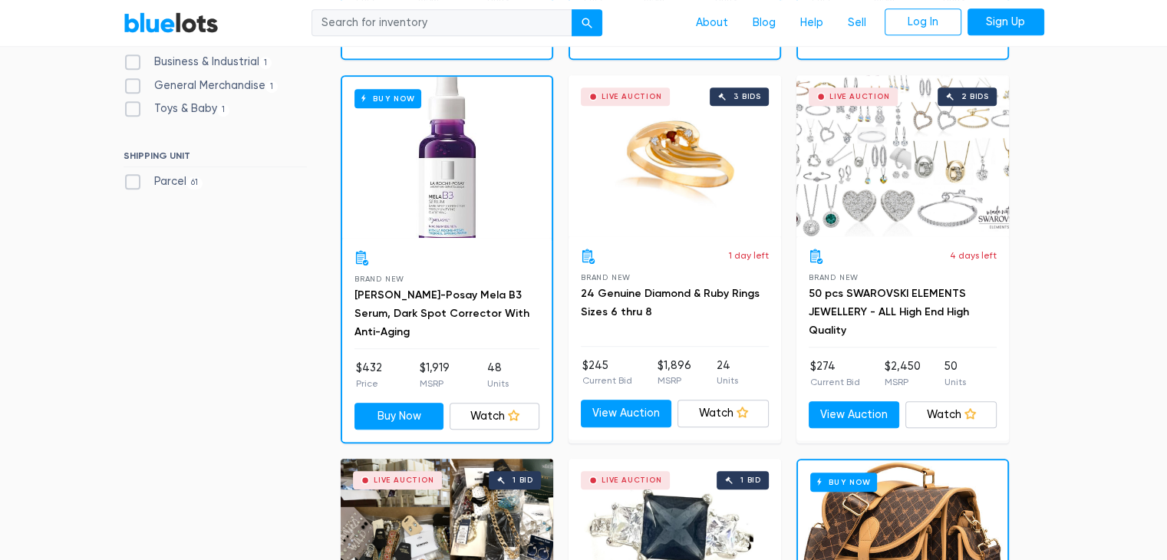
scroll to position [894, 0]
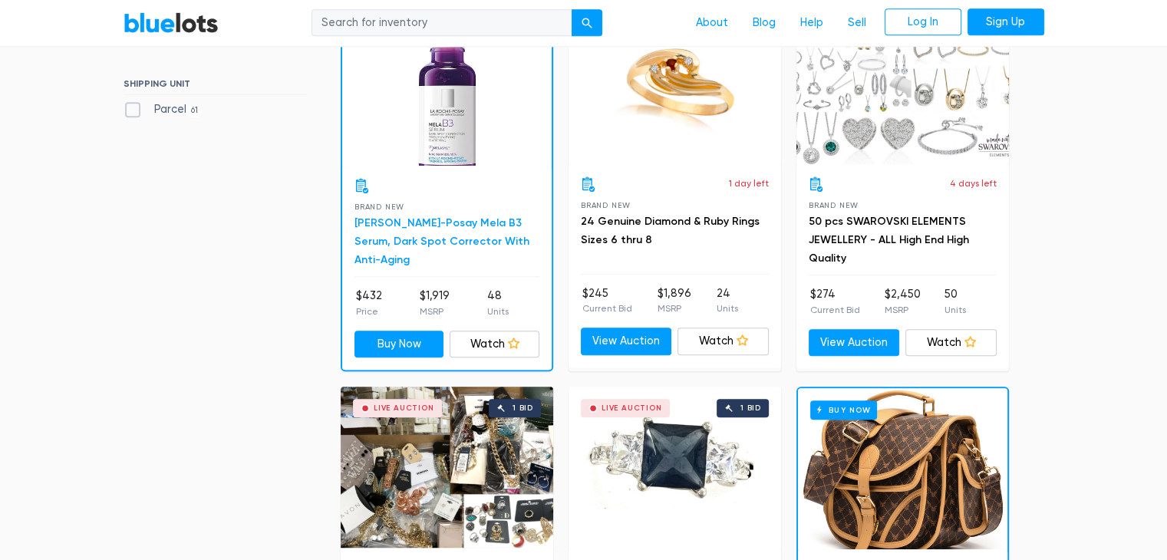
click at [410, 233] on link "La Roche-Posay Mela B3 Serum, Dark Spot Corrector With Anti-Aging" at bounding box center [441, 241] width 175 height 50
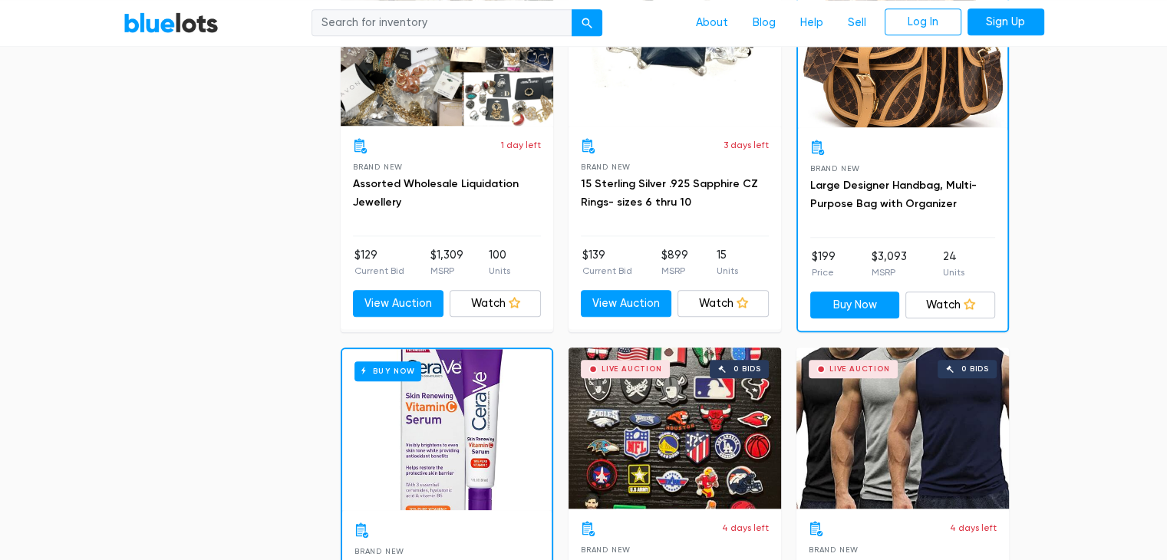
scroll to position [1431, 0]
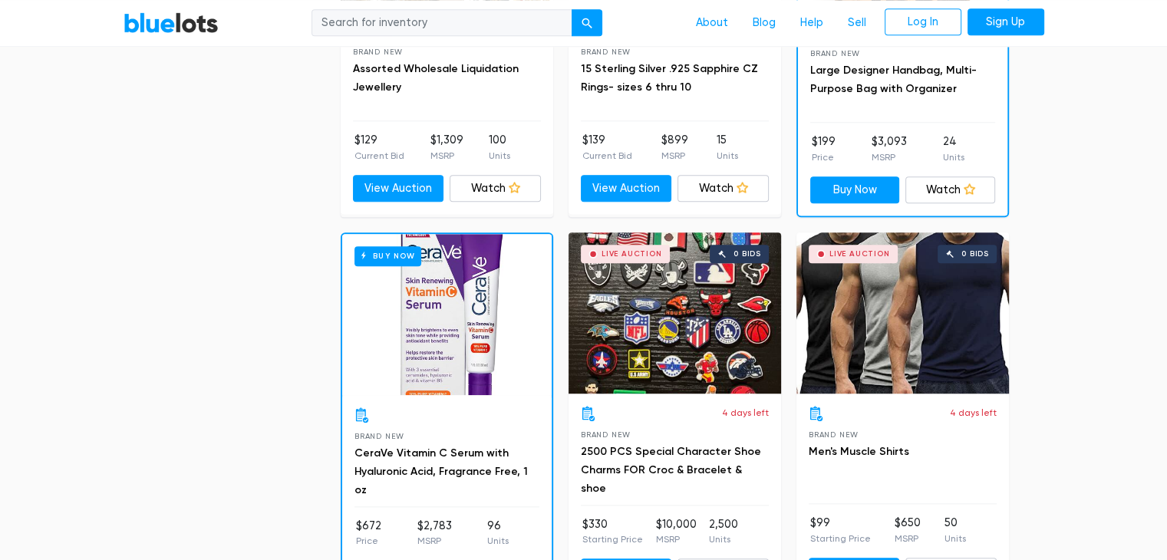
click at [423, 339] on div "Buy Now" at bounding box center [446, 314] width 209 height 161
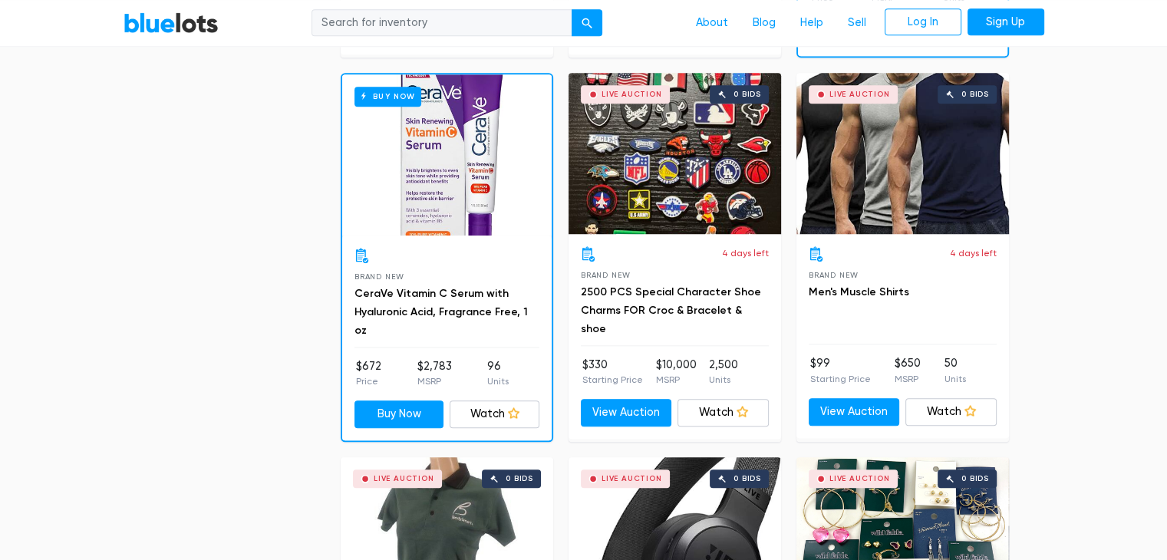
scroll to position [1611, 0]
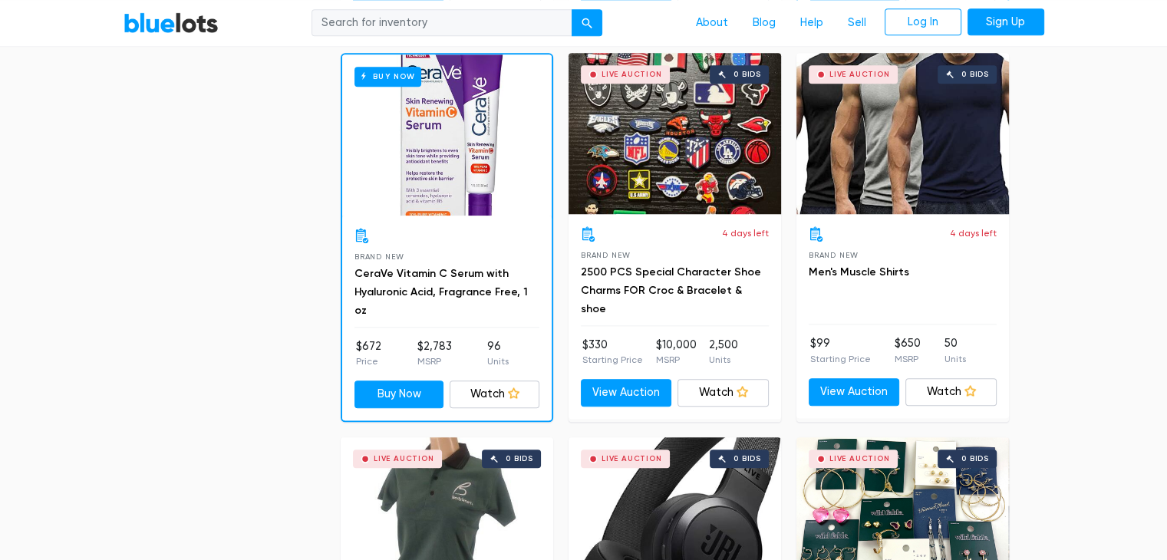
click at [903, 263] on h3 "Men's Muscle Shirts" at bounding box center [903, 272] width 188 height 18
click at [923, 179] on div "Live Auction 0 bids" at bounding box center [902, 133] width 212 height 161
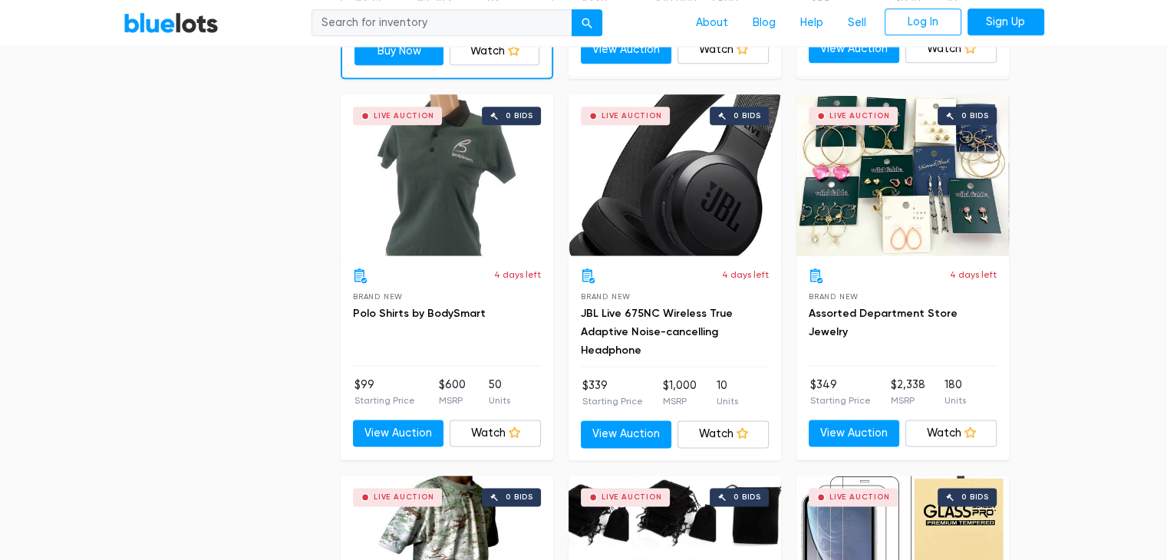
scroll to position [1968, 0]
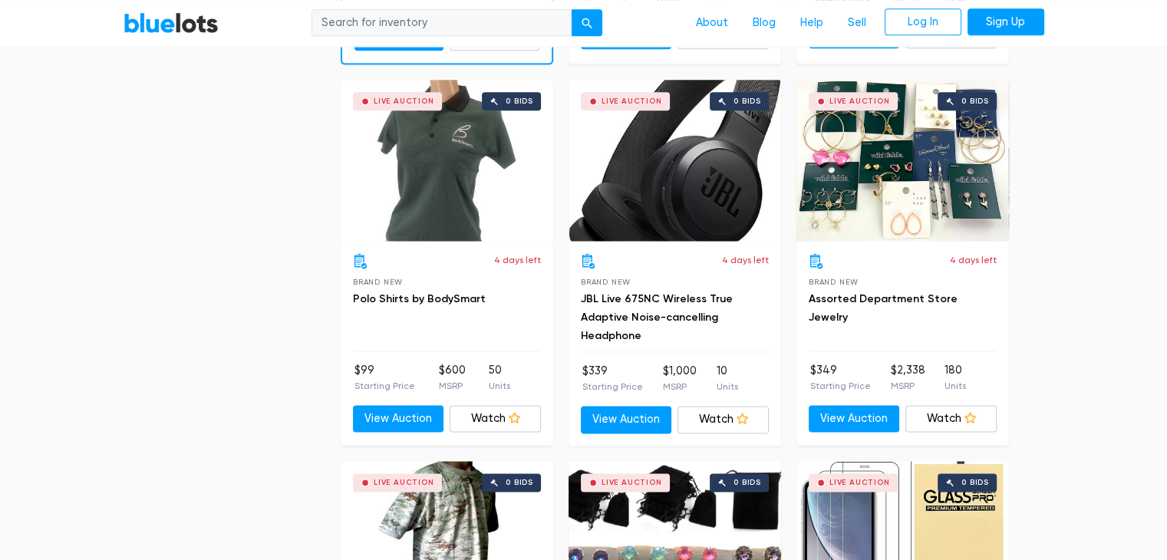
click at [654, 200] on div "Live Auction 0 bids" at bounding box center [674, 160] width 212 height 161
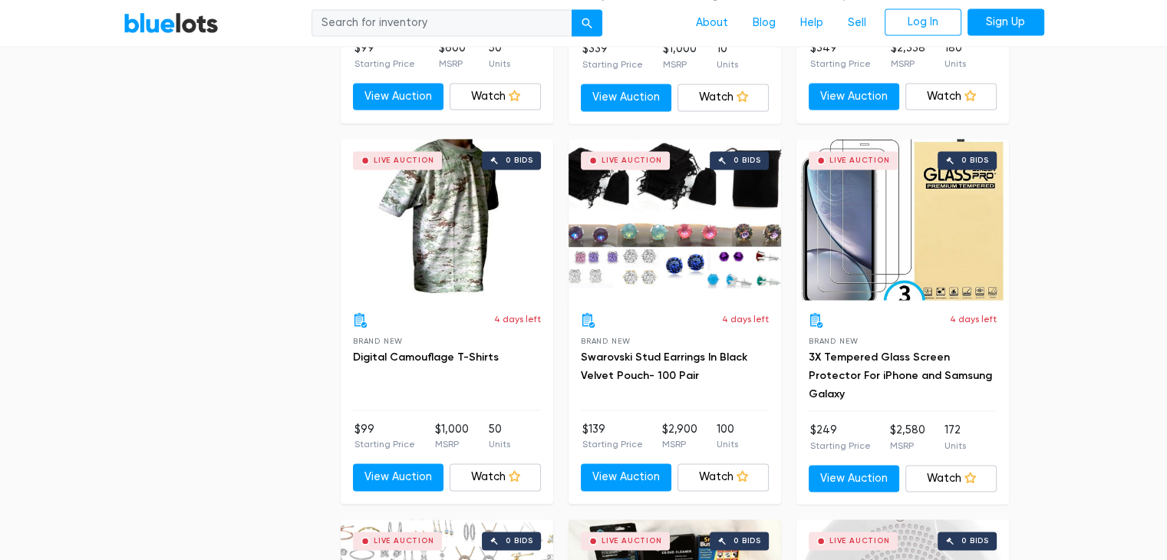
scroll to position [2327, 0]
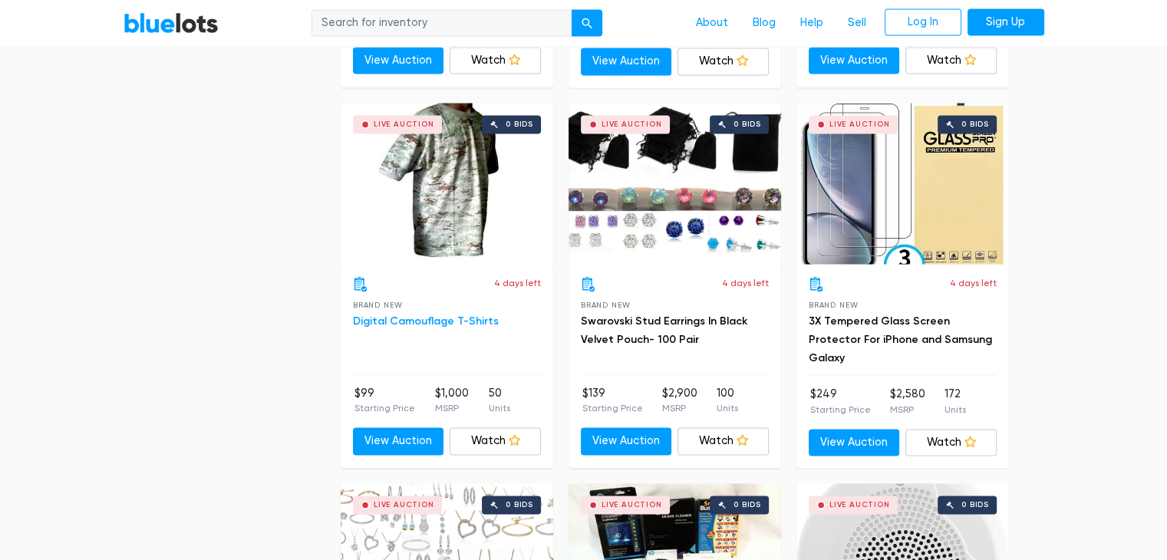
click at [402, 315] on link "Digital Camouflage T-Shirts" at bounding box center [426, 321] width 146 height 13
click at [881, 330] on link "3X Tempered Glass Screen Protector For iPhone and Samsung Galaxy" at bounding box center [900, 340] width 183 height 50
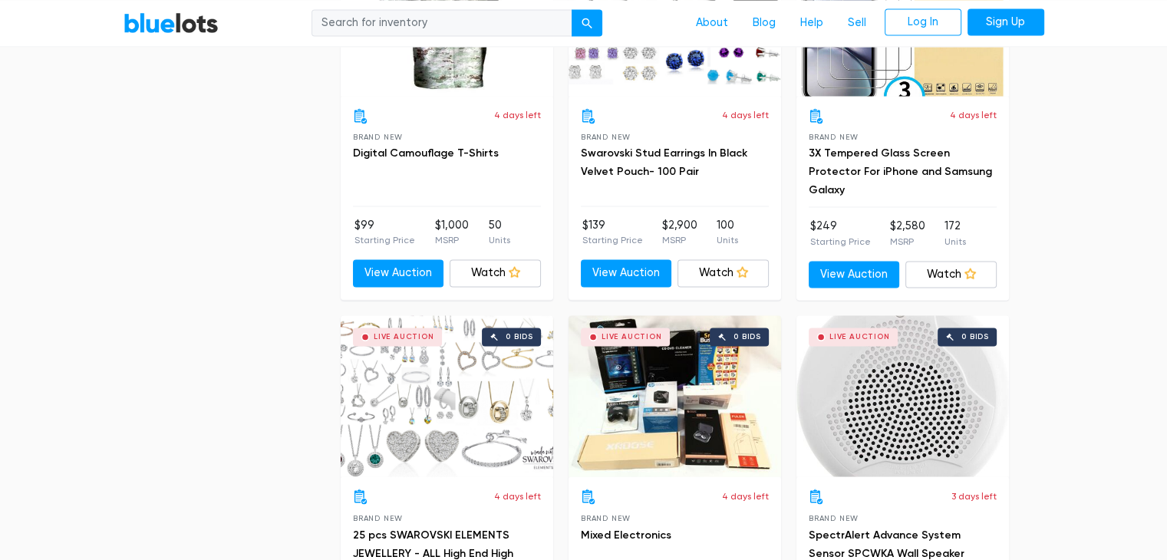
scroll to position [2685, 0]
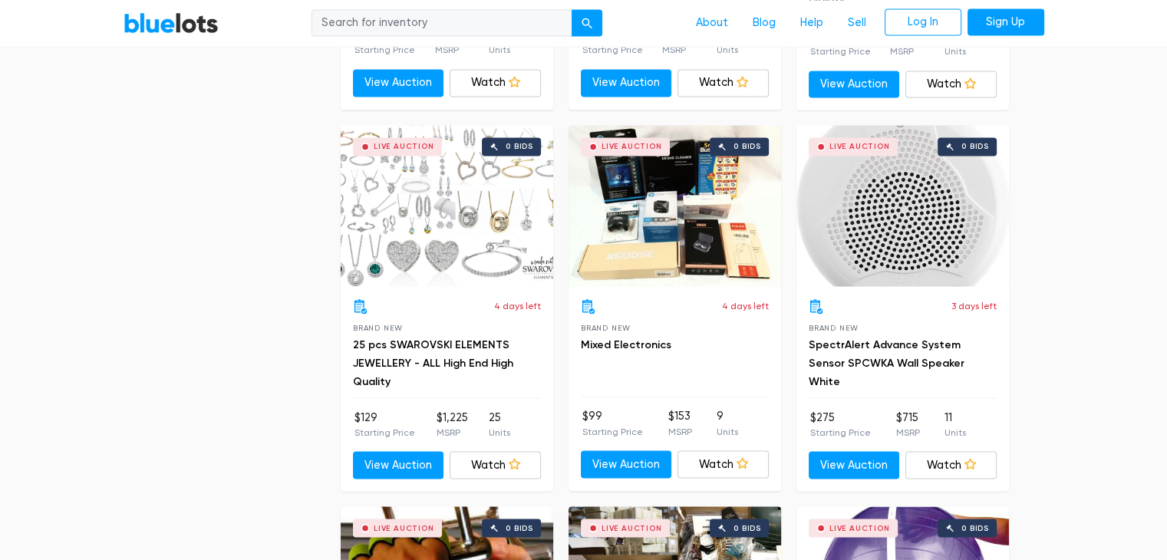
click at [680, 264] on div "Live Auction 0 bids" at bounding box center [674, 205] width 212 height 161
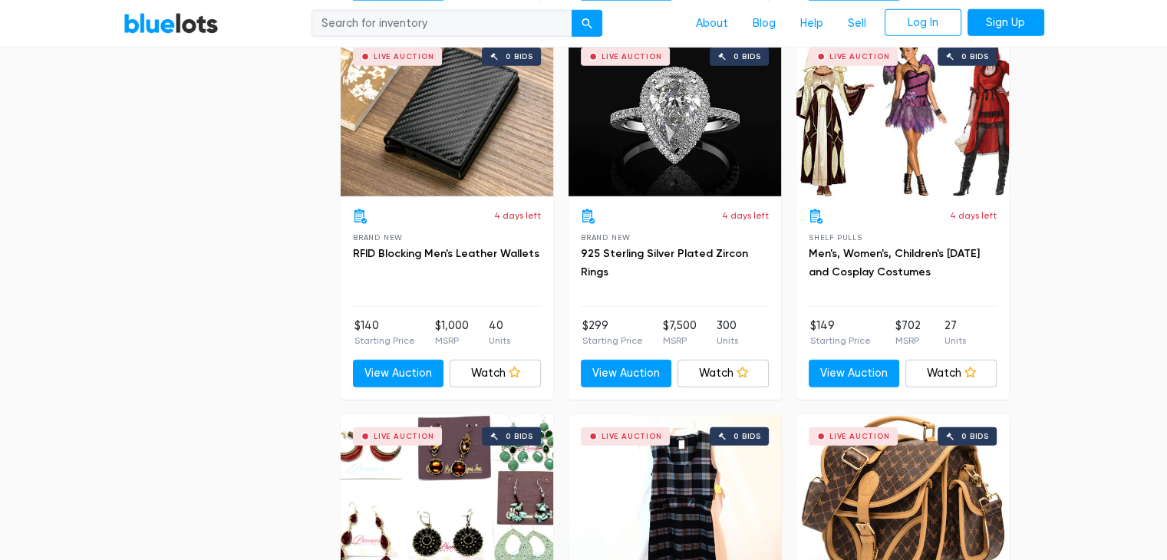
scroll to position [4116, 0]
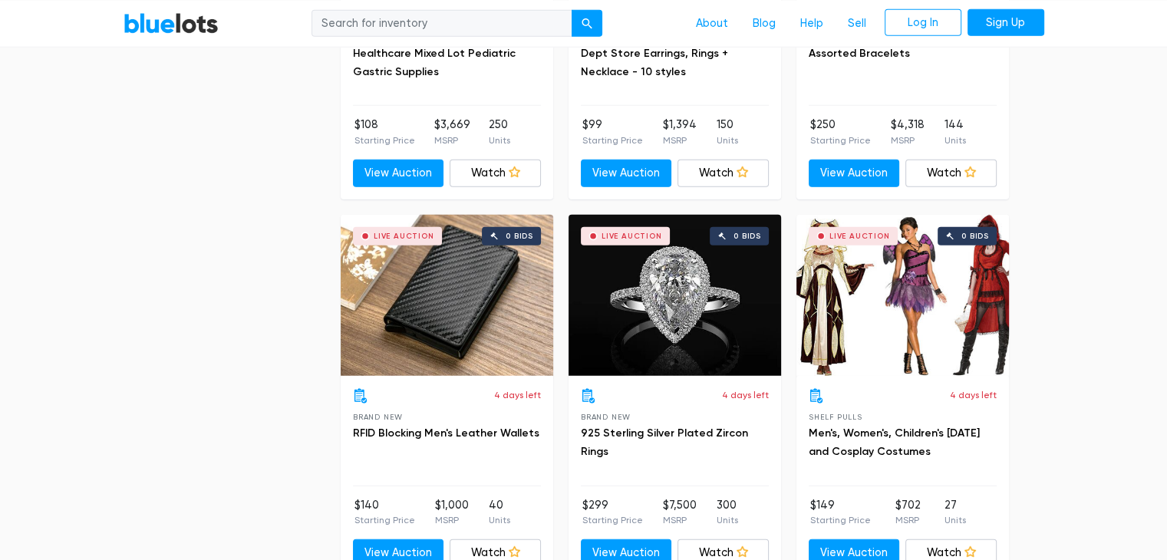
click at [644, 409] on div "4 days left Brand New 925 Sterling Silver Plated Zircon Rings" at bounding box center [675, 437] width 188 height 98
click at [657, 427] on link "925 Sterling Silver Plated Zircon Rings" at bounding box center [664, 442] width 167 height 31
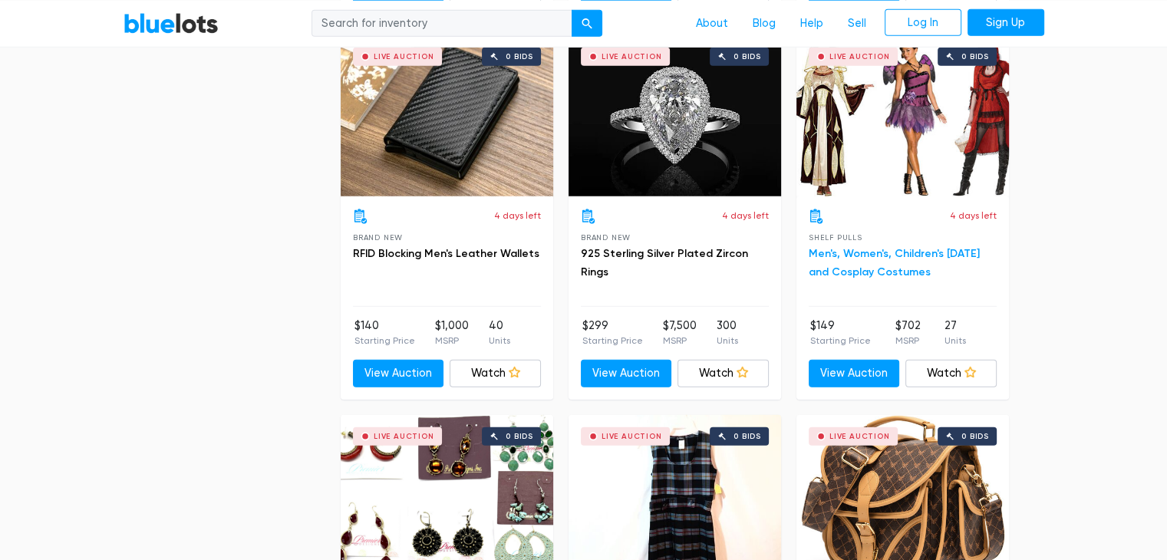
click at [871, 247] on link "Men's, Women's, Children's Halloween and Cosplay Costumes" at bounding box center [894, 262] width 171 height 31
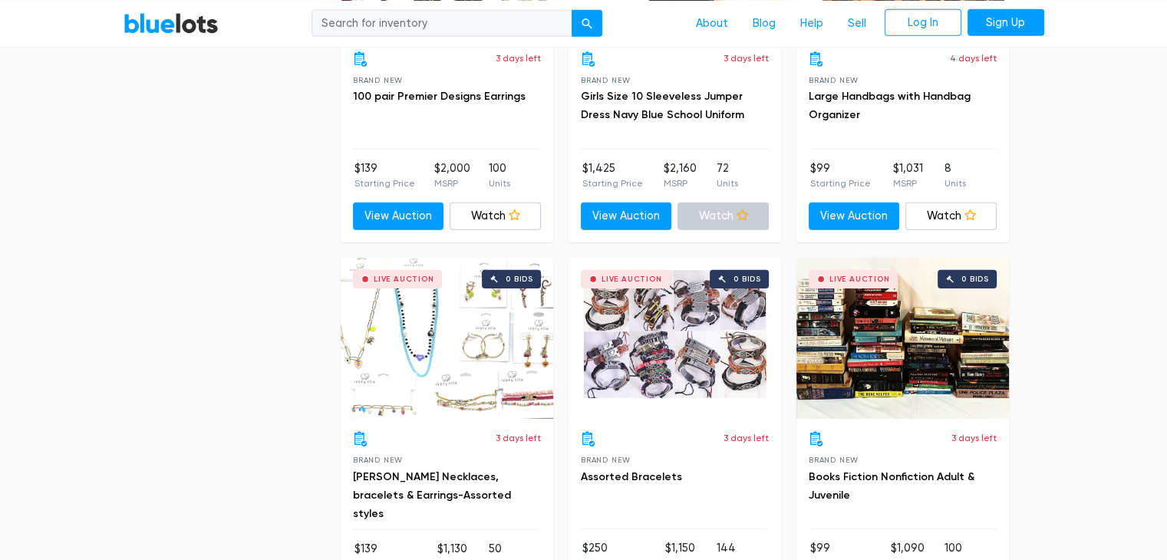
scroll to position [5011, 0]
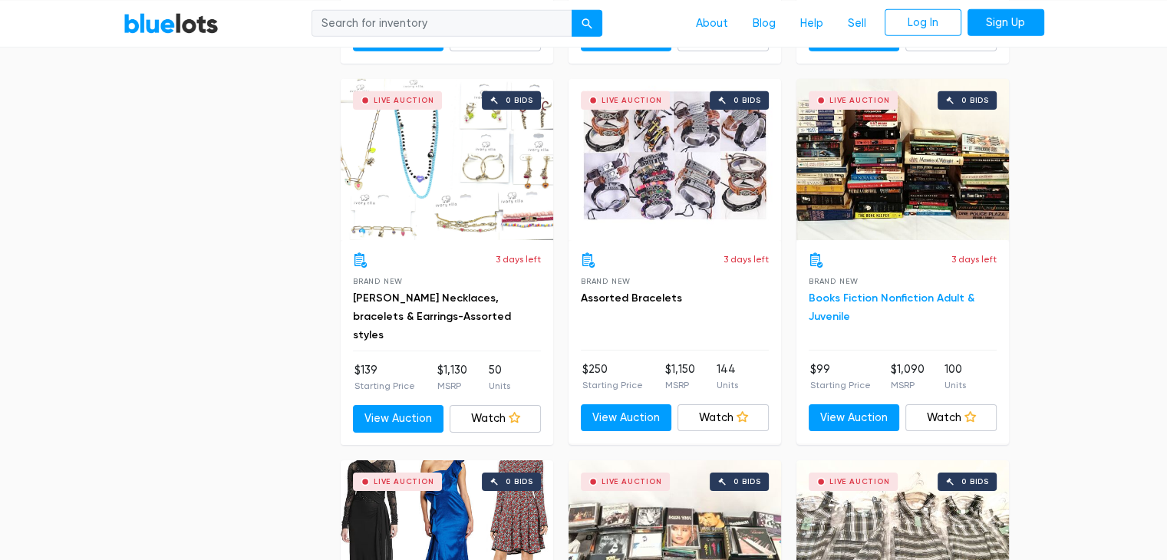
click at [853, 291] on link "Books Fiction Nonfiction Adult & Juvenile" at bounding box center [892, 306] width 166 height 31
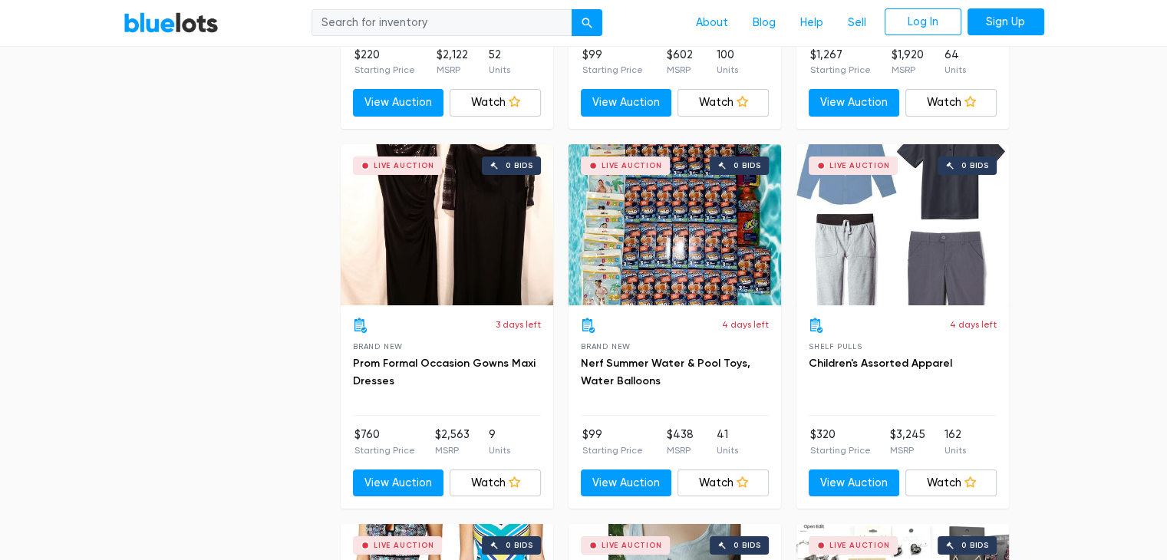
scroll to position [5727, 0]
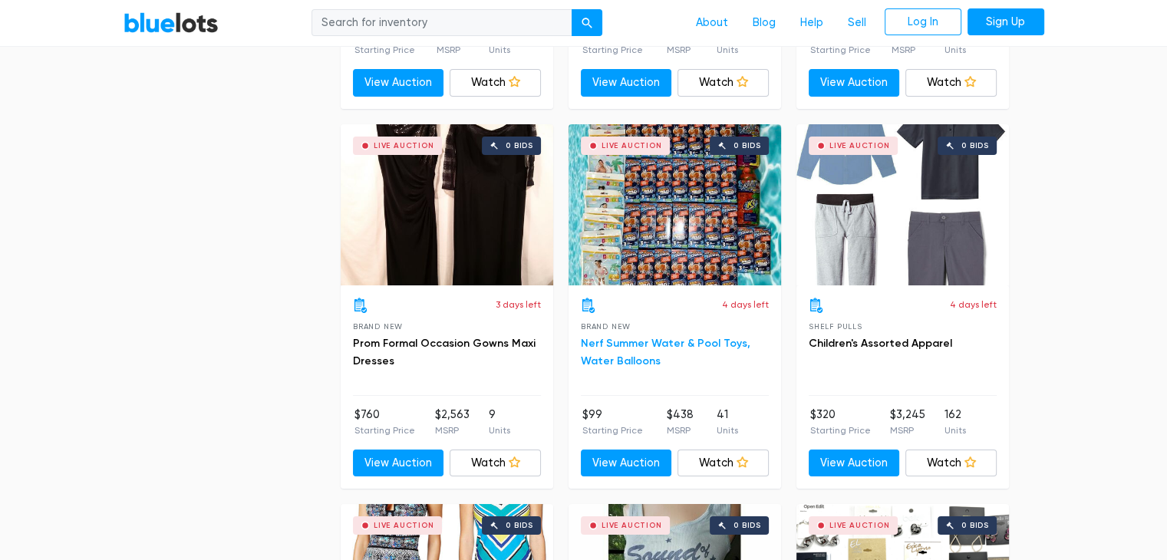
click at [647, 348] on link "Nerf Summer Water & Pool Toys, Water Balloons" at bounding box center [666, 352] width 170 height 31
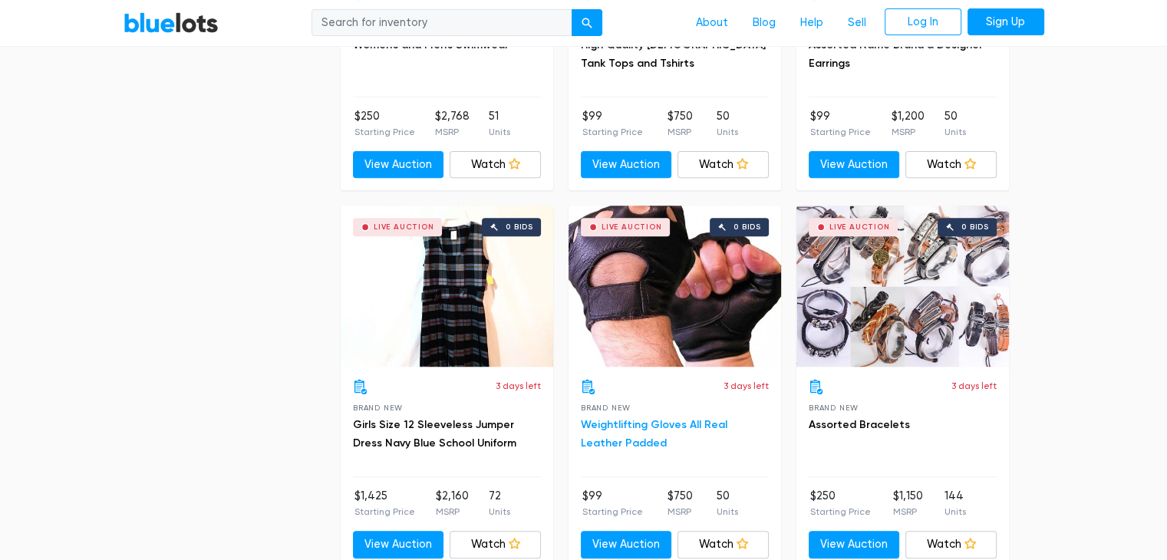
scroll to position [6584, 0]
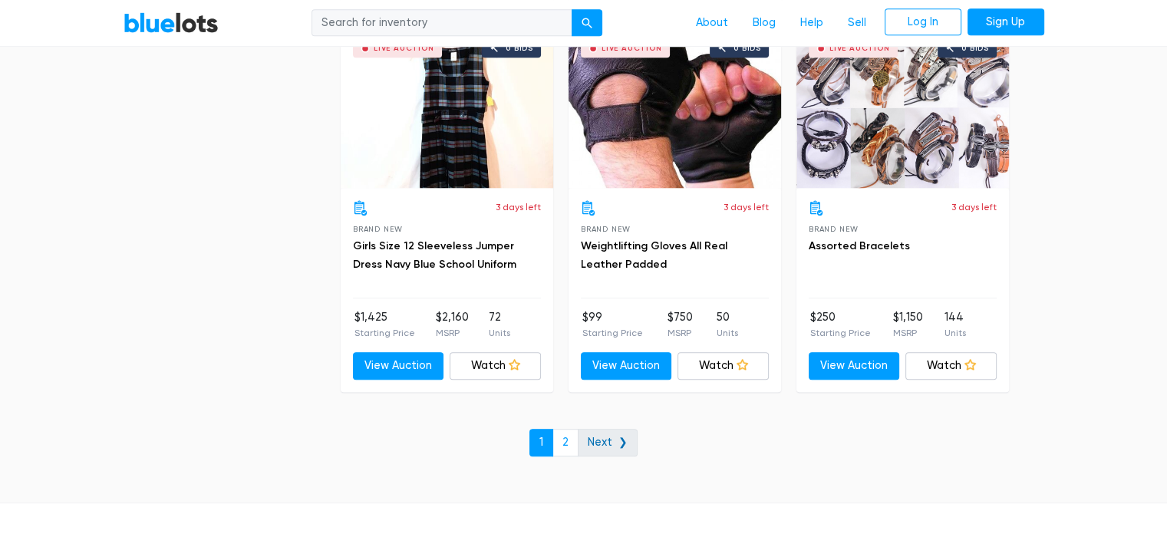
click at [611, 429] on link "Next ❯" at bounding box center [608, 443] width 60 height 28
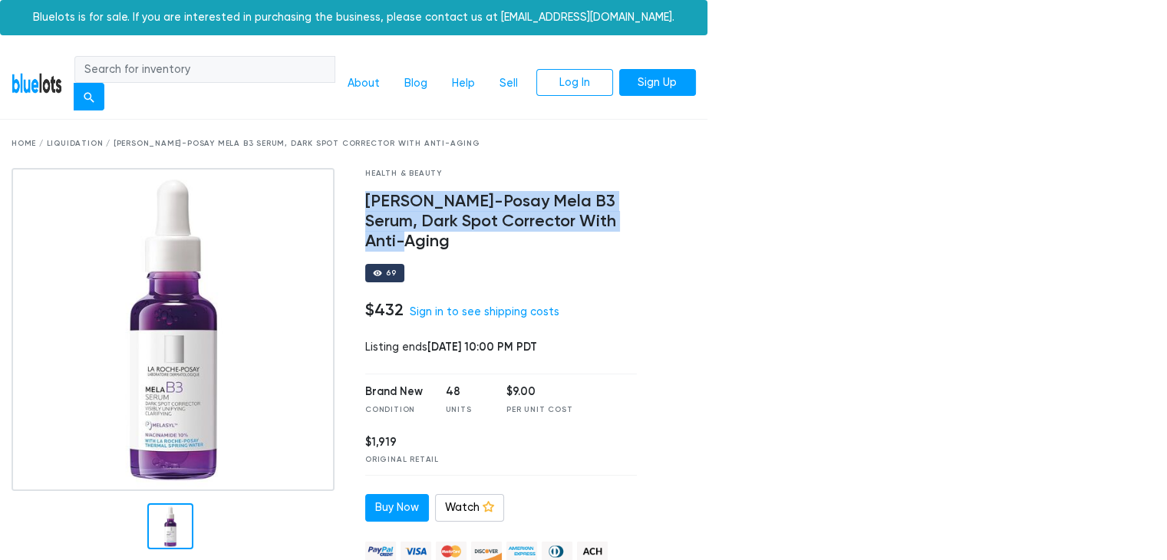
drag, startPoint x: 364, startPoint y: 200, endPoint x: 450, endPoint y: 237, distance: 93.5
click at [450, 237] on h4 "[PERSON_NAME]-Posay Mela B3 Serum, Dark Spot Corrector With Anti-Aging" at bounding box center [501, 222] width 272 height 60
copy h4 "[PERSON_NAME]-Posay Mela B3 Serum, Dark Spot Corrector With Anti-Aging"
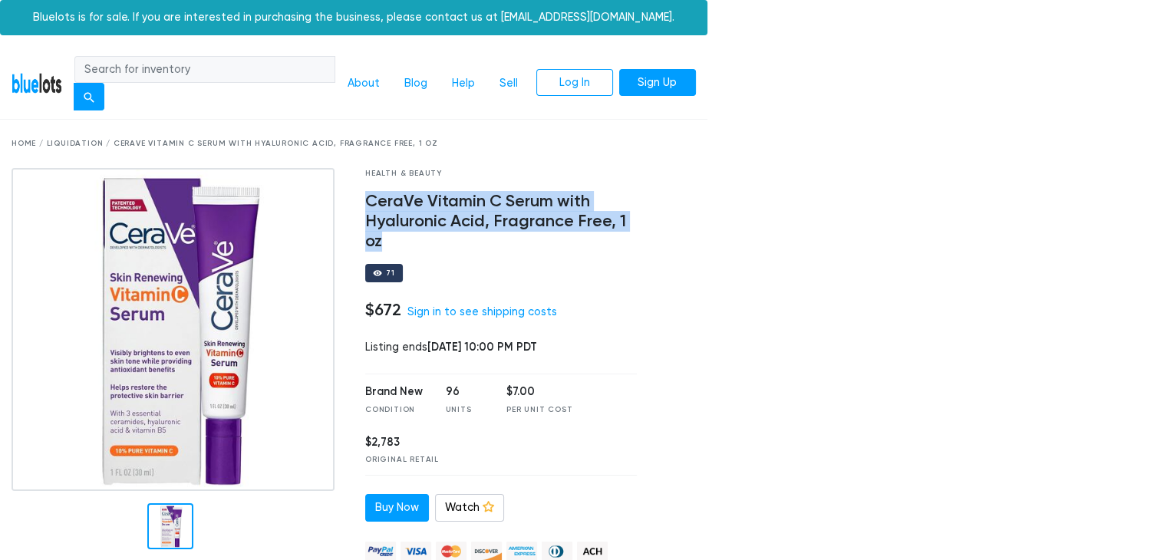
drag, startPoint x: 367, startPoint y: 200, endPoint x: 445, endPoint y: 247, distance: 91.2
click at [445, 247] on h4 "CeraVe Vitamin C Serum with Hyaluronic Acid, Fragrance Free, 1 oz" at bounding box center [501, 222] width 272 height 60
copy h4 "CeraVe Vitamin C Serum with Hyaluronic Acid, Fragrance Free, 1 oz"
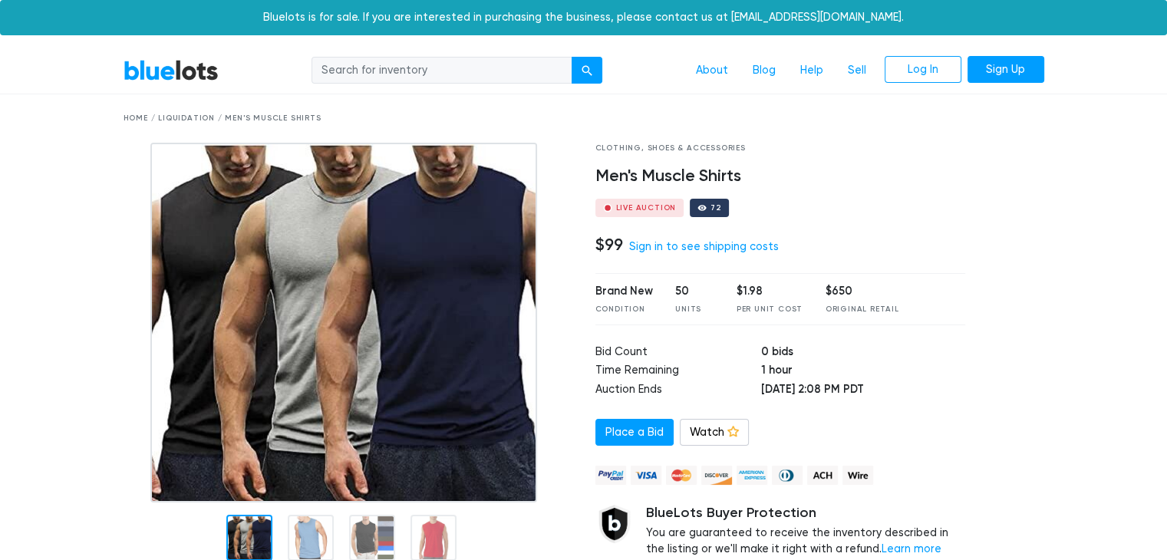
click at [669, 206] on div "Live Auction" at bounding box center [646, 208] width 61 height 8
click at [697, 205] on div at bounding box center [701, 207] width 9 height 9
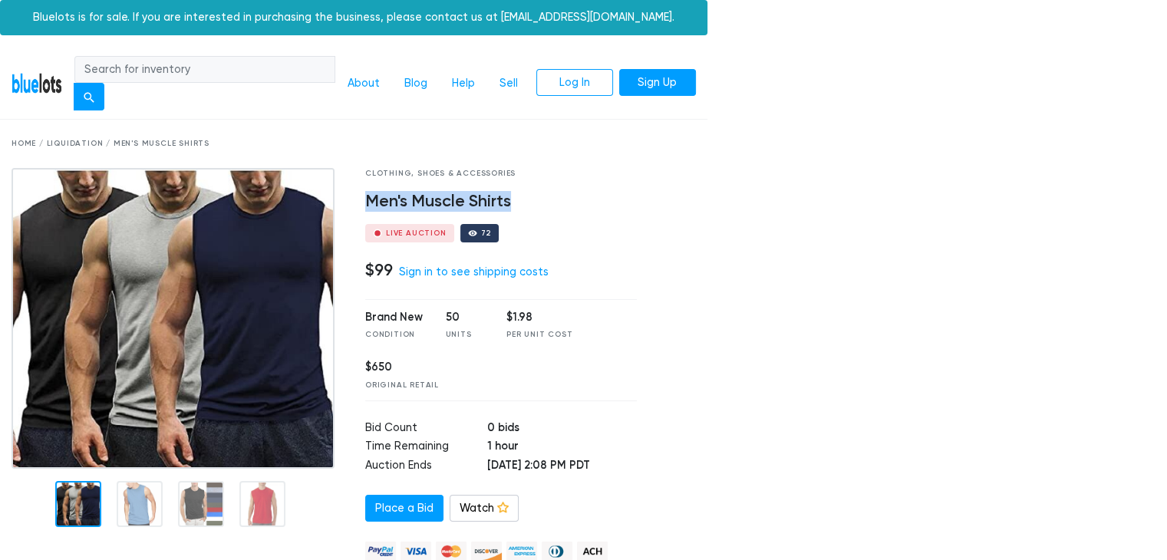
drag, startPoint x: 361, startPoint y: 200, endPoint x: 516, endPoint y: 209, distance: 155.2
click at [516, 209] on div "Clothing, Shoes & Accessories Men's Muscle Shirts Live Auction 72 $99 Sign in t…" at bounding box center [501, 444] width 295 height 552
copy h4 "Men's Muscle Shirts"
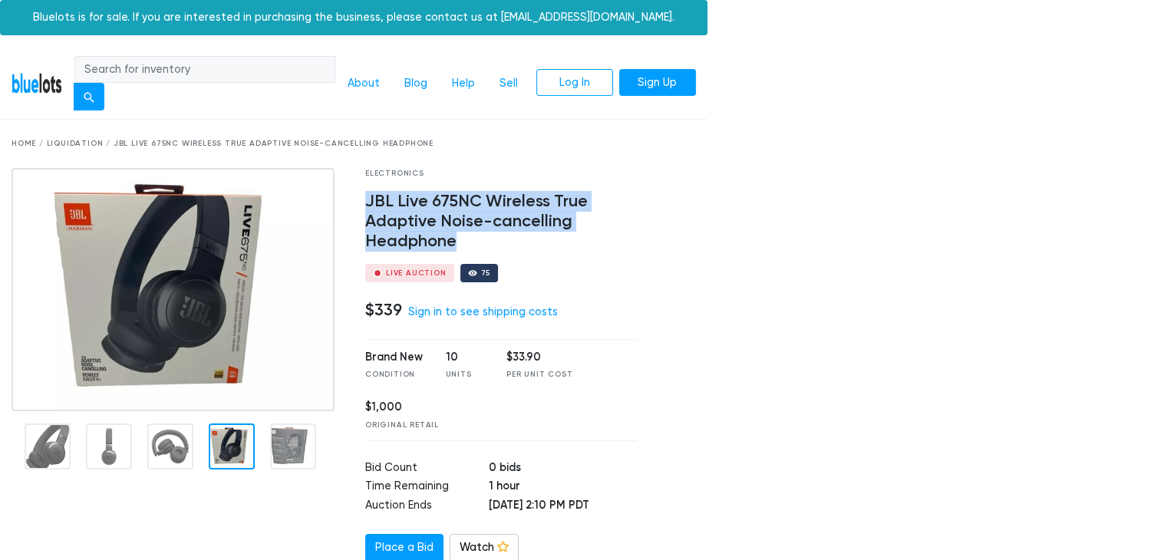
drag, startPoint x: 362, startPoint y: 196, endPoint x: 496, endPoint y: 239, distance: 140.2
click at [496, 239] on div "Electronics JBL Live 675NC Wireless True Adaptive Noise-cancelling Headphone Li…" at bounding box center [501, 463] width 295 height 591
copy h4 "JBL Live 675NC Wireless True Adaptive Noise-cancelling Headphone"
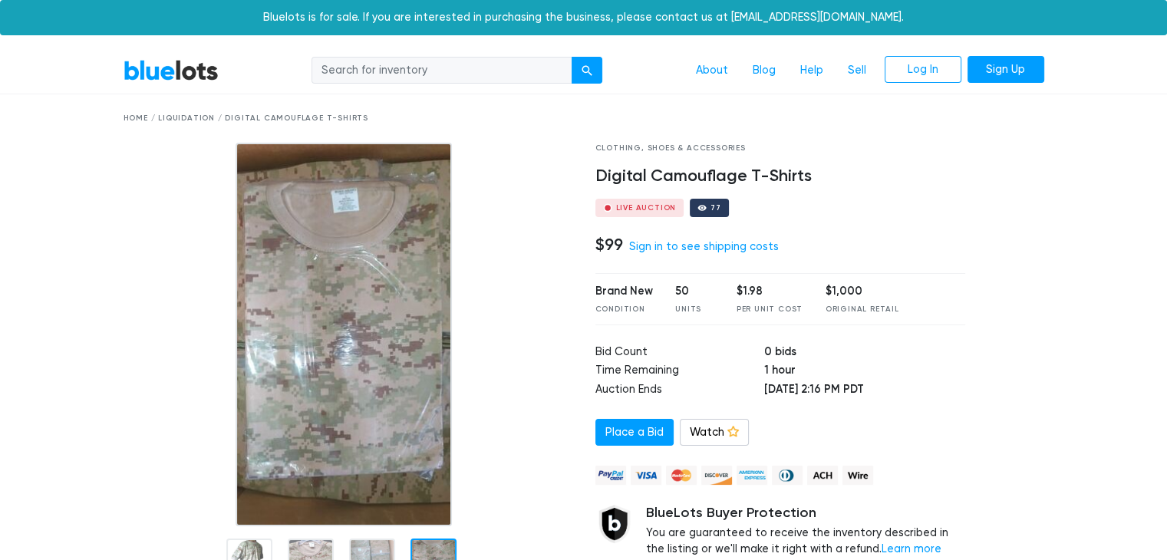
click at [844, 329] on div "Clothing, Shoes & Accessories Digital Camouflage T-Shirts Live Auction 77 $99 S…" at bounding box center [781, 374] width 394 height 463
click at [690, 304] on div "Units" at bounding box center [694, 310] width 38 height 12
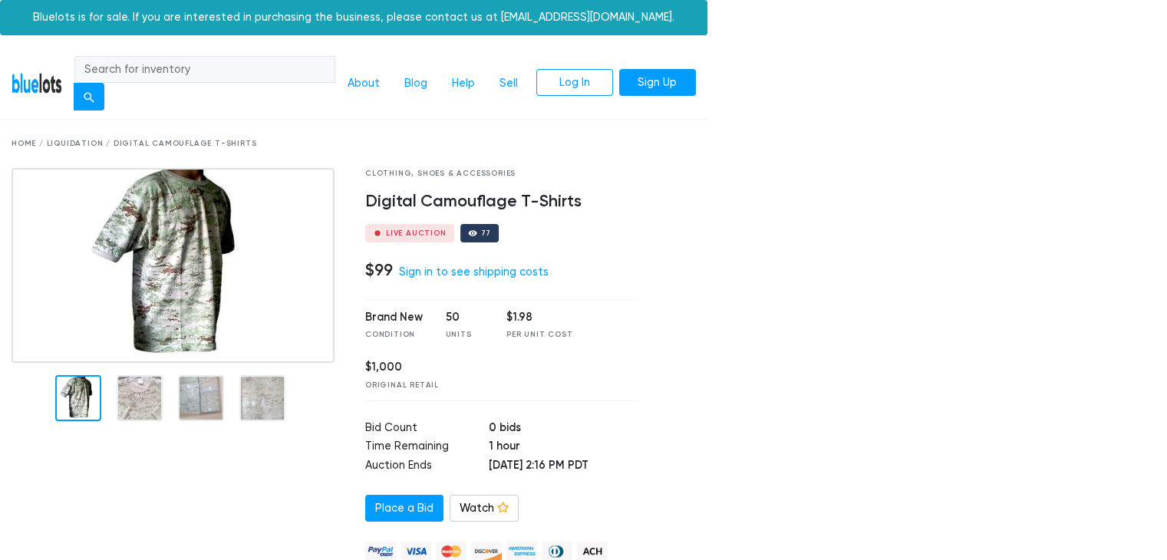
click at [380, 204] on h4 "Digital Camouflage T-Shirts" at bounding box center [501, 202] width 272 height 20
copy div "Digital Camouflage T-Shirts"
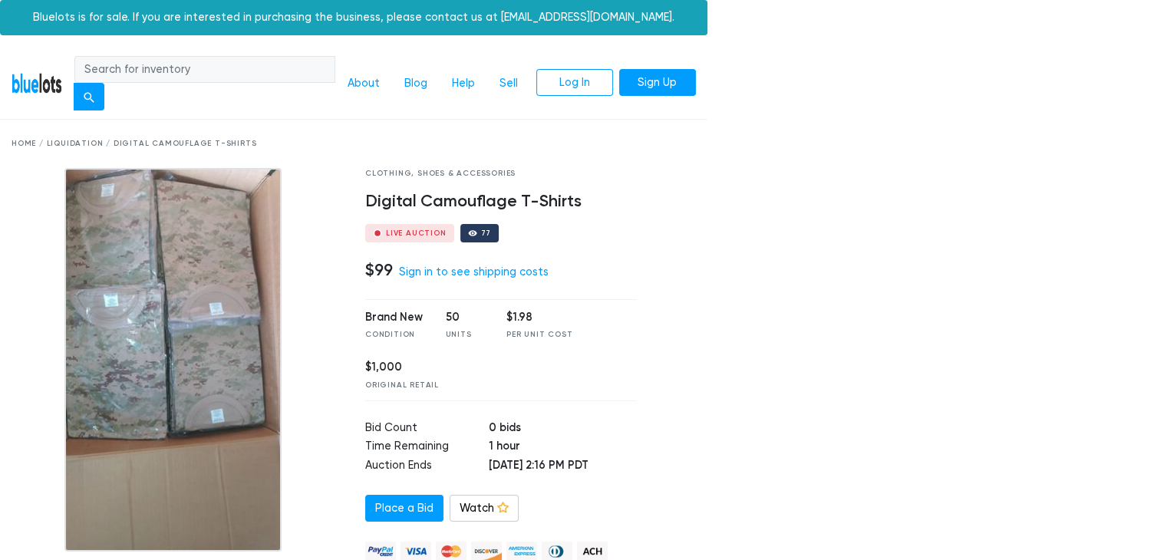
click at [0, 398] on div at bounding box center [177, 444] width 354 height 552
click at [315, 325] on div at bounding box center [177, 360] width 331 height 384
click at [350, 403] on div at bounding box center [177, 444] width 354 height 552
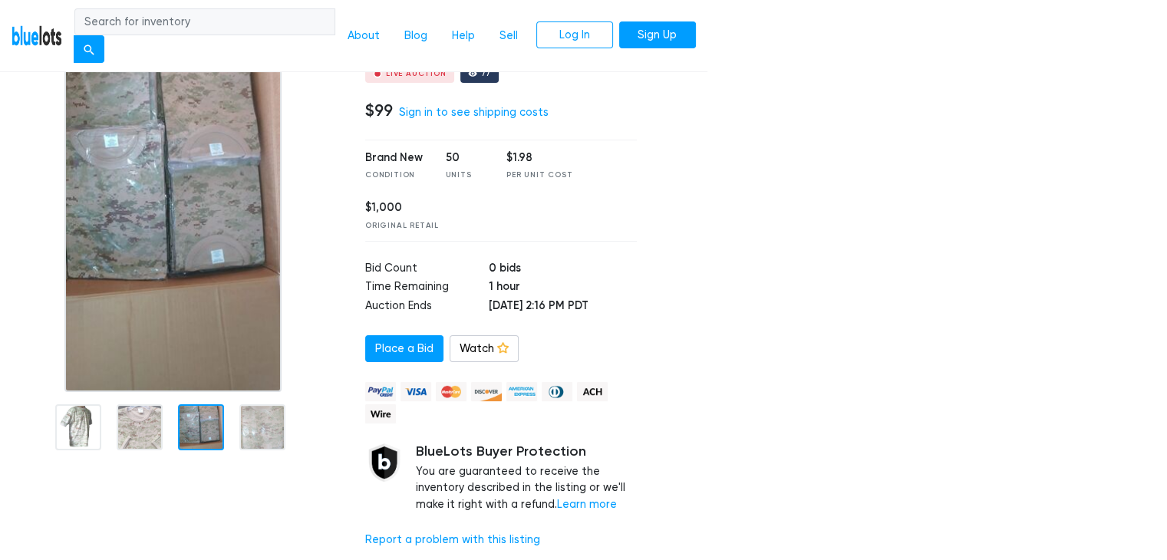
scroll to position [179, 0]
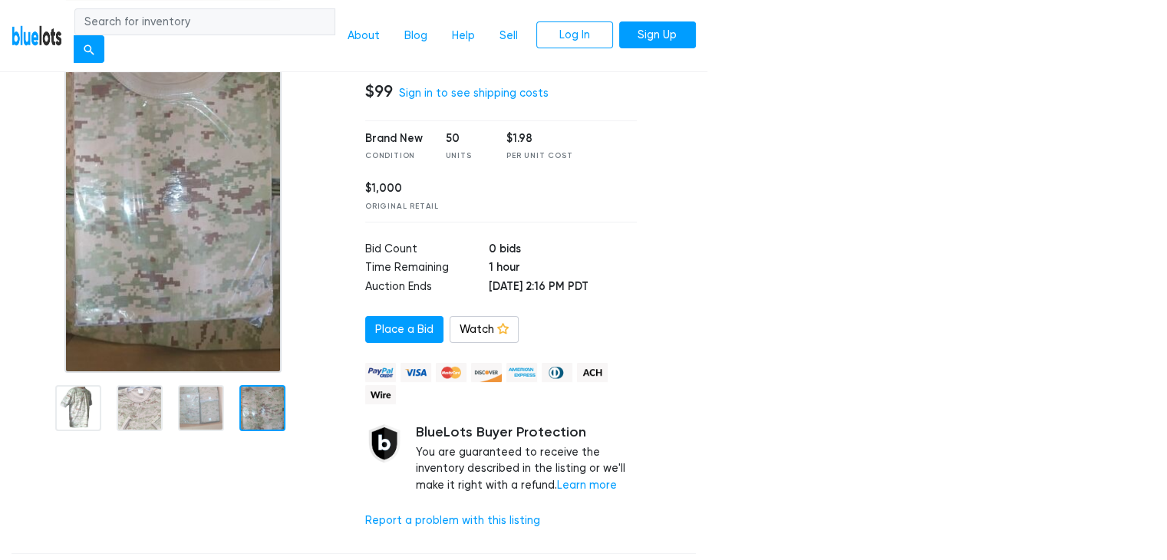
click at [170, 268] on img at bounding box center [172, 181] width 217 height 384
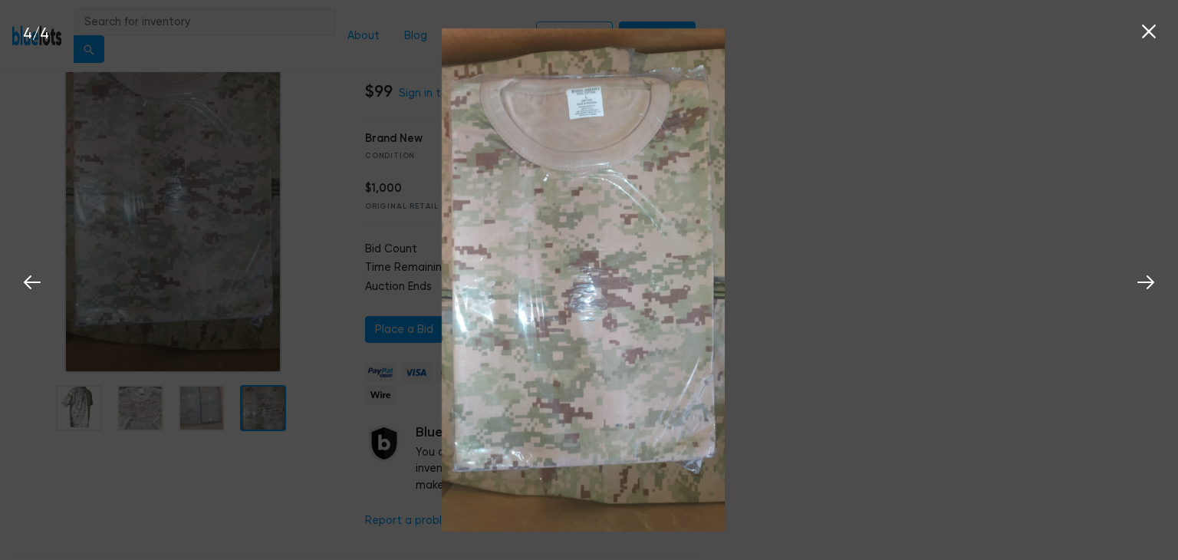
click at [411, 263] on div "4 / 4" at bounding box center [589, 280] width 1178 height 560
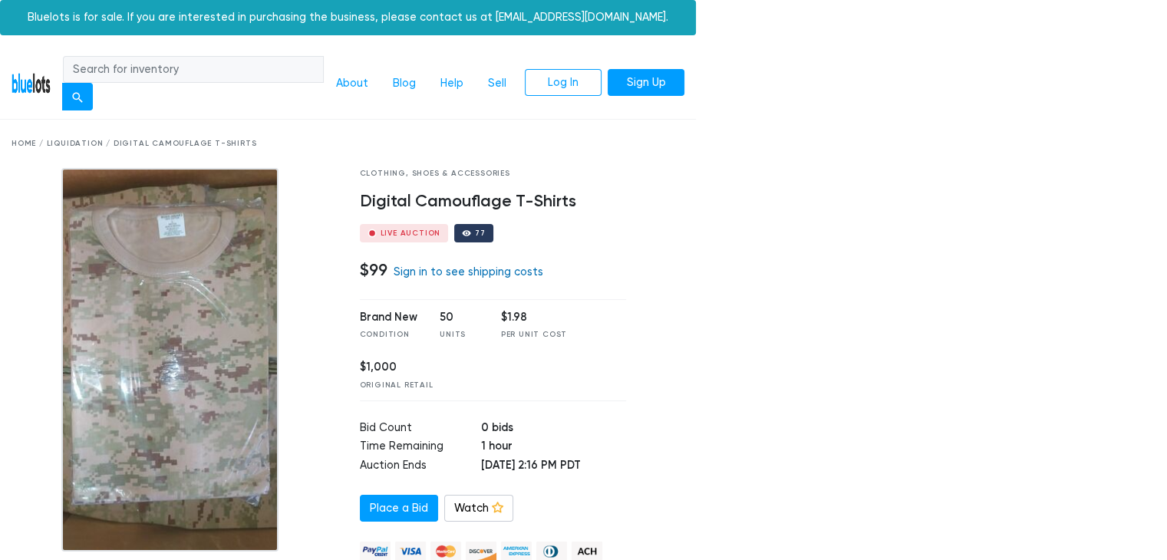
click at [454, 272] on link "Sign in to see shipping costs" at bounding box center [469, 271] width 150 height 13
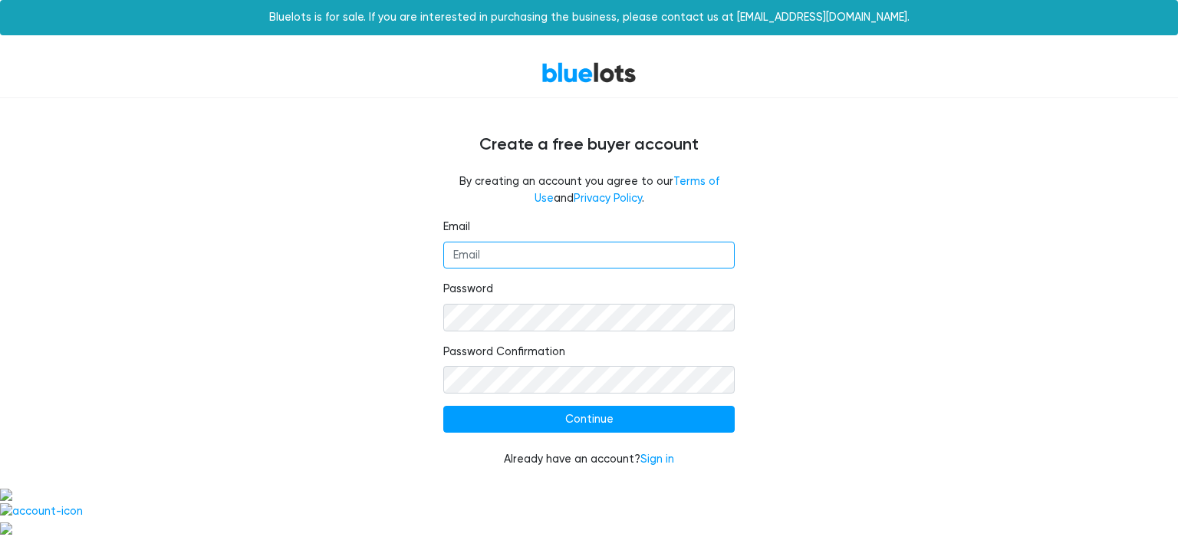
click at [512, 249] on input "Email" at bounding box center [588, 256] width 291 height 28
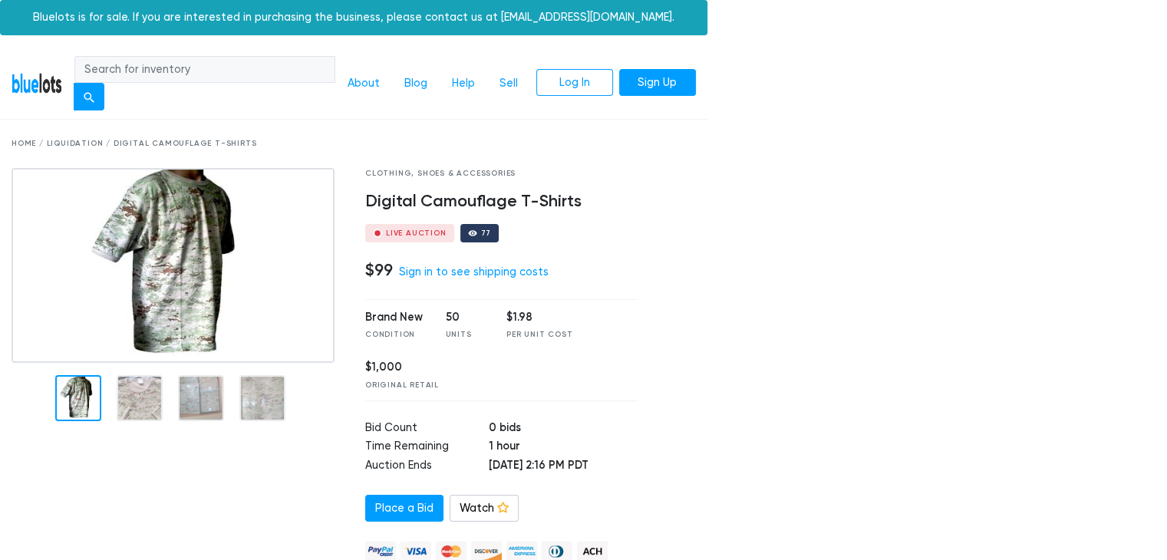
click at [485, 188] on div "Clothing, Shoes & Accessories Digital Camouflage T-Shirts Live Auction 77 $99 S…" at bounding box center [501, 444] width 295 height 552
click at [488, 192] on h4 "Digital Camouflage T-Shirts" at bounding box center [501, 202] width 272 height 20
copy div "Digital Camouflage T-Shirts"
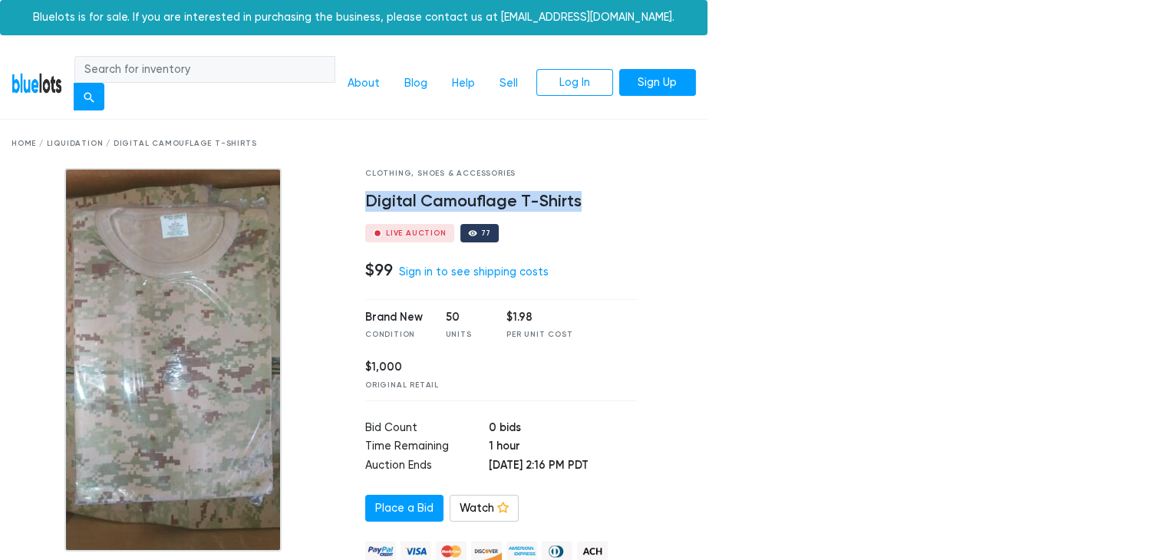
click at [242, 399] on img at bounding box center [172, 360] width 217 height 384
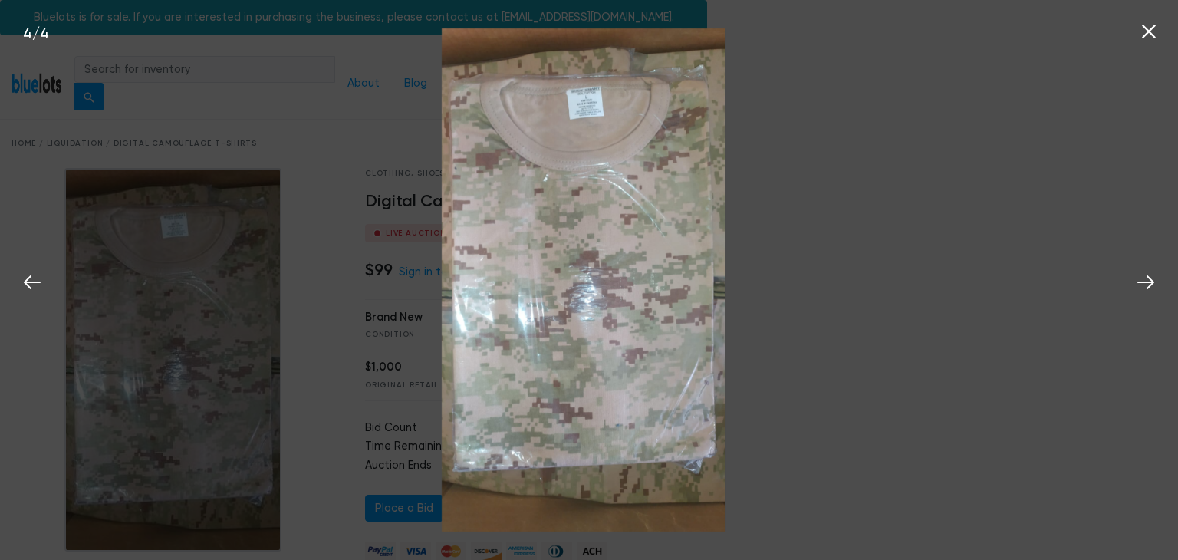
click at [285, 396] on div "4 / 4" at bounding box center [589, 280] width 1178 height 560
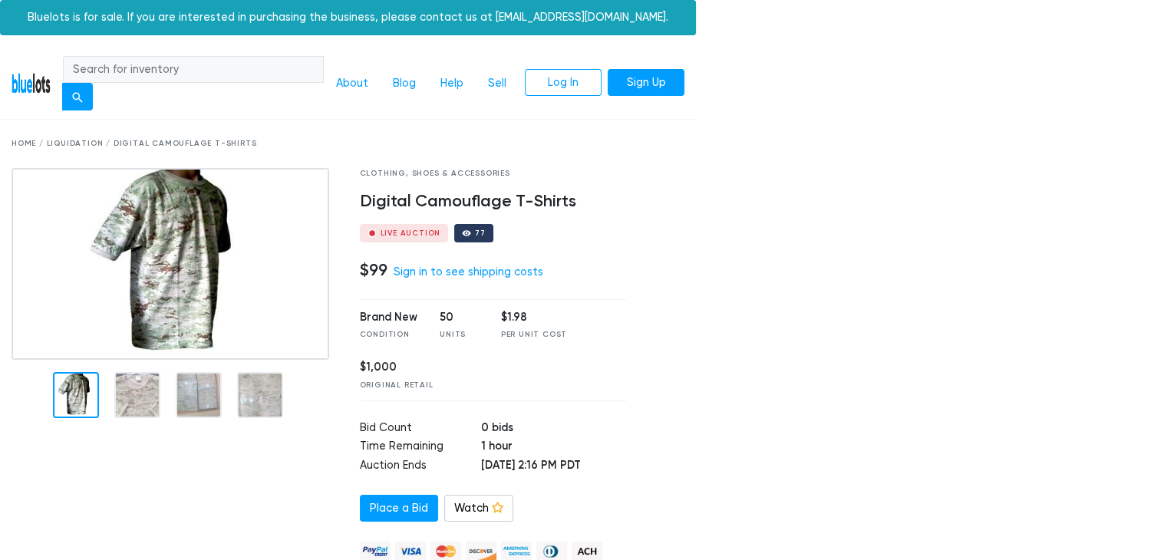
click at [212, 264] on img at bounding box center [171, 264] width 318 height 192
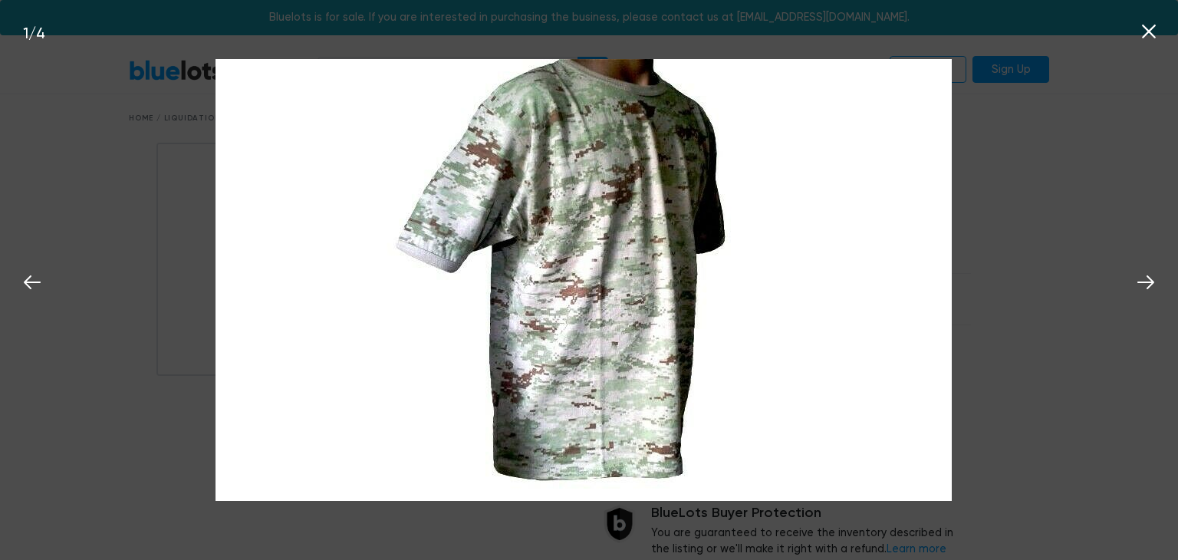
click at [207, 208] on div "1 / 4" at bounding box center [589, 280] width 1178 height 560
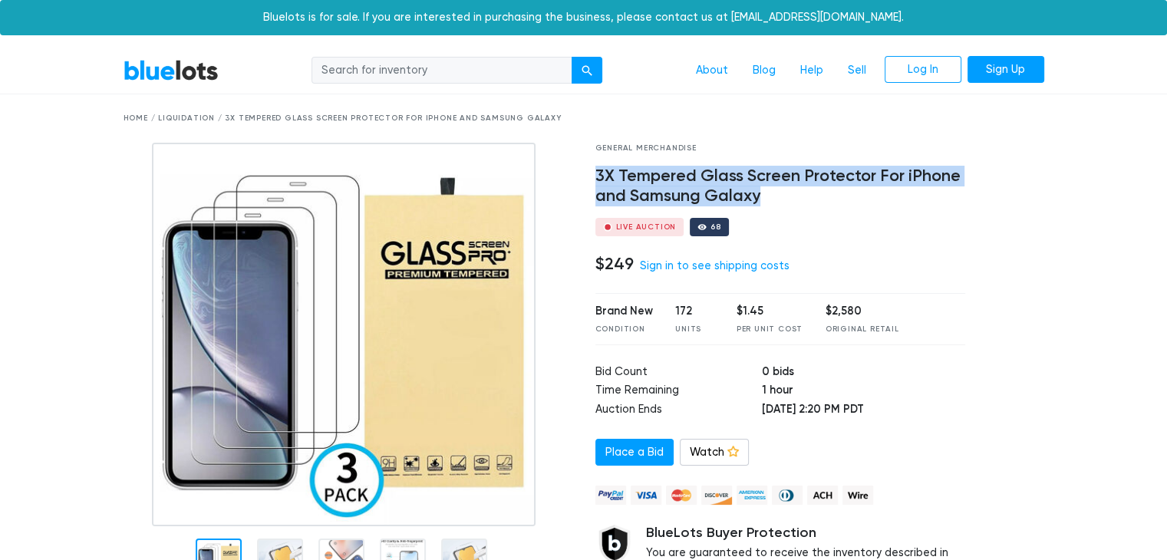
drag, startPoint x: 765, startPoint y: 199, endPoint x: 592, endPoint y: 176, distance: 174.0
click at [592, 176] on div "General Merchandise 3X Tempered Glass Screen Protector For iPhone and Samsung G…" at bounding box center [781, 384] width 394 height 483
copy h4 "3X Tempered Glass Screen Protector For iPhone and Samsung Galaxy"
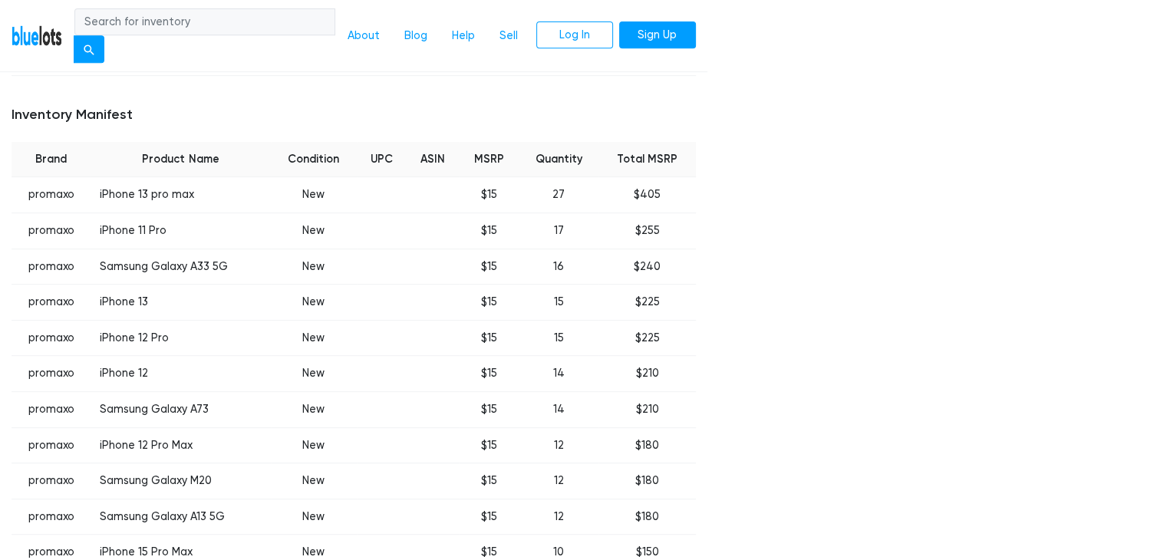
scroll to position [716, 0]
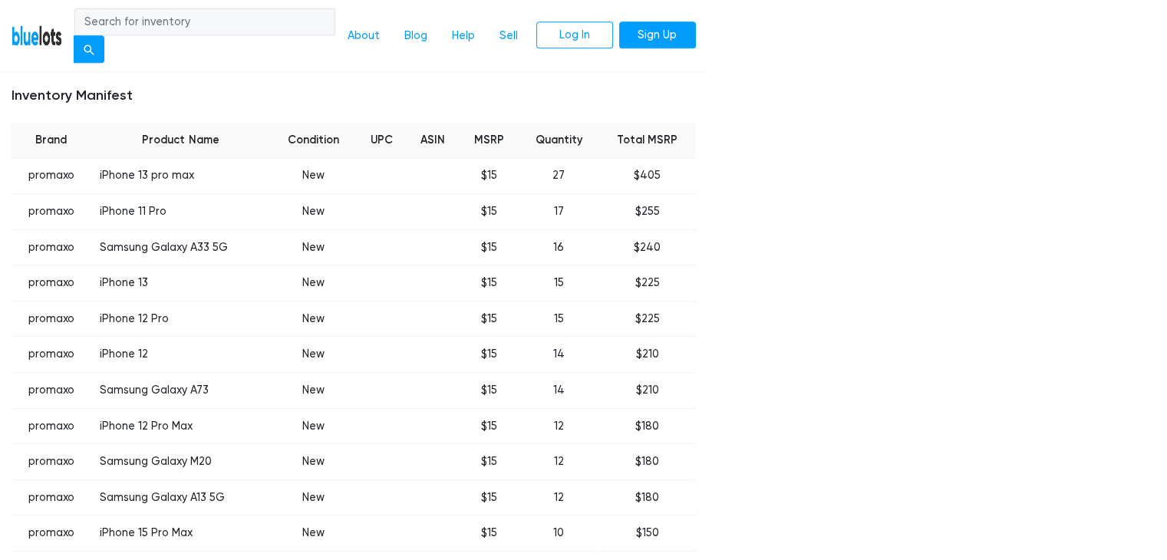
click at [52, 173] on td "promaxo" at bounding box center [51, 176] width 79 height 36
copy td "promaxo"
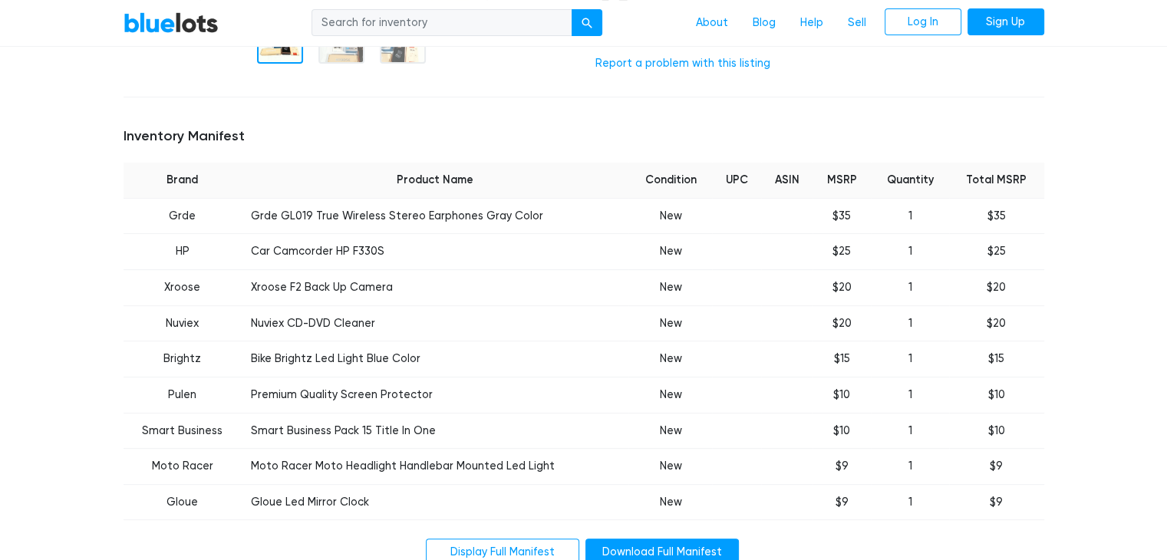
scroll to position [537, 0]
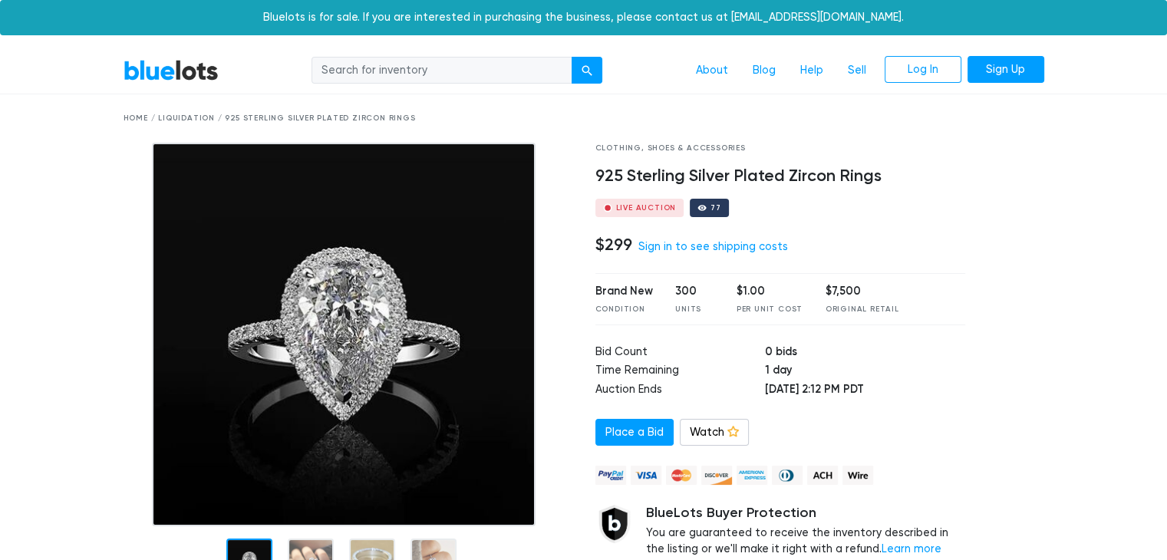
click at [594, 173] on div "Clothing, Shoes & Accessories 925 Sterling Silver Plated Zircon Rings Live Auct…" at bounding box center [781, 374] width 394 height 463
click at [595, 173] on h4 "925 Sterling Silver Plated Zircon Rings" at bounding box center [780, 176] width 371 height 20
click at [656, 181] on h4 "925 Sterling Silver Plated Zircon Rings" at bounding box center [780, 176] width 371 height 20
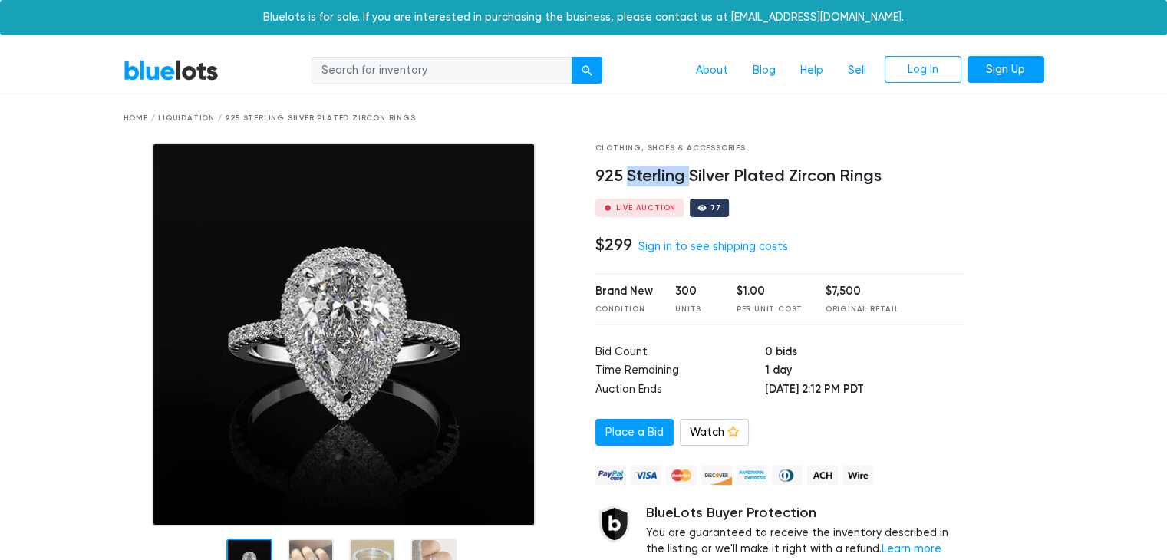
click at [656, 181] on h4 "925 Sterling Silver Plated Zircon Rings" at bounding box center [780, 176] width 371 height 20
copy div "925 Sterling Silver Plated Zircon Rings"
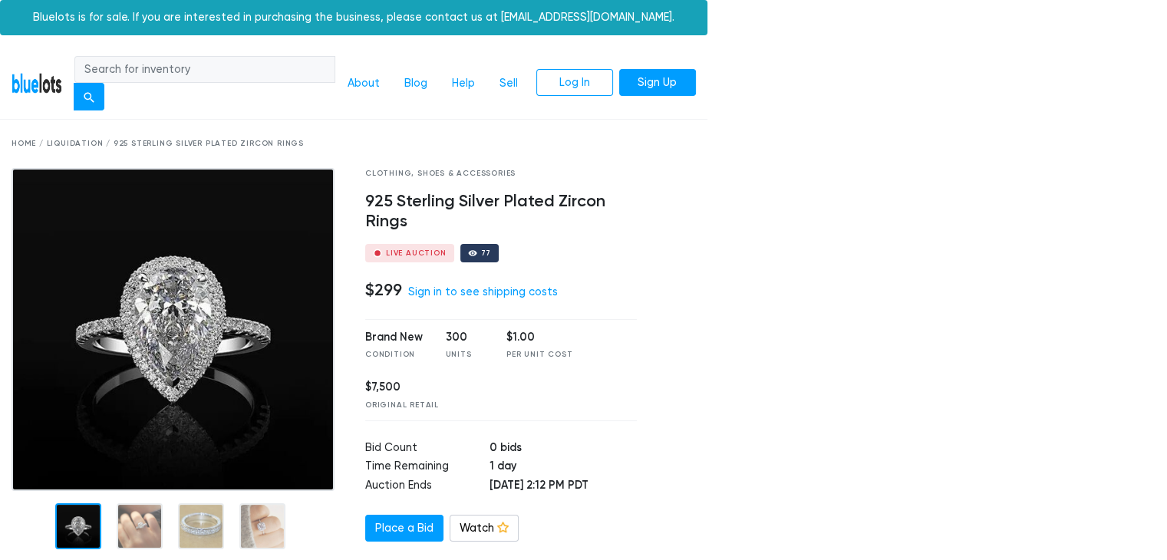
click at [612, 249] on div "Live Auction 77" at bounding box center [501, 253] width 272 height 18
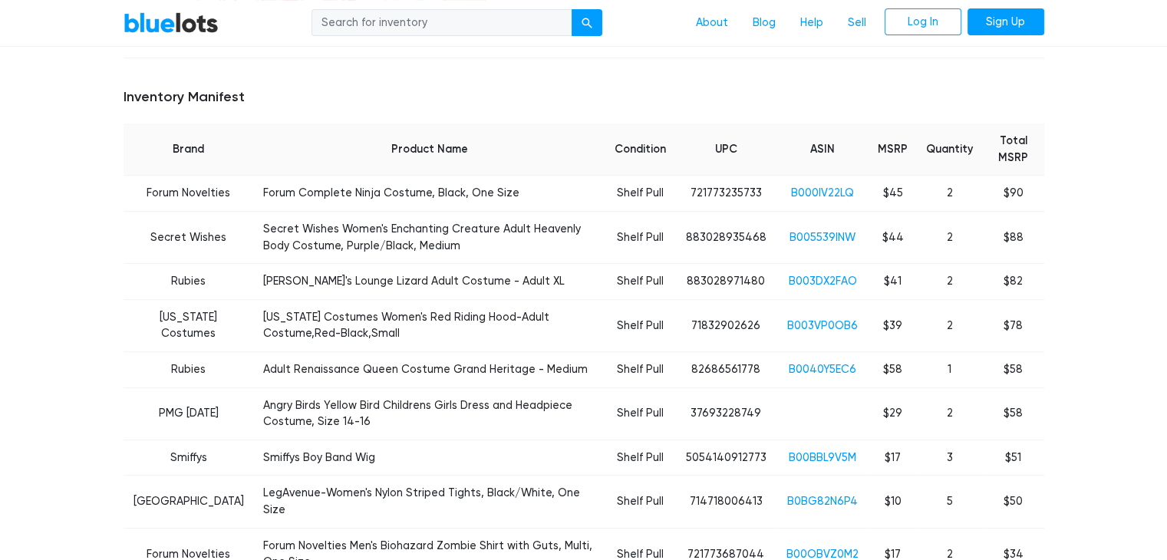
scroll to position [537, 0]
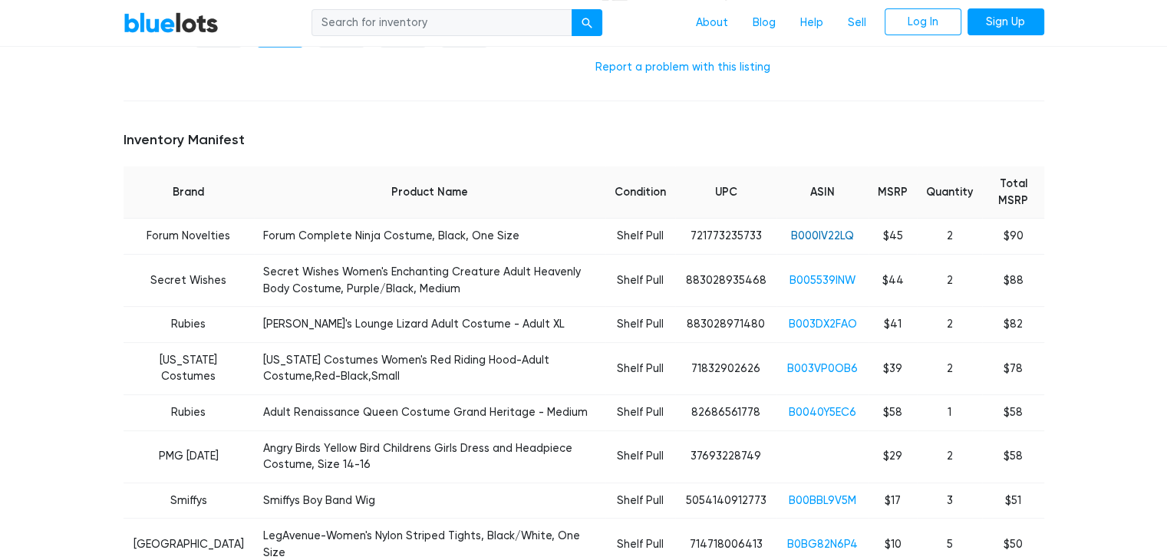
click at [825, 229] on link "B000IV22LQ" at bounding box center [822, 235] width 63 height 13
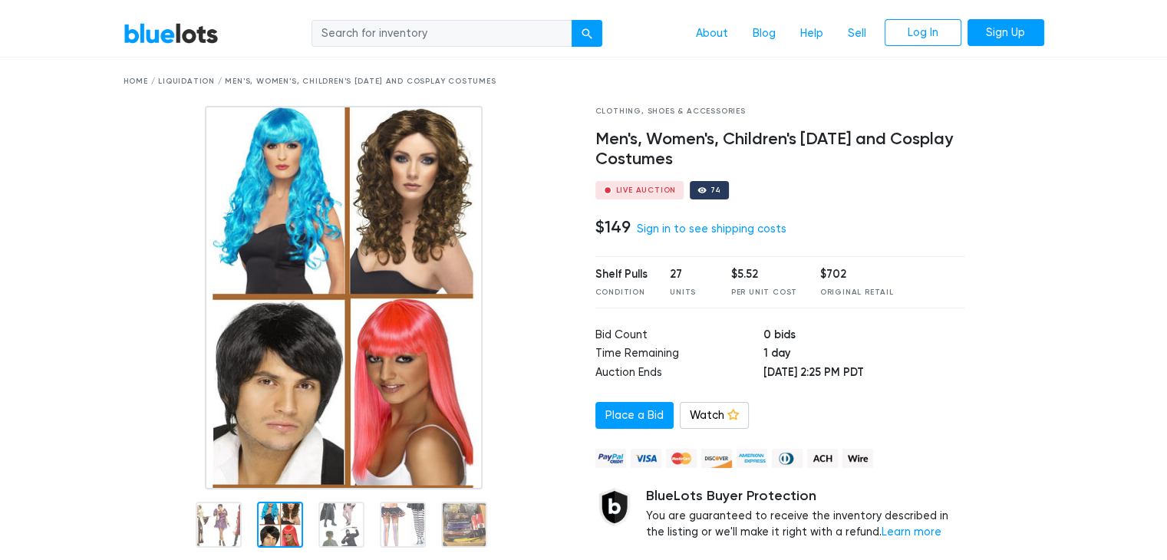
scroll to position [0, 0]
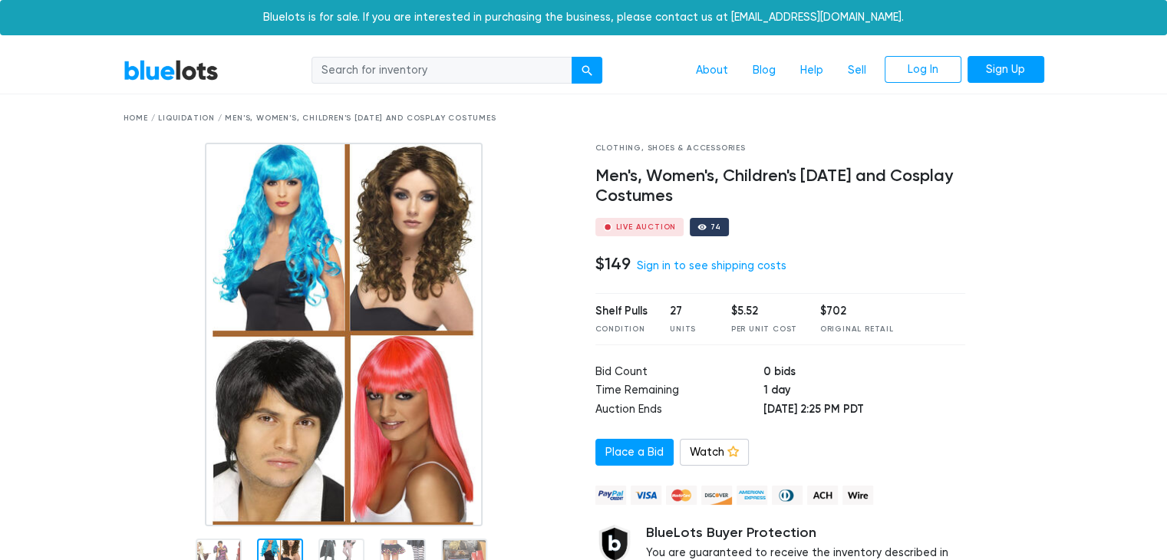
drag, startPoint x: 703, startPoint y: 228, endPoint x: 706, endPoint y: 255, distance: 27.8
click at [706, 255] on div "Clothing, Shoes & Accessories Men's, Women's, Children's Halloween and Cosplay …" at bounding box center [781, 384] width 394 height 483
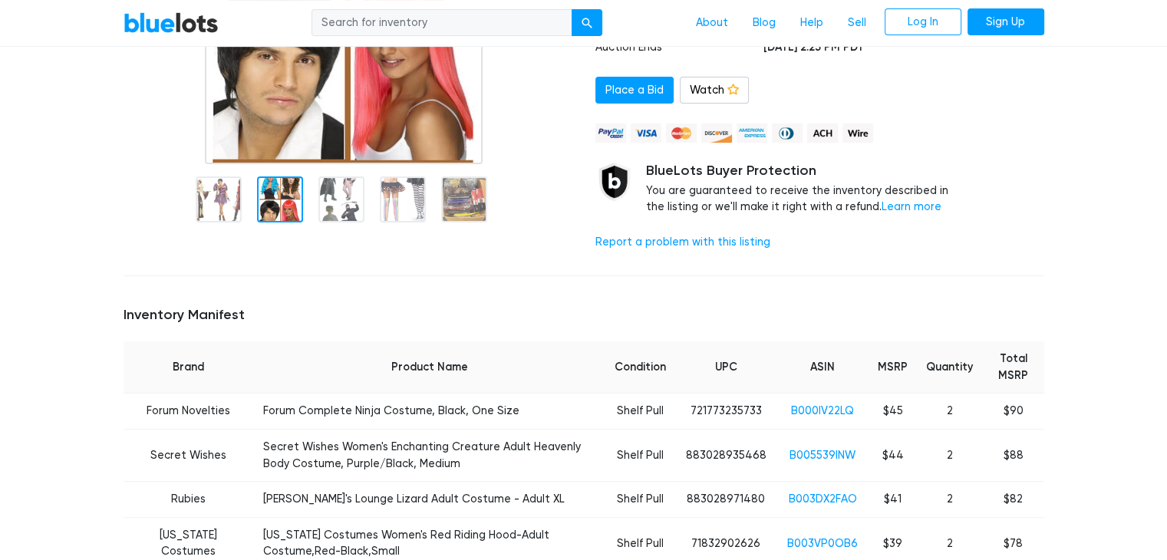
scroll to position [716, 0]
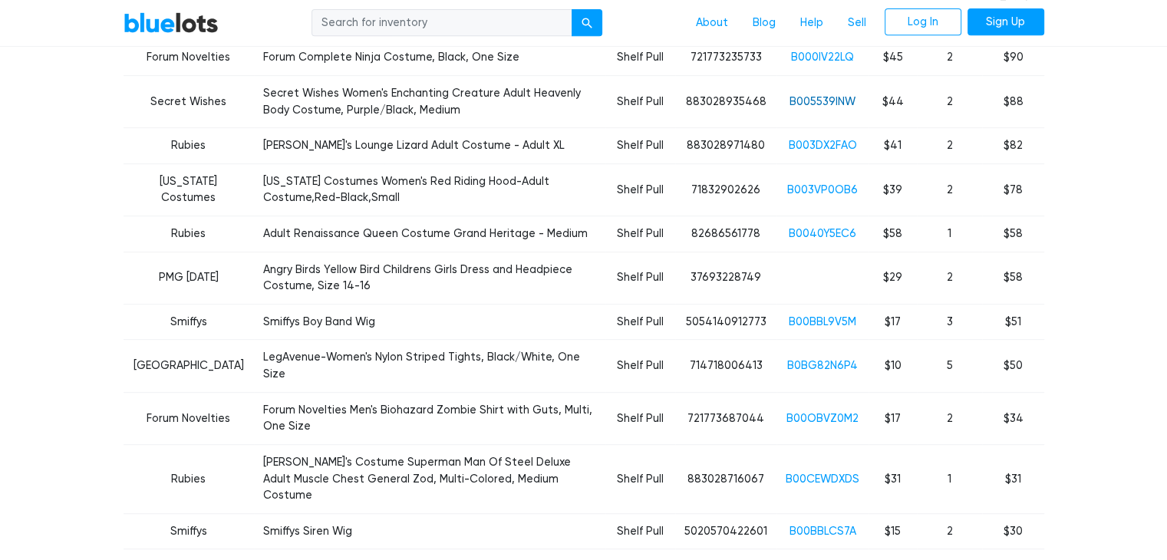
click at [832, 96] on link "B005539INW" at bounding box center [822, 101] width 66 height 13
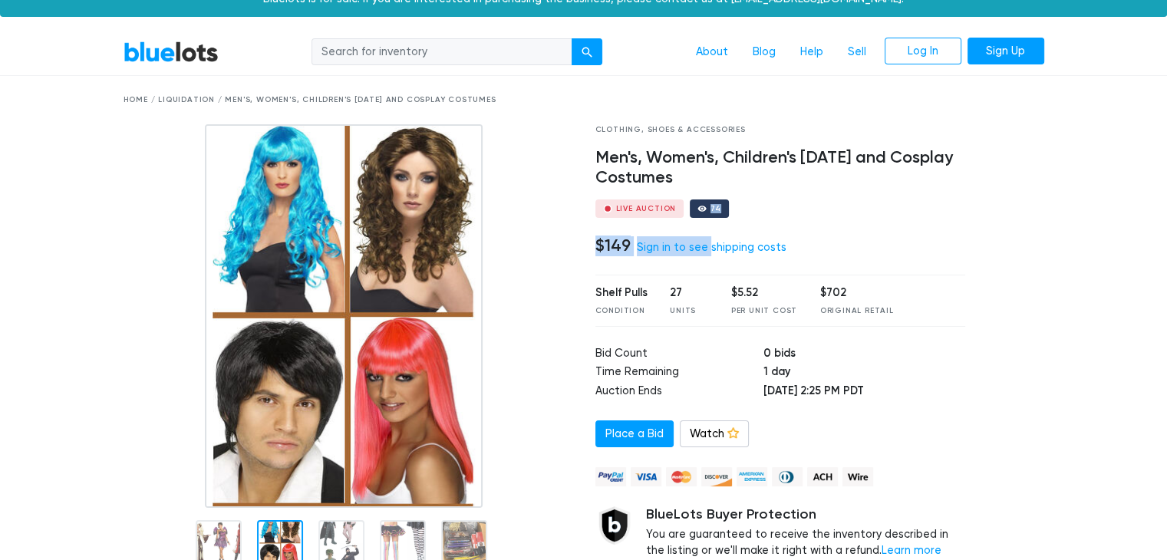
scroll to position [0, 0]
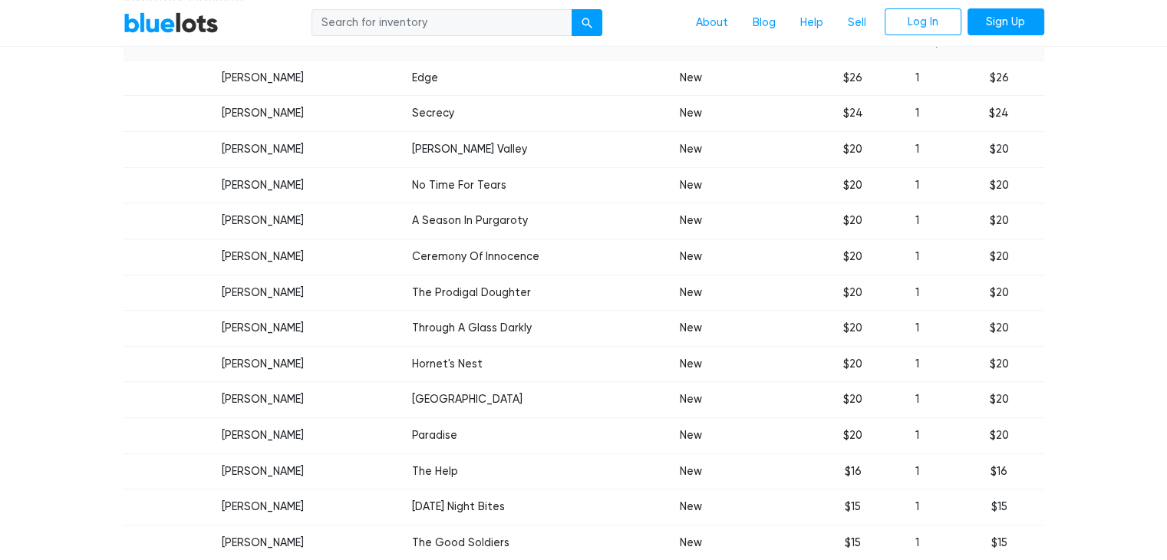
scroll to position [357, 0]
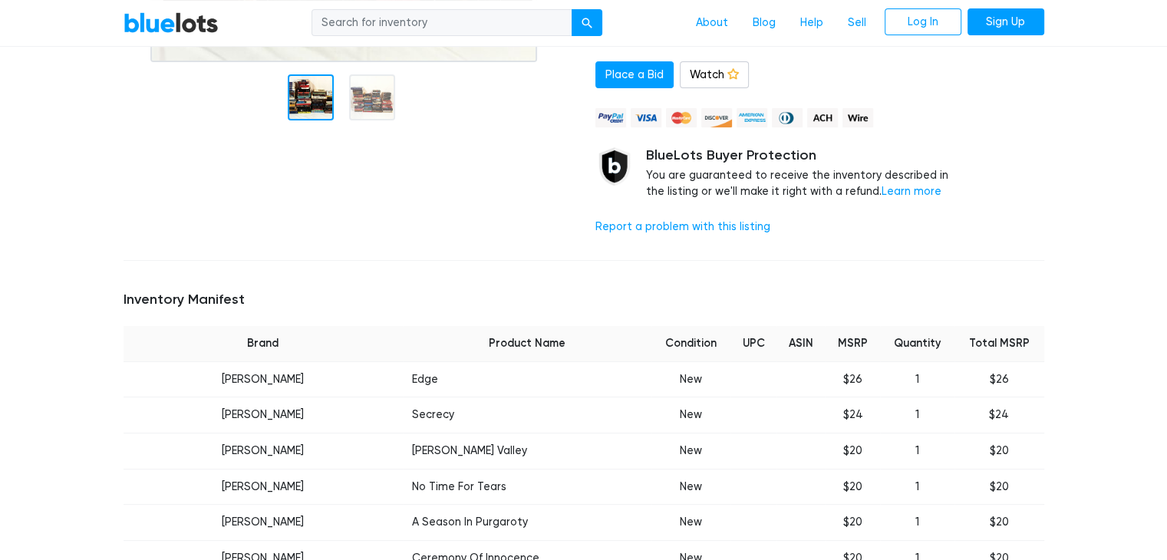
click at [230, 380] on td "[PERSON_NAME]" at bounding box center [263, 379] width 279 height 36
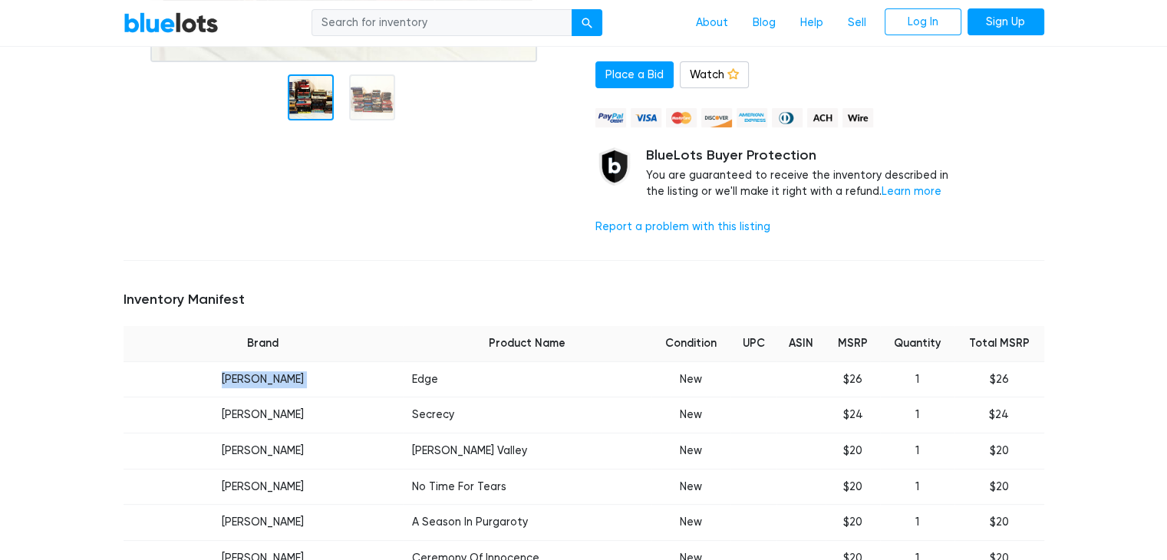
click at [230, 380] on td "[PERSON_NAME]" at bounding box center [263, 379] width 279 height 36
copy tr "[PERSON_NAME]"
click at [203, 377] on td "[PERSON_NAME]" at bounding box center [263, 379] width 279 height 36
drag, startPoint x: 176, startPoint y: 374, endPoint x: 379, endPoint y: 377, distance: 203.3
click at [379, 377] on tr "[PERSON_NAME] Edge New $26 1 $26" at bounding box center [584, 379] width 921 height 36
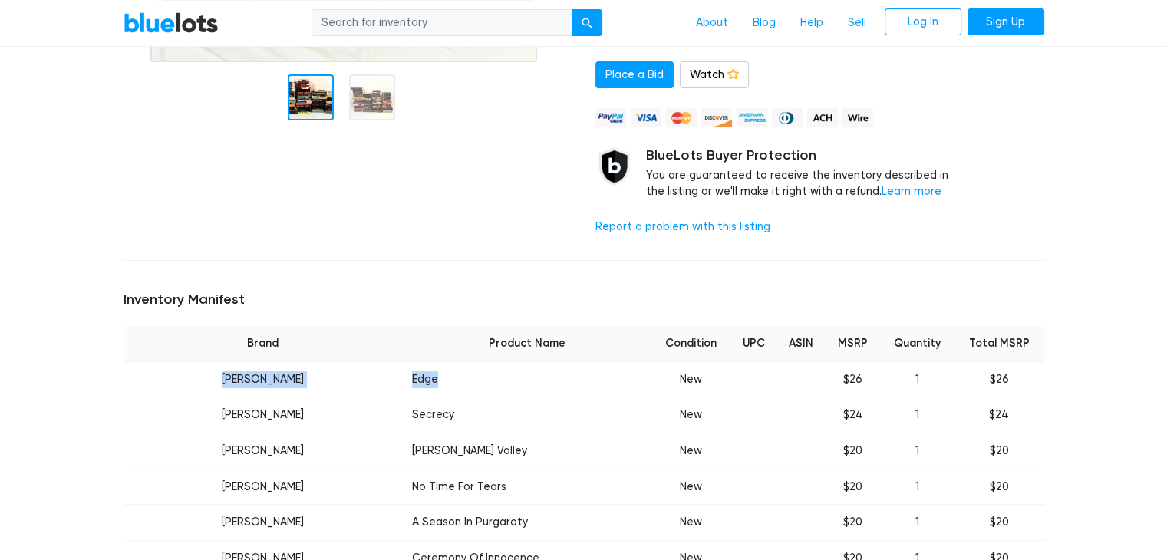
copy tr "[PERSON_NAME]"
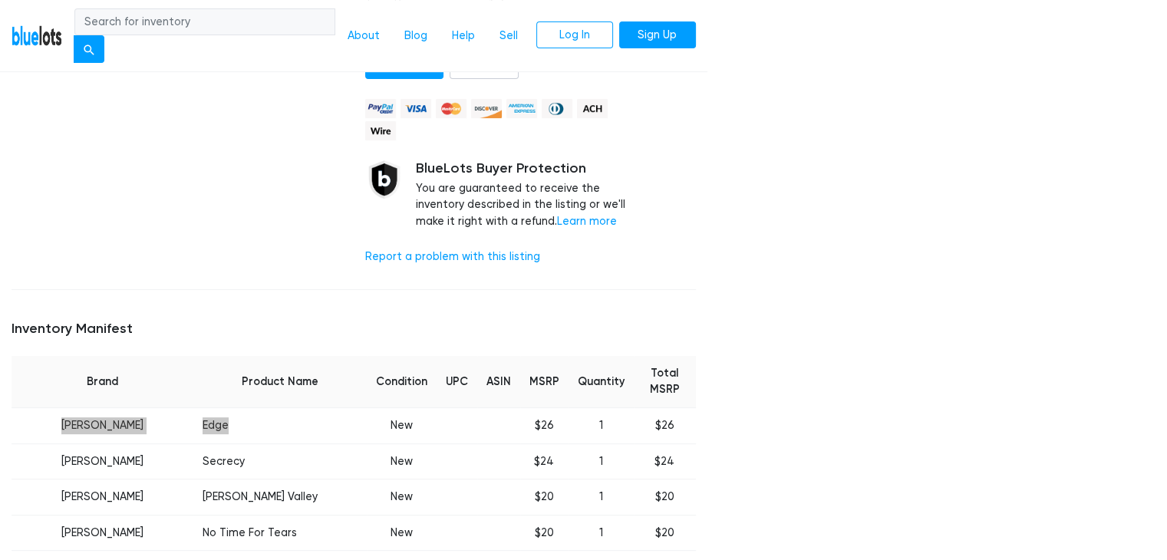
scroll to position [537, 0]
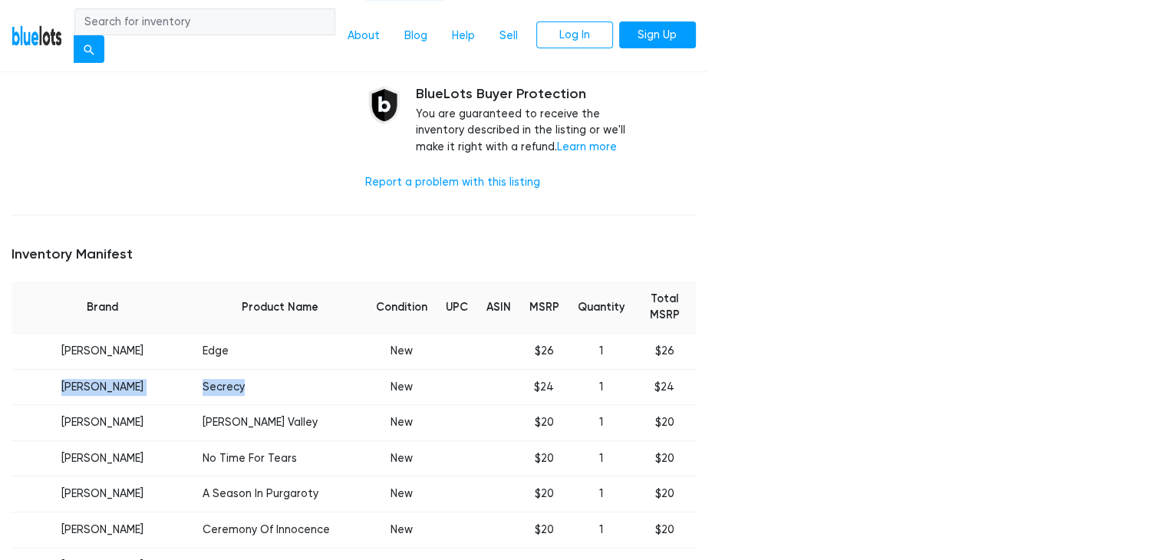
drag, startPoint x: 239, startPoint y: 384, endPoint x: 53, endPoint y: 397, distance: 186.0
click at [53, 397] on tr "[PERSON_NAME] Secrecy New $24 1 $24" at bounding box center [354, 387] width 684 height 36
copy tr "[PERSON_NAME] Secrecy"
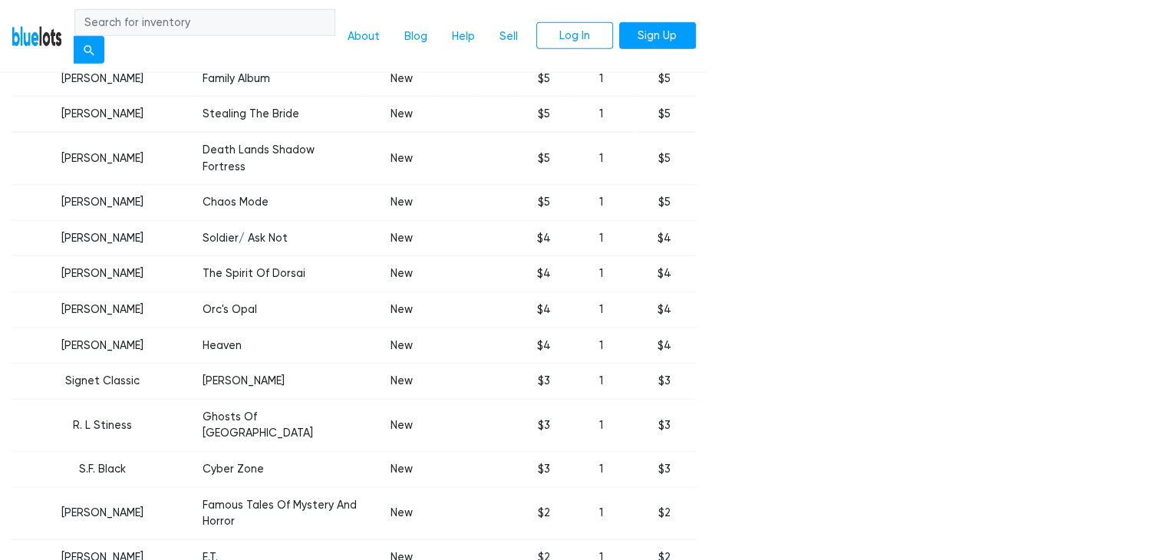
scroll to position [3937, 0]
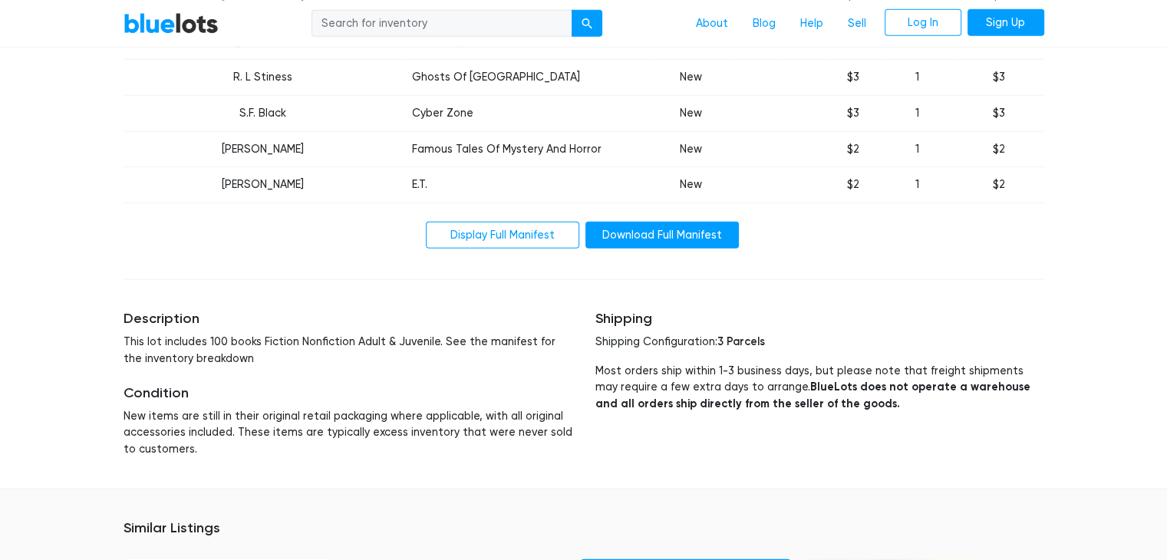
scroll to position [4474, 0]
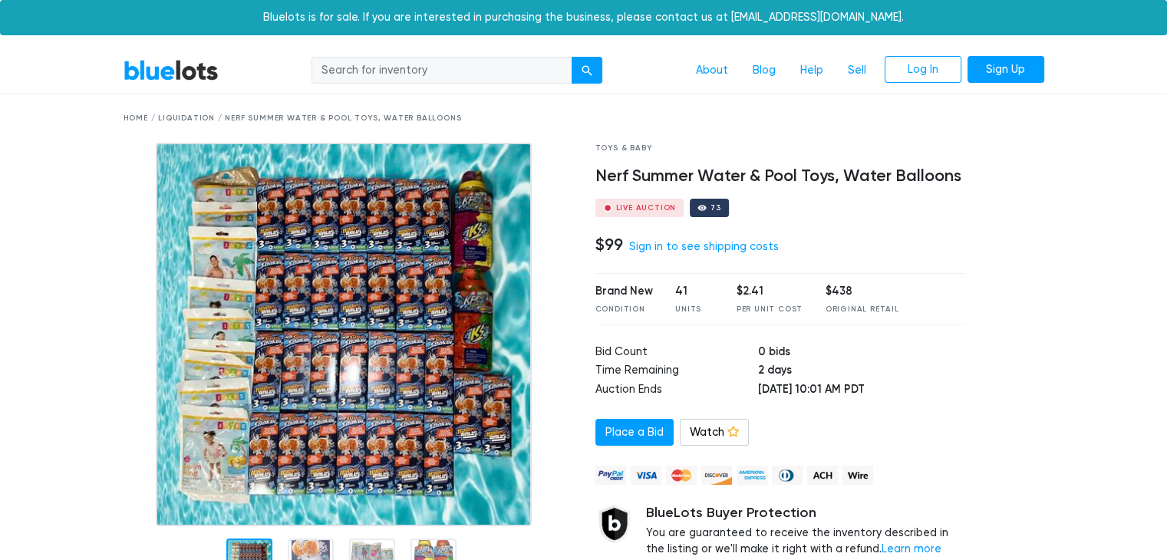
click at [479, 235] on img at bounding box center [344, 335] width 376 height 384
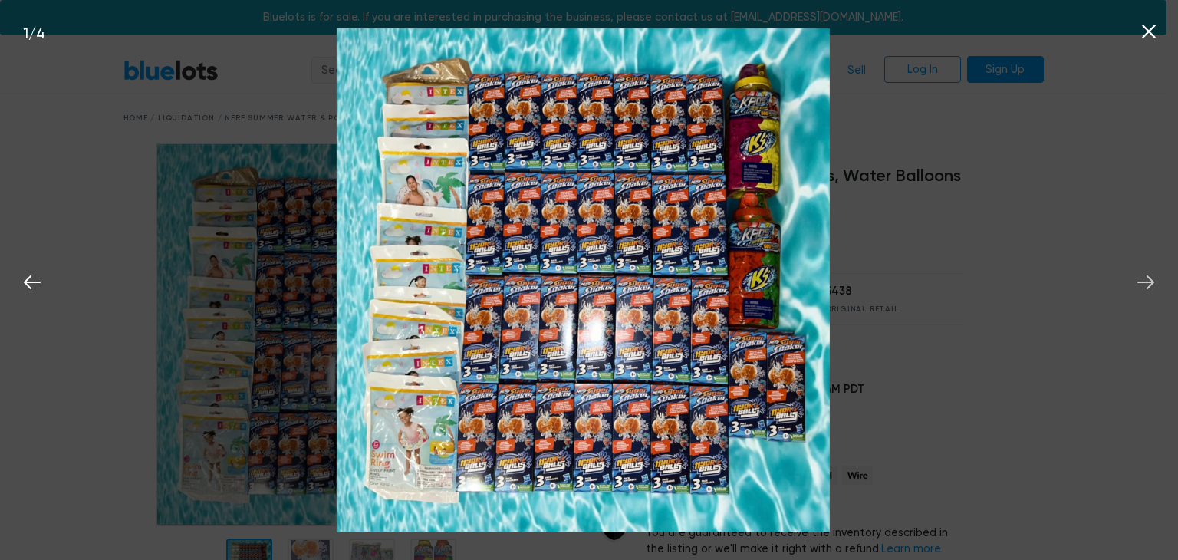
click at [1156, 288] on icon at bounding box center [1146, 282] width 23 height 23
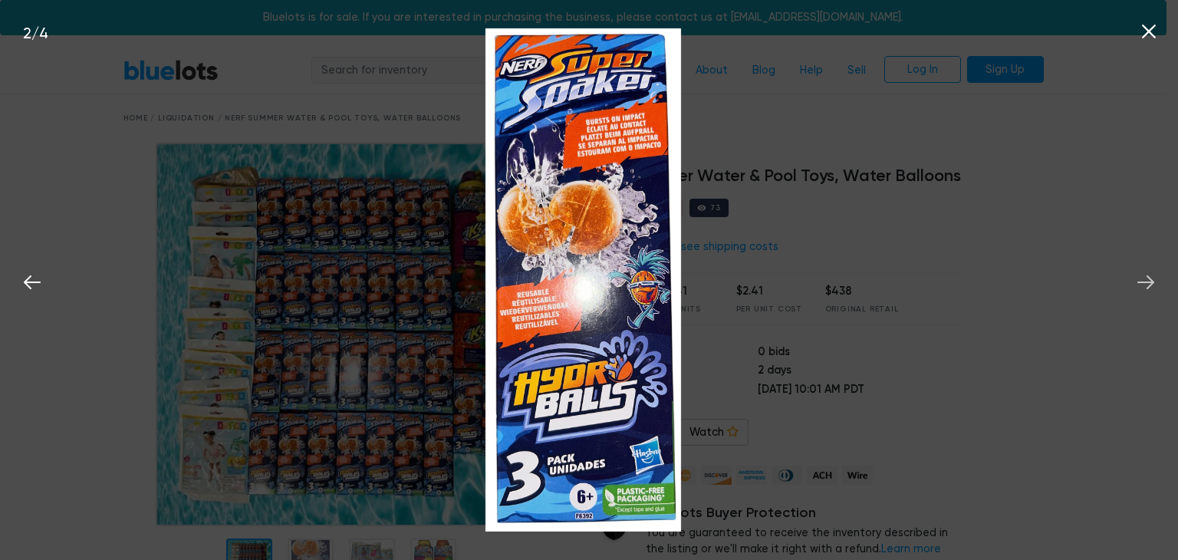
click at [1156, 288] on icon at bounding box center [1146, 282] width 23 height 23
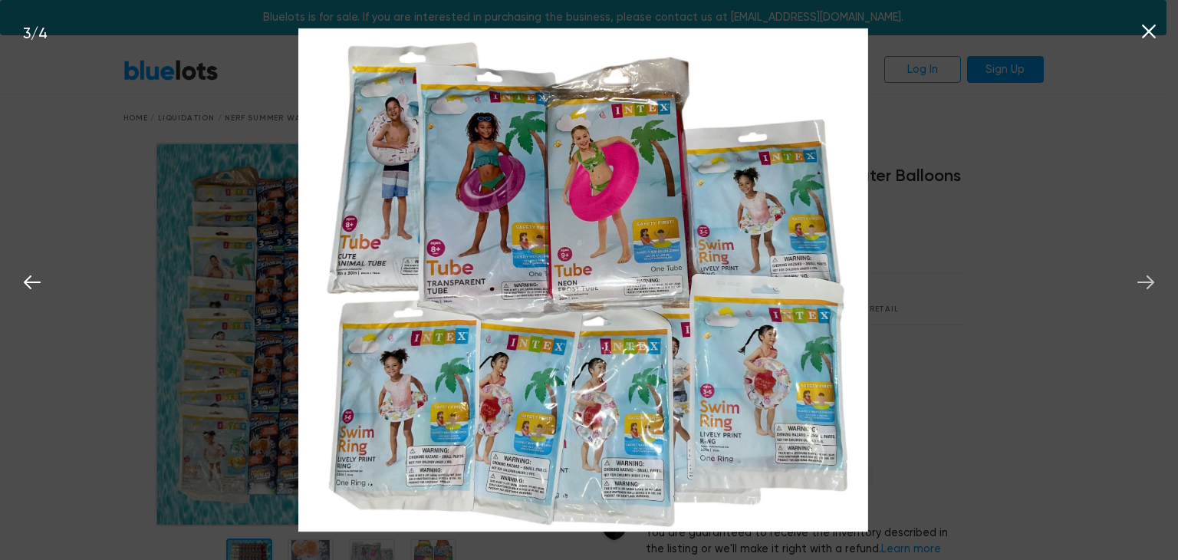
click at [1148, 290] on icon at bounding box center [1146, 282] width 23 height 23
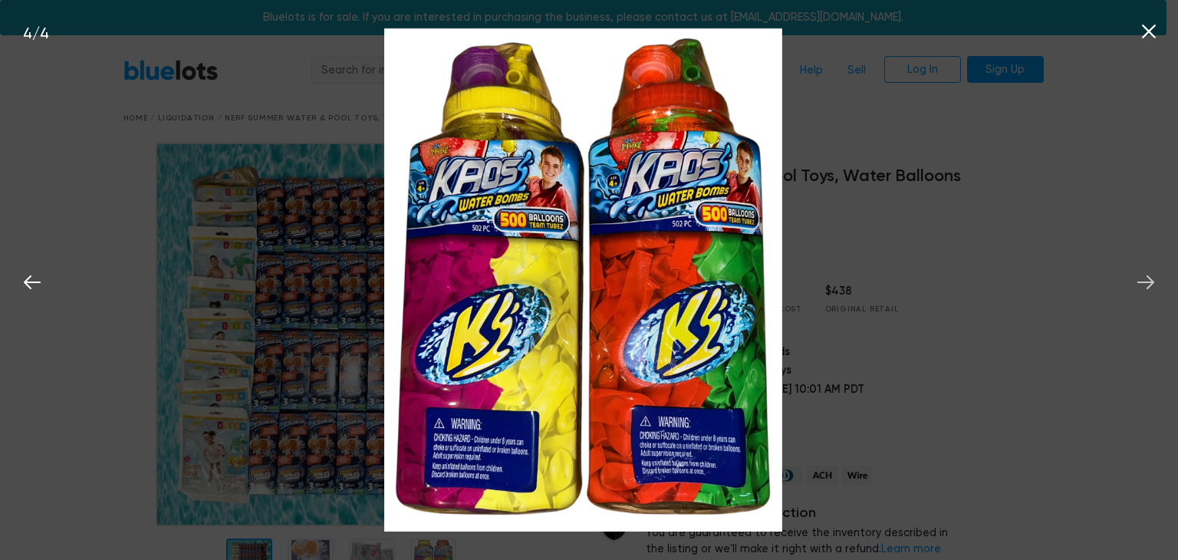
click at [1148, 290] on icon at bounding box center [1146, 282] width 23 height 23
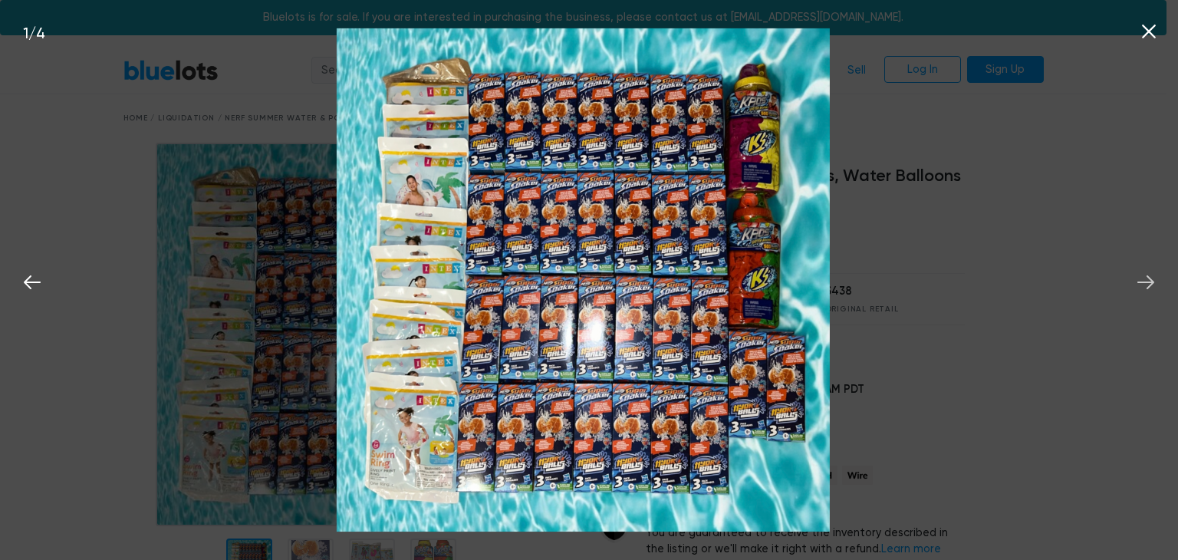
click at [1148, 290] on icon at bounding box center [1146, 282] width 23 height 23
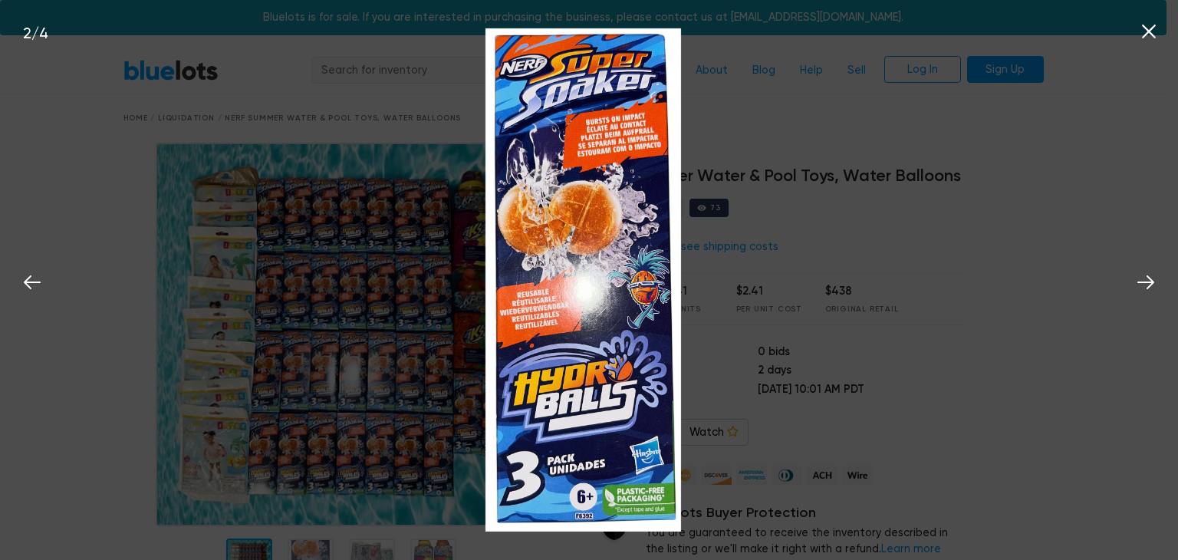
click at [1031, 306] on div "2 / 4" at bounding box center [589, 280] width 1178 height 560
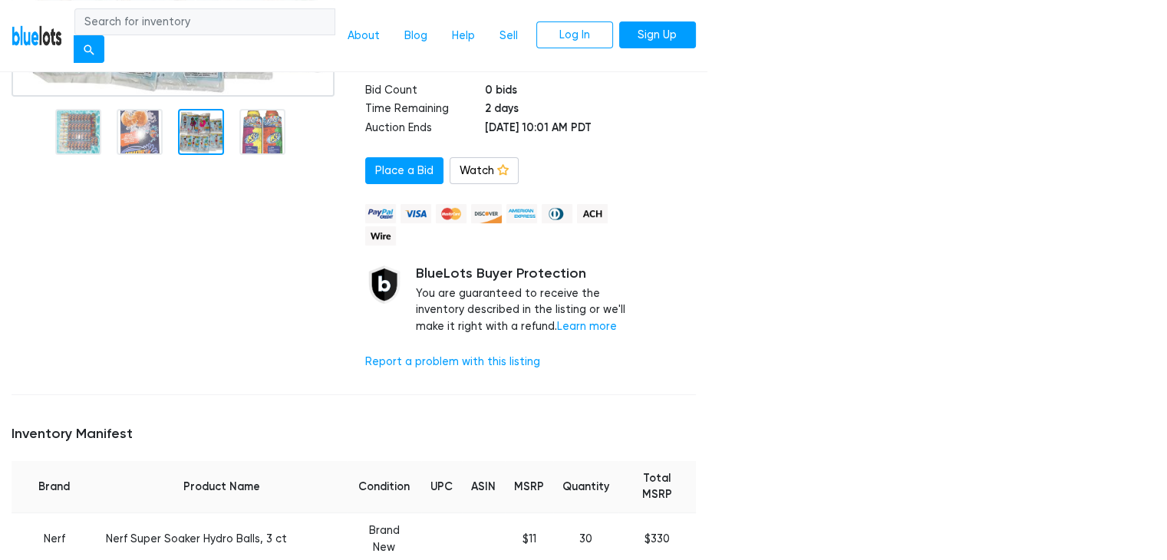
scroll to position [537, 0]
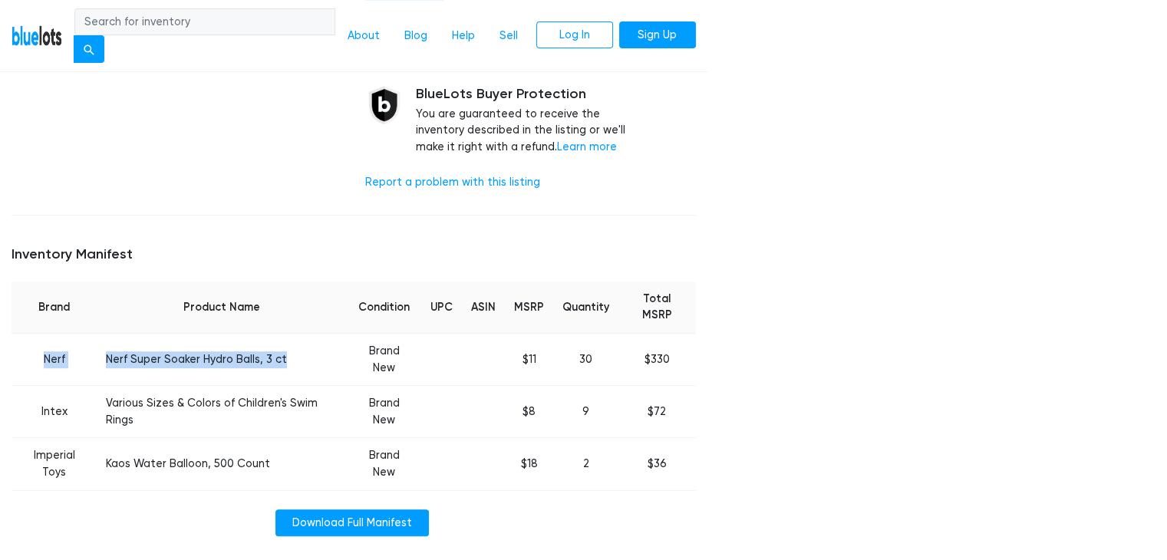
drag, startPoint x: 35, startPoint y: 331, endPoint x: 291, endPoint y: 337, distance: 257.0
click at [291, 337] on tr "Nerf Nerf Super Soaker Hydro Balls, 3 ct Brand New $11 30 $330" at bounding box center [354, 360] width 684 height 52
copy tr "Nerf Nerf Super Soaker Hydro Balls, 3 ct"
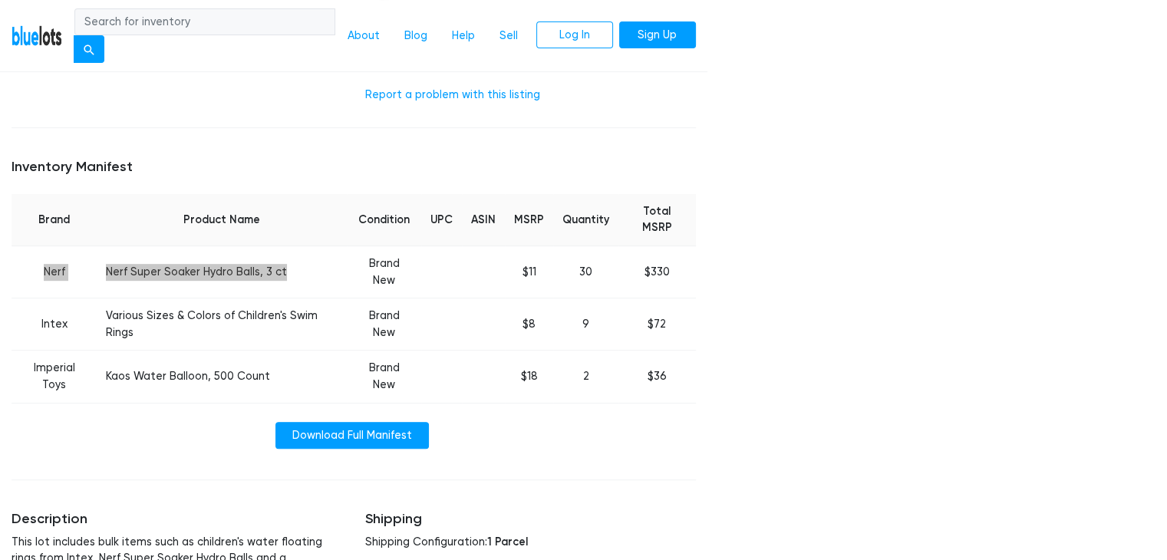
scroll to position [716, 0]
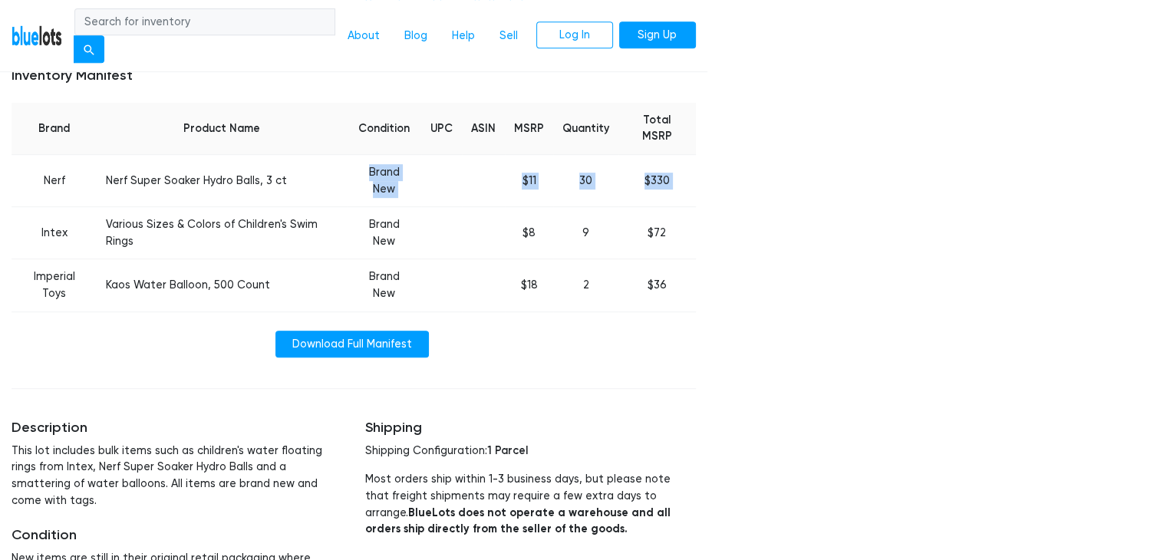
drag, startPoint x: 38, startPoint y: 175, endPoint x: 331, endPoint y: 169, distance: 292.3
click at [331, 169] on tbody "Nerf Nerf Super Soaker Hydro Balls, 3 ct Brand New $11 30 $330 Intex Various Si…" at bounding box center [354, 233] width 684 height 157
click at [341, 207] on td "Various Sizes & Colors of Children's Swim Rings" at bounding box center [222, 233] width 250 height 52
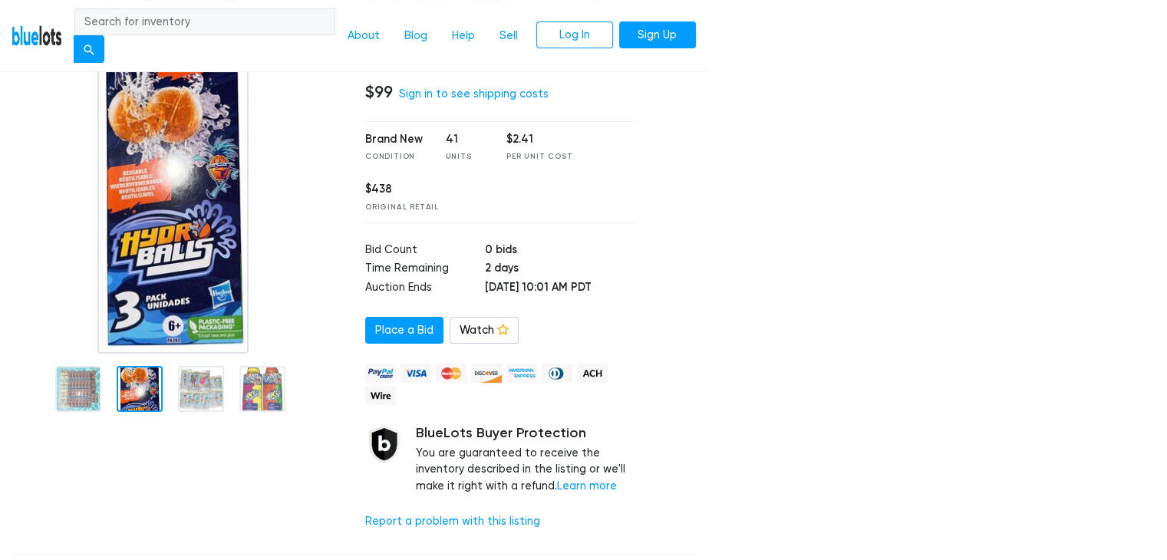
scroll to position [0, 0]
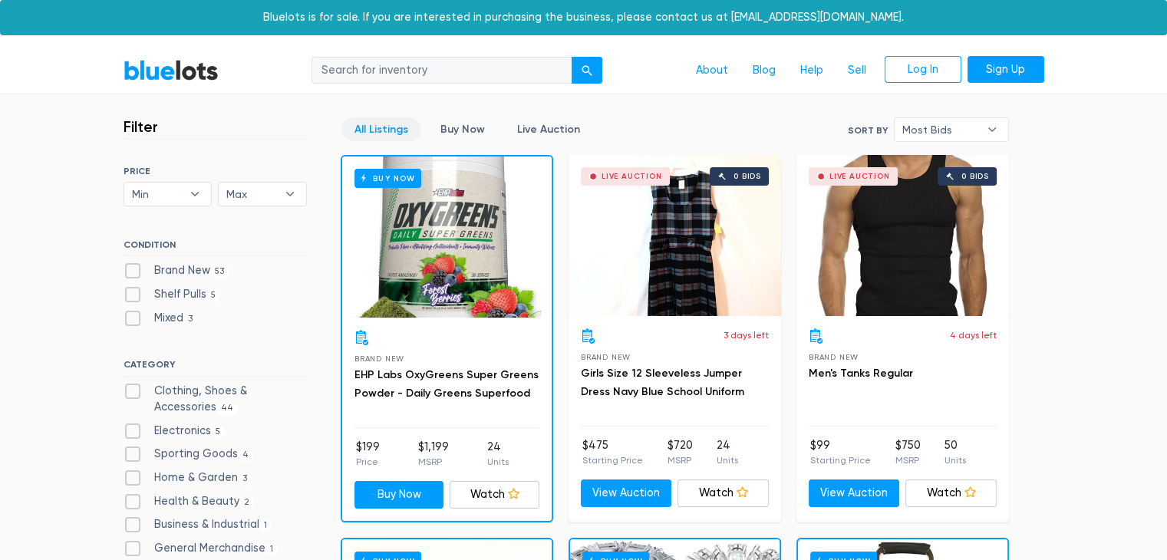
click at [396, 360] on span "Brand New" at bounding box center [379, 358] width 50 height 8
click at [396, 381] on h3 "EHP Labs OxyGreens Super Greens Powder - Daily Greens Superfood" at bounding box center [446, 384] width 185 height 37
click at [481, 267] on div "Buy Now" at bounding box center [446, 236] width 209 height 161
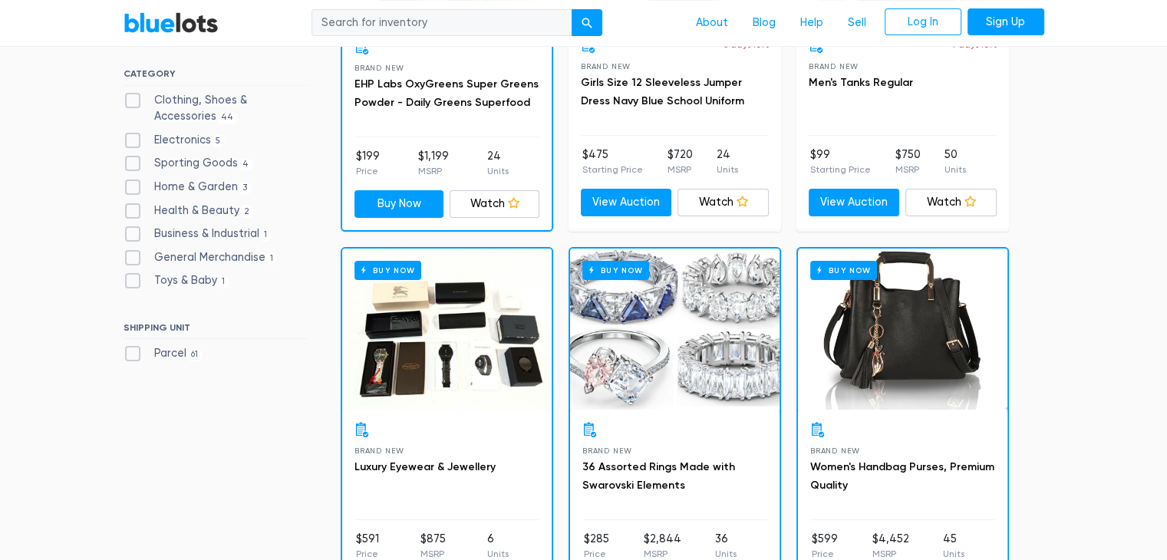
scroll to position [357, 0]
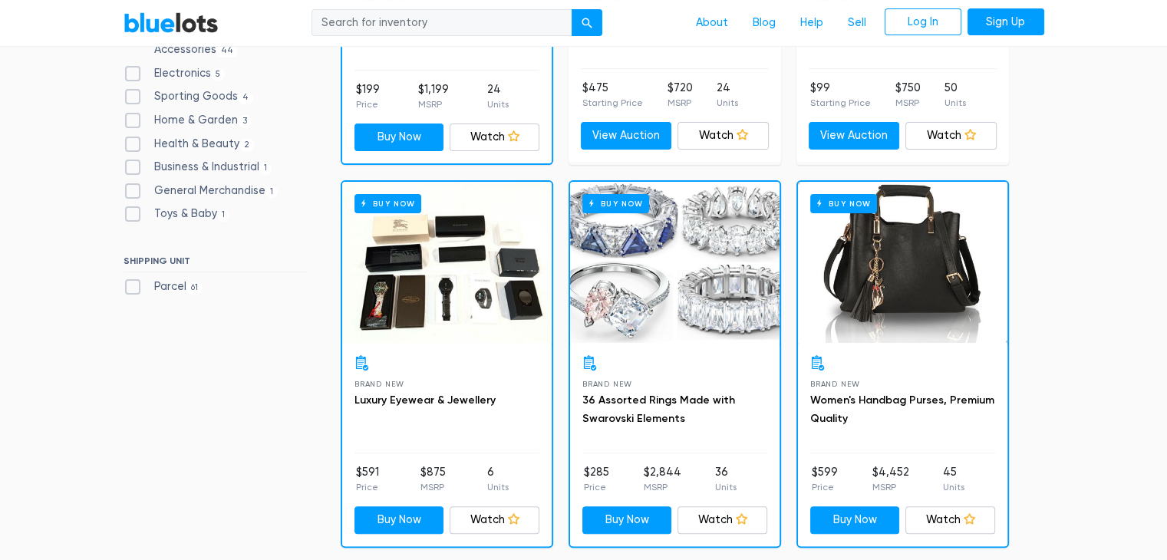
click at [430, 308] on div "Buy Now" at bounding box center [446, 262] width 209 height 161
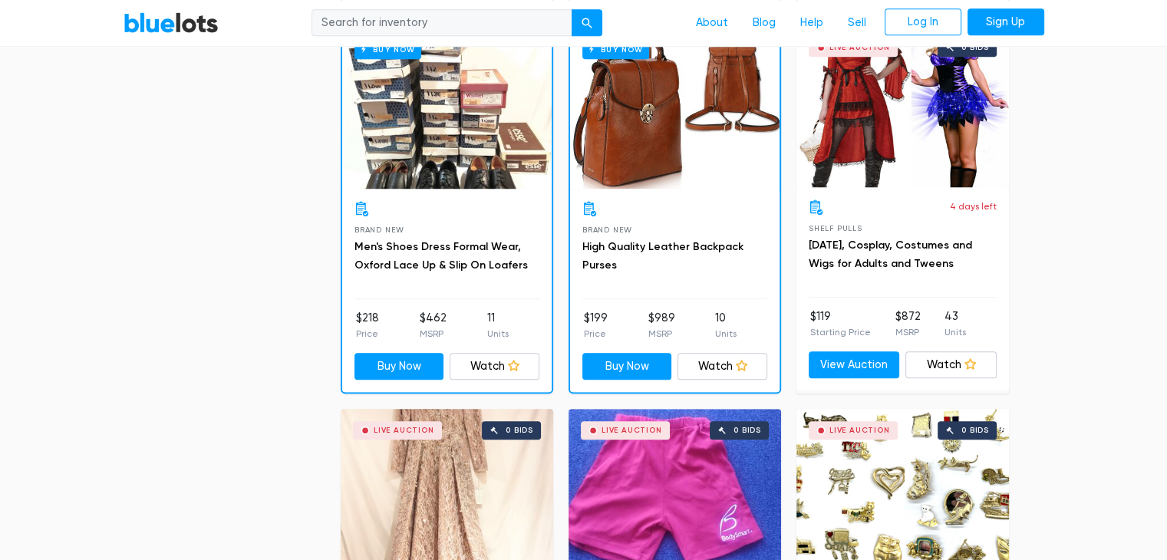
scroll to position [1074, 0]
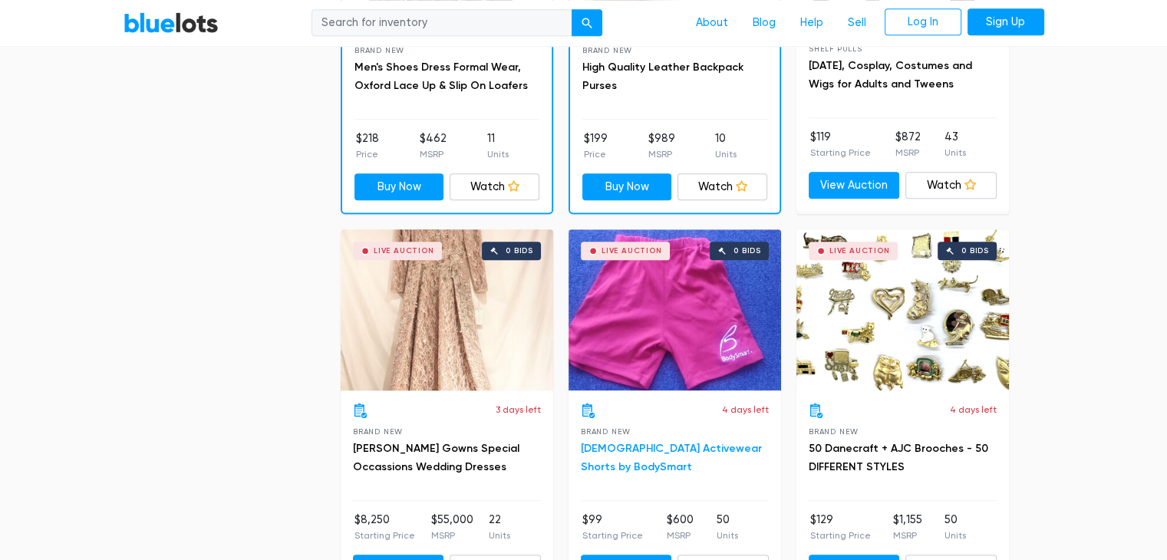
click at [583, 461] on link "Ladies Activewear Shorts by BodySmart" at bounding box center [671, 457] width 181 height 31
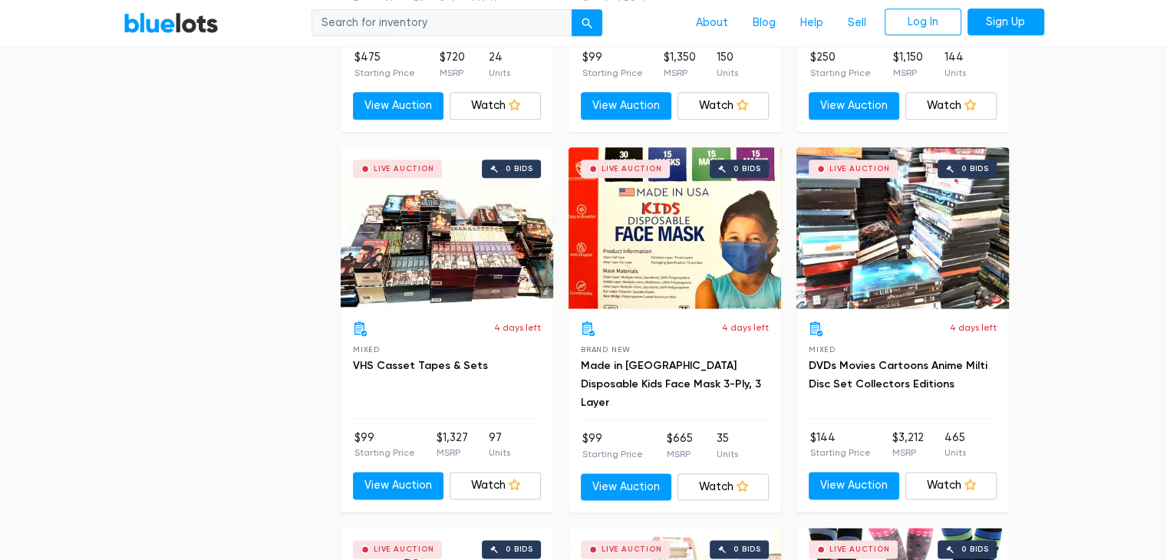
scroll to position [1968, 0]
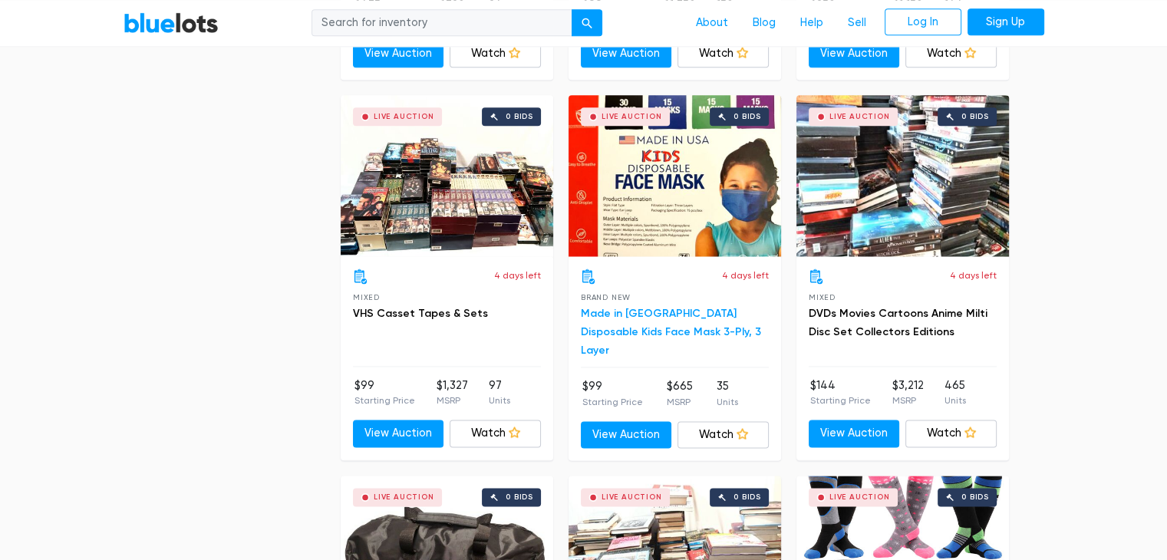
click at [660, 324] on link "Made in [GEOGRAPHIC_DATA] Disposable Kids Face Mask 3-Ply, 3 Layer" at bounding box center [671, 332] width 180 height 50
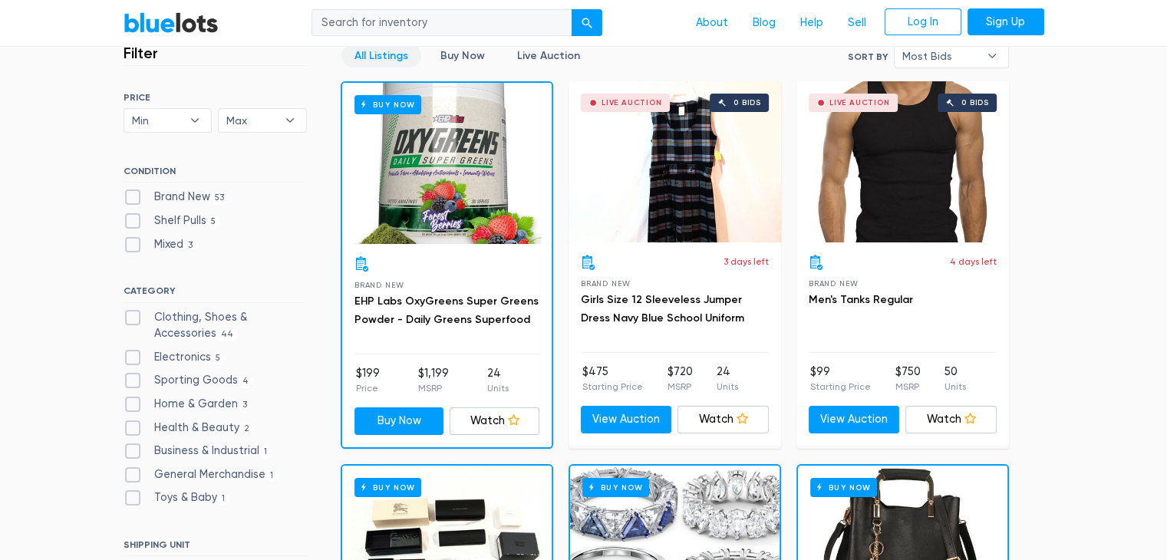
scroll to position [0, 0]
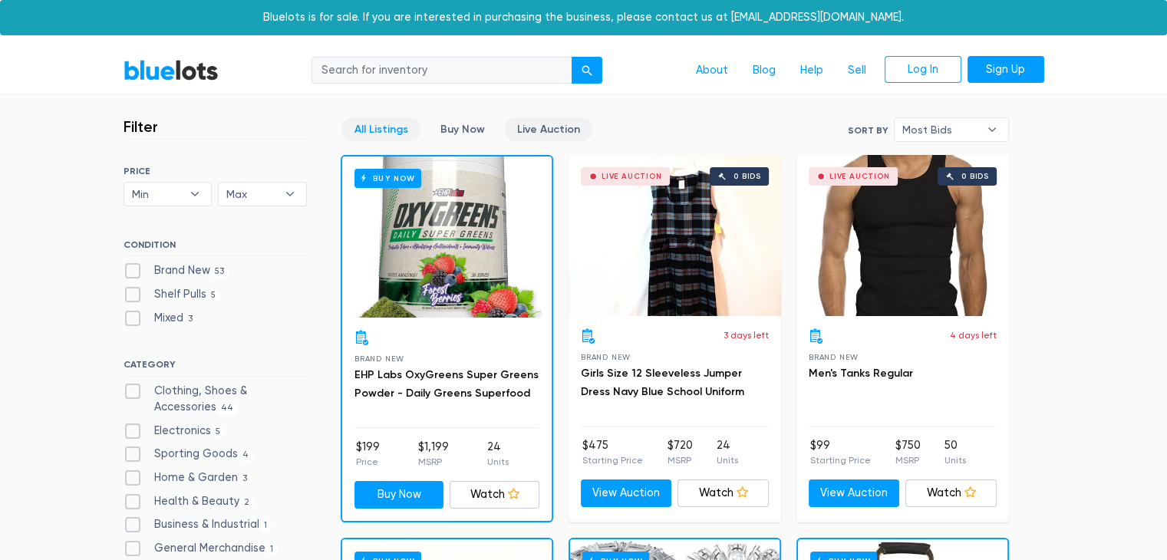
click at [531, 133] on link "Live Auction" at bounding box center [548, 129] width 89 height 24
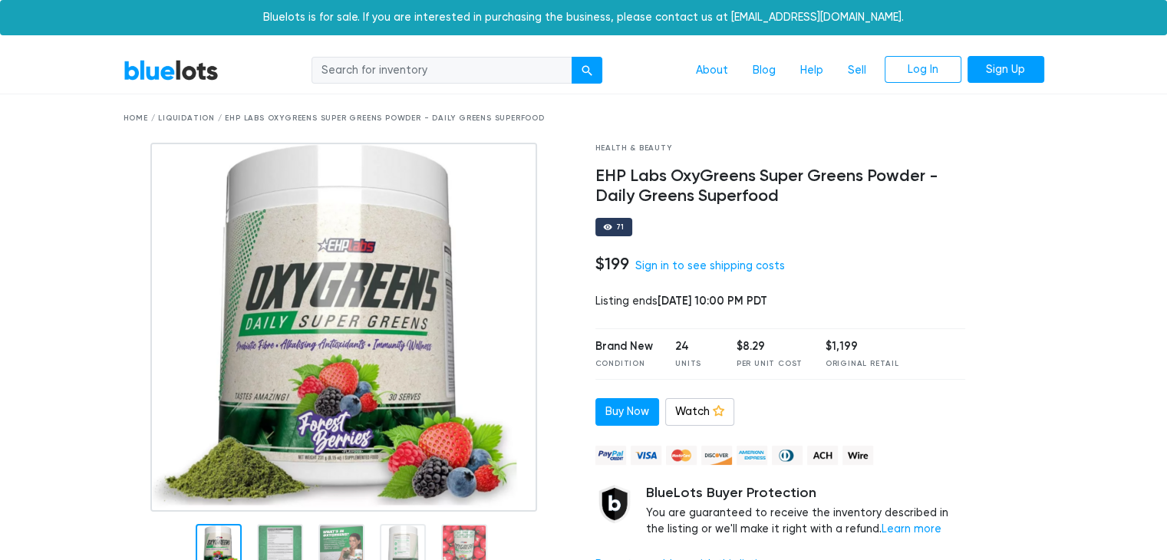
click at [650, 178] on h4 "EHP Labs OxyGreens Super Greens Powder - Daily Greens Superfood" at bounding box center [780, 186] width 371 height 40
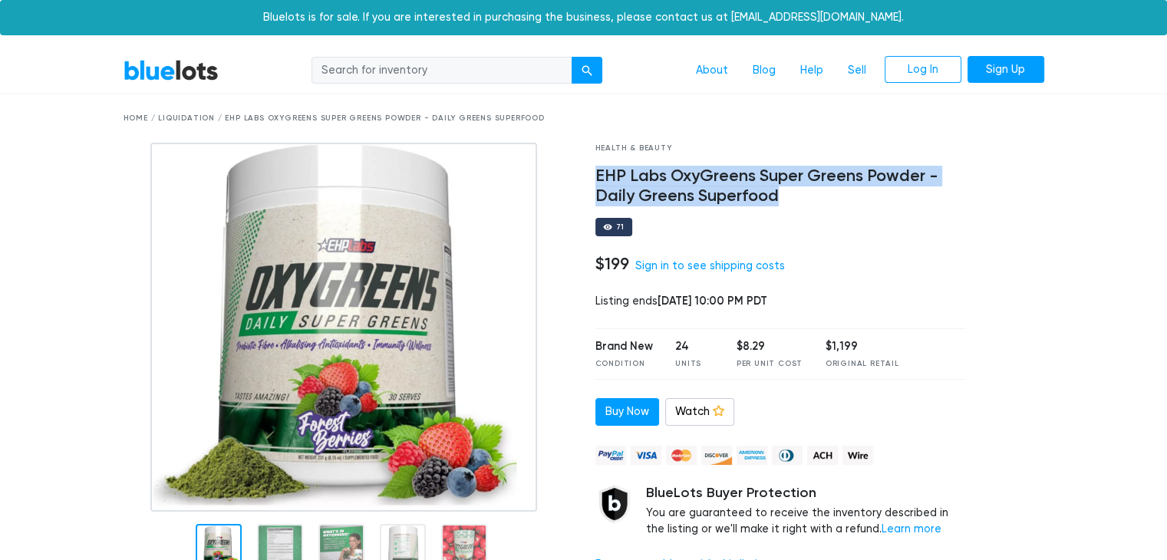
click at [650, 178] on h4 "EHP Labs OxyGreens Super Greens Powder - Daily Greens Superfood" at bounding box center [780, 186] width 371 height 40
copy div "EHP Labs OxyGreens Super Greens Powder - Daily Greens Superfood"
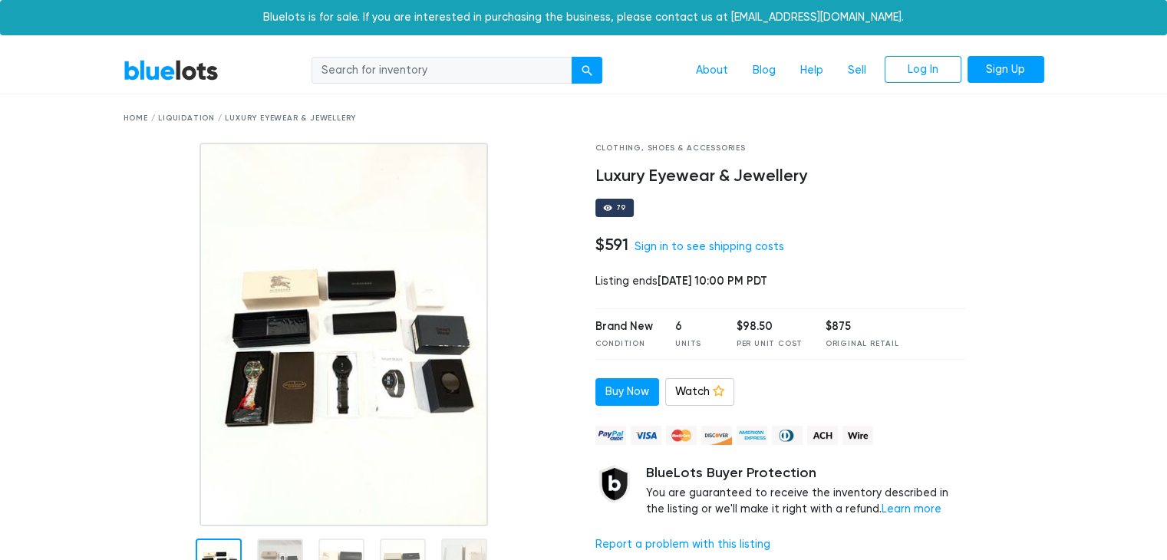
click at [301, 354] on img at bounding box center [343, 335] width 288 height 384
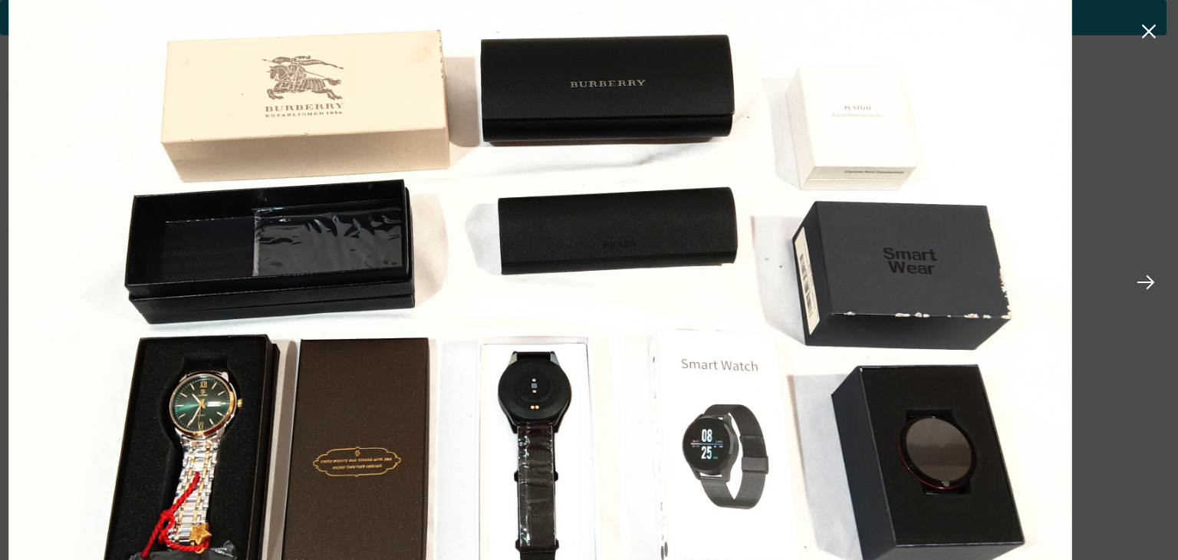
drag, startPoint x: 439, startPoint y: 247, endPoint x: 433, endPoint y: 397, distance: 150.5
click at [433, 397] on img at bounding box center [539, 273] width 1063 height 1418
click at [29, 288] on icon at bounding box center [32, 282] width 17 height 14
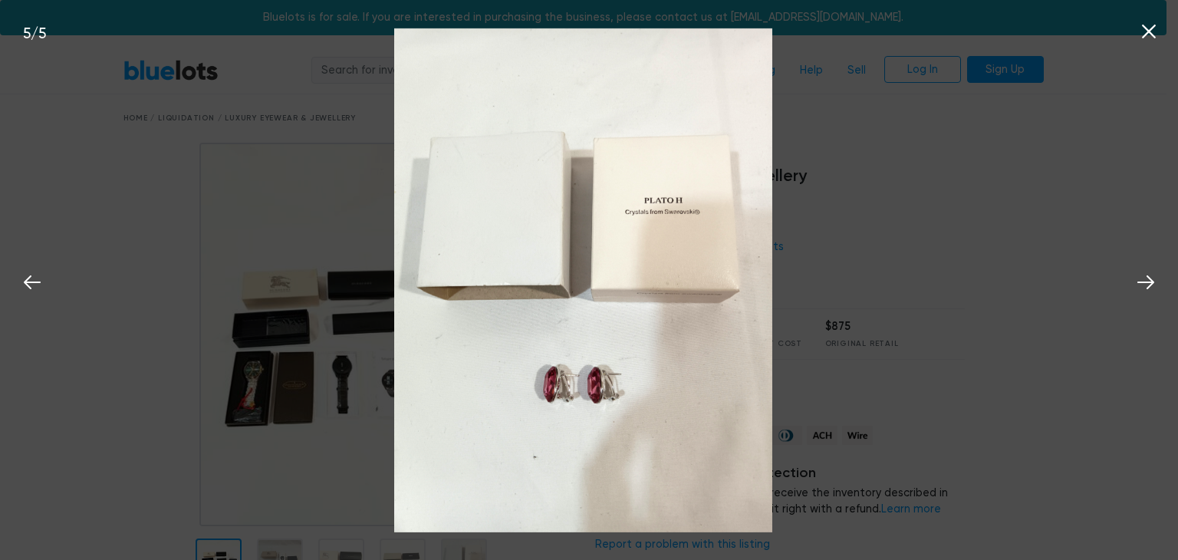
click at [162, 360] on div "5 / 5" at bounding box center [589, 280] width 1178 height 560
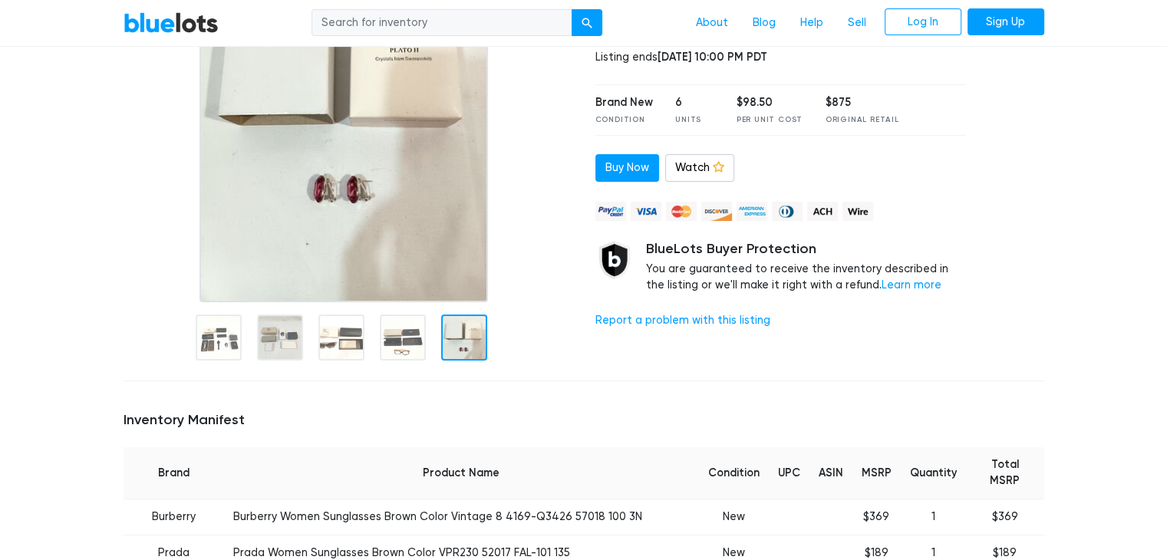
scroll to position [179, 0]
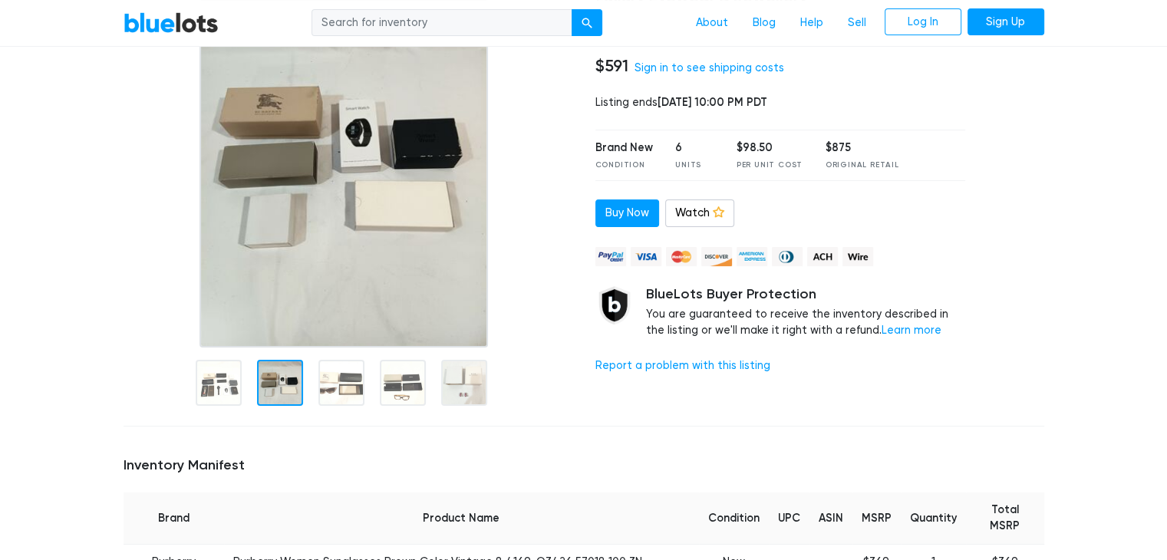
click at [278, 384] on div at bounding box center [280, 383] width 46 height 46
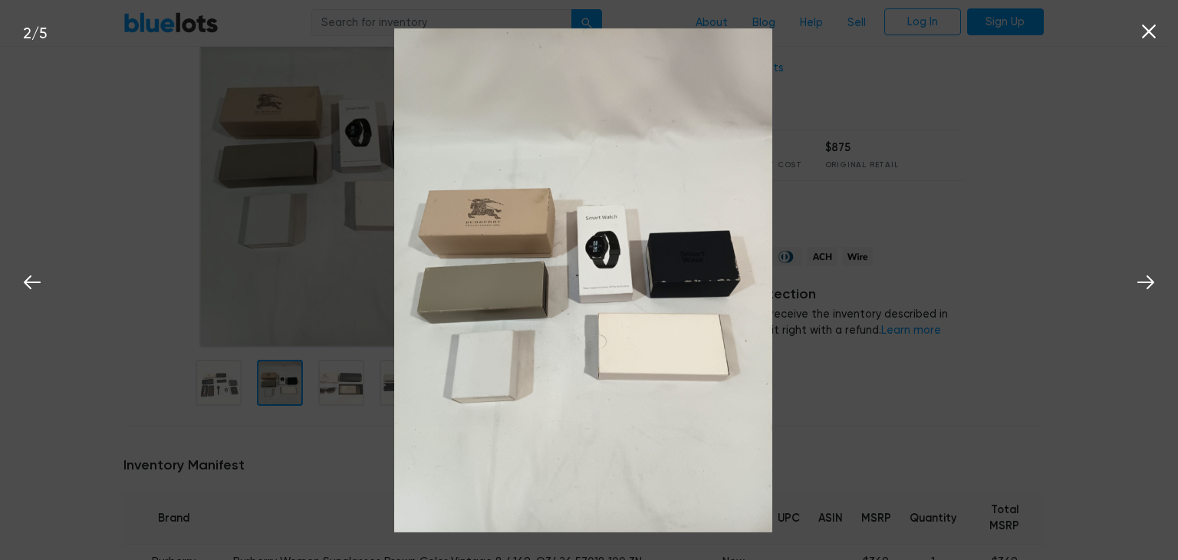
click at [303, 387] on div "2 / 5" at bounding box center [589, 280] width 1178 height 560
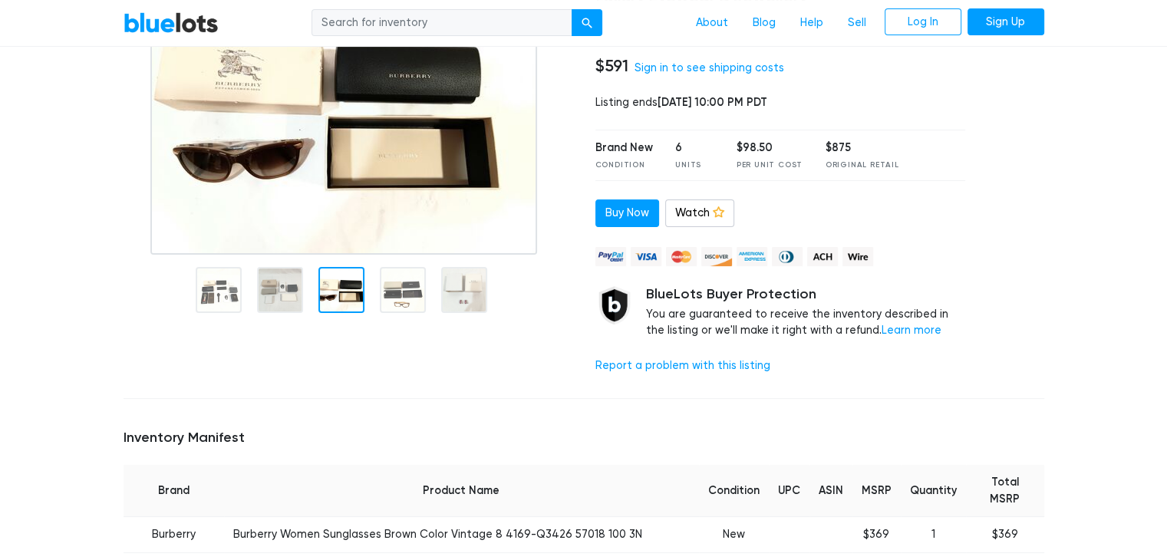
click at [336, 384] on div at bounding box center [348, 175] width 472 height 423
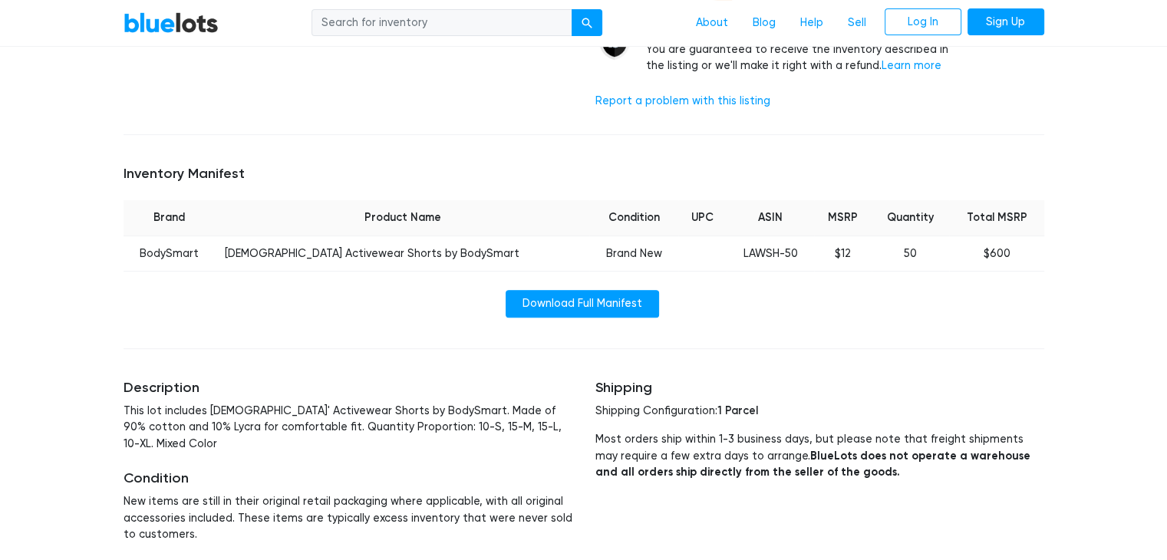
scroll to position [537, 0]
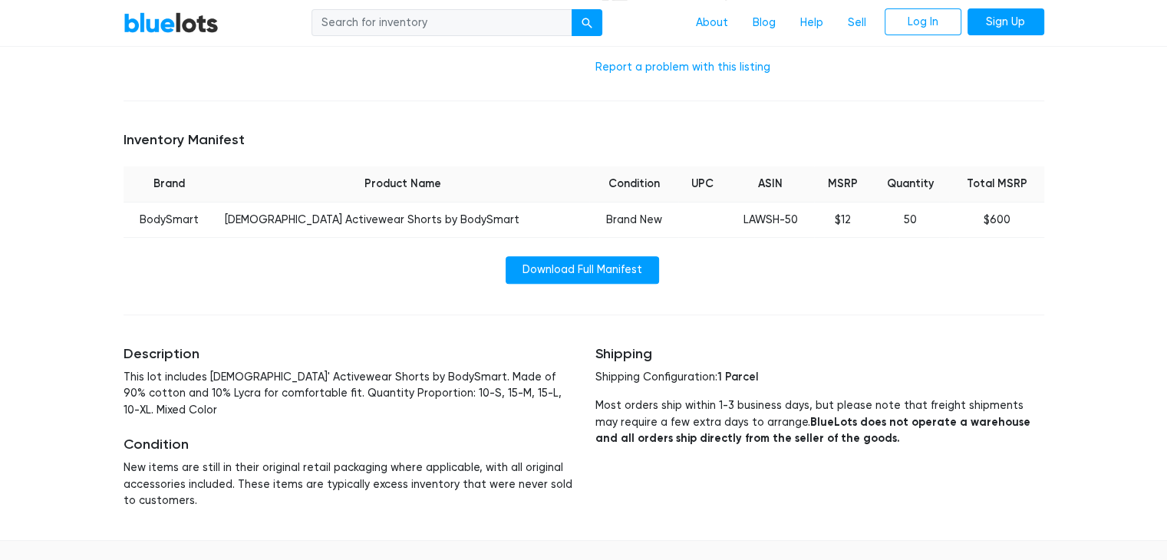
click at [726, 206] on td "LAWSH-50" at bounding box center [769, 220] width 87 height 36
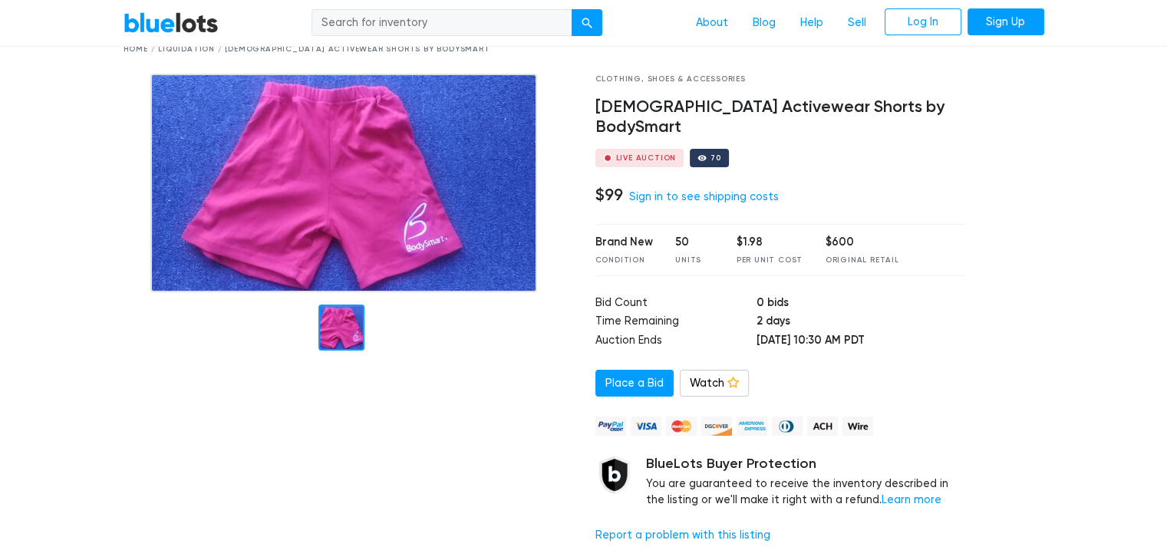
scroll to position [0, 0]
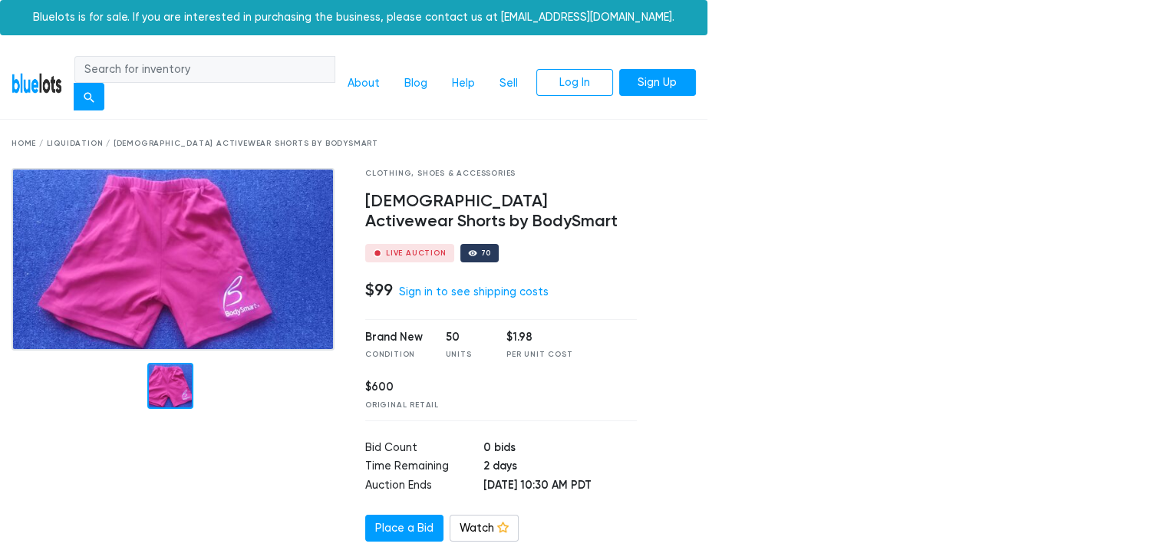
click at [494, 197] on h4 "[DEMOGRAPHIC_DATA] Activewear Shorts by BodySmart" at bounding box center [501, 212] width 272 height 40
click at [494, 198] on h4 "[DEMOGRAPHIC_DATA] Activewear Shorts by BodySmart" at bounding box center [501, 212] width 272 height 40
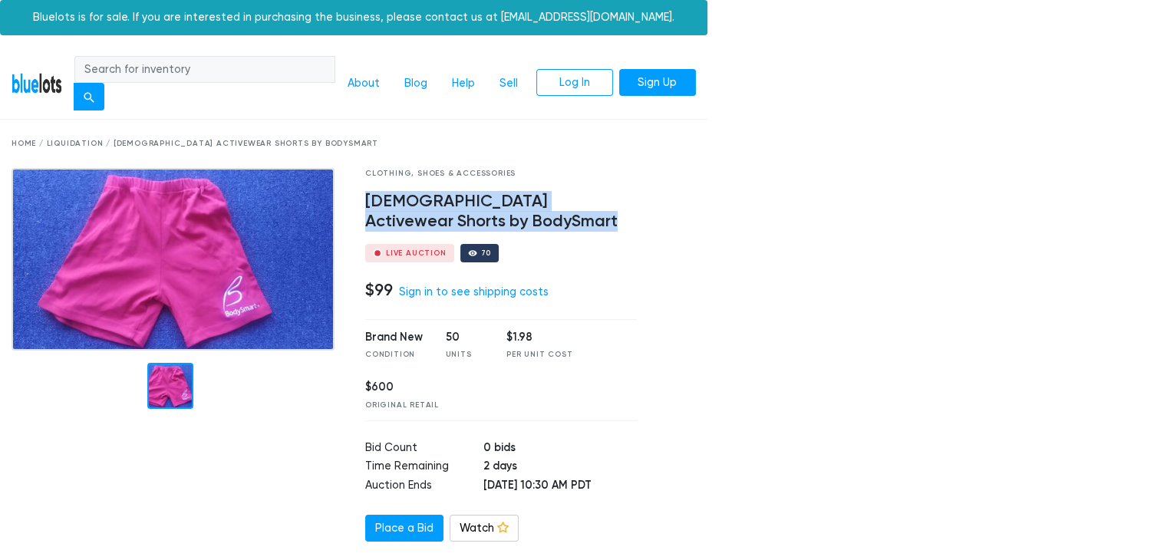
click at [494, 198] on h4 "[DEMOGRAPHIC_DATA] Activewear Shorts by BodySmart" at bounding box center [501, 212] width 272 height 40
copy div "[DEMOGRAPHIC_DATA] Activewear Shorts by BodySmart"
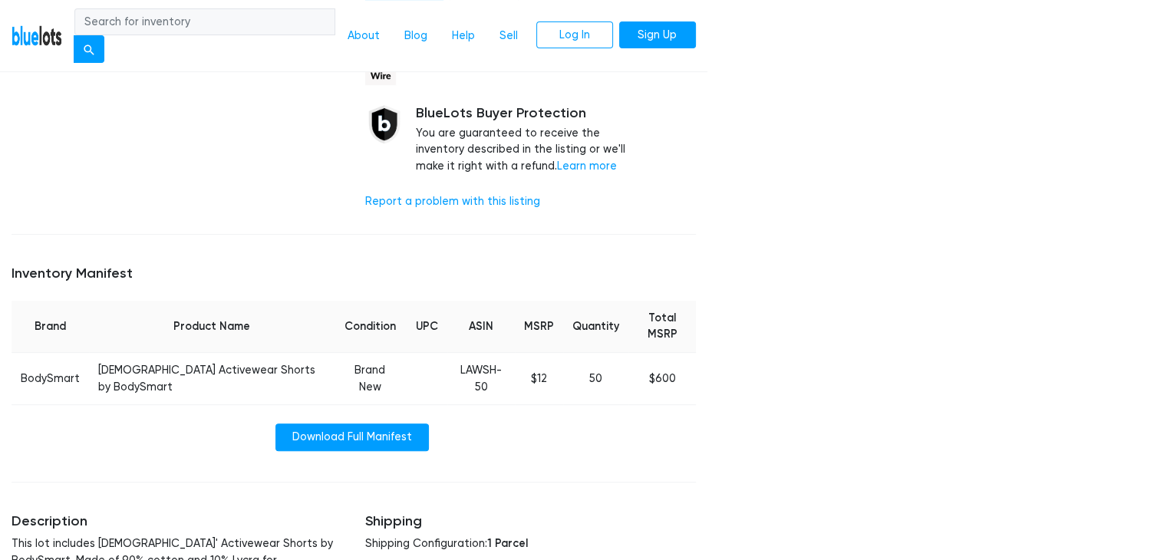
scroll to position [537, 0]
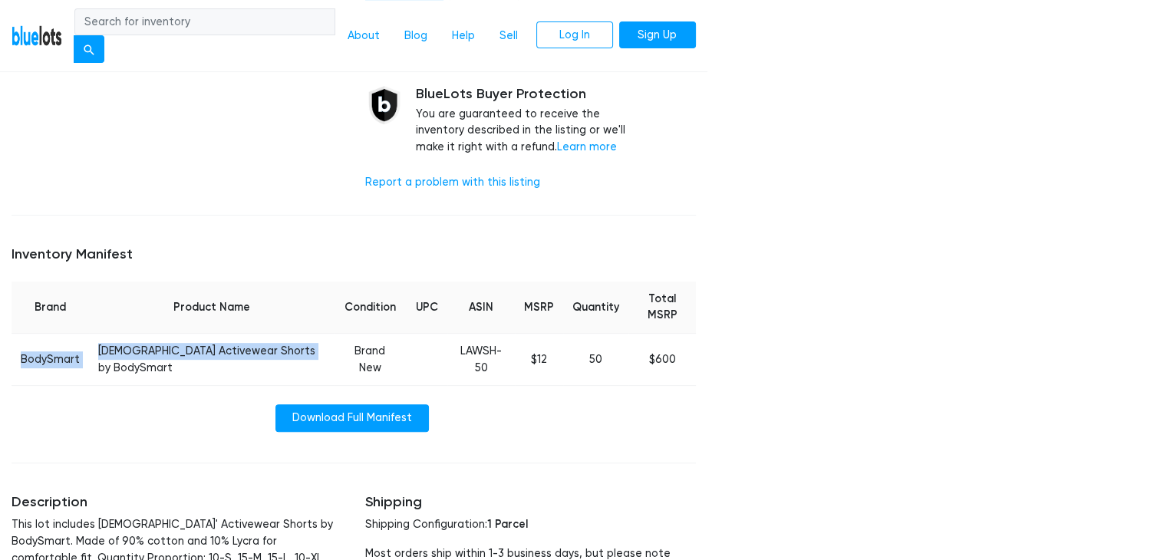
drag, startPoint x: 20, startPoint y: 331, endPoint x: 307, endPoint y: 334, distance: 286.9
click at [307, 334] on tr "BodySmart Ladies Activewear Shorts by BodySmart Brand New LAWSH-50 $12 50 $600" at bounding box center [354, 360] width 684 height 52
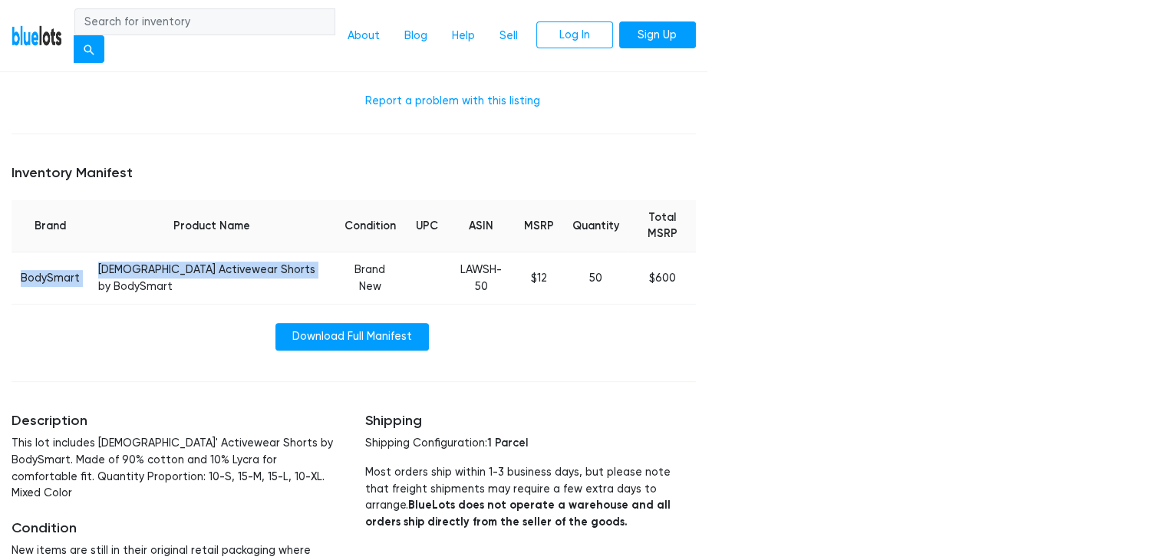
scroll to position [716, 0]
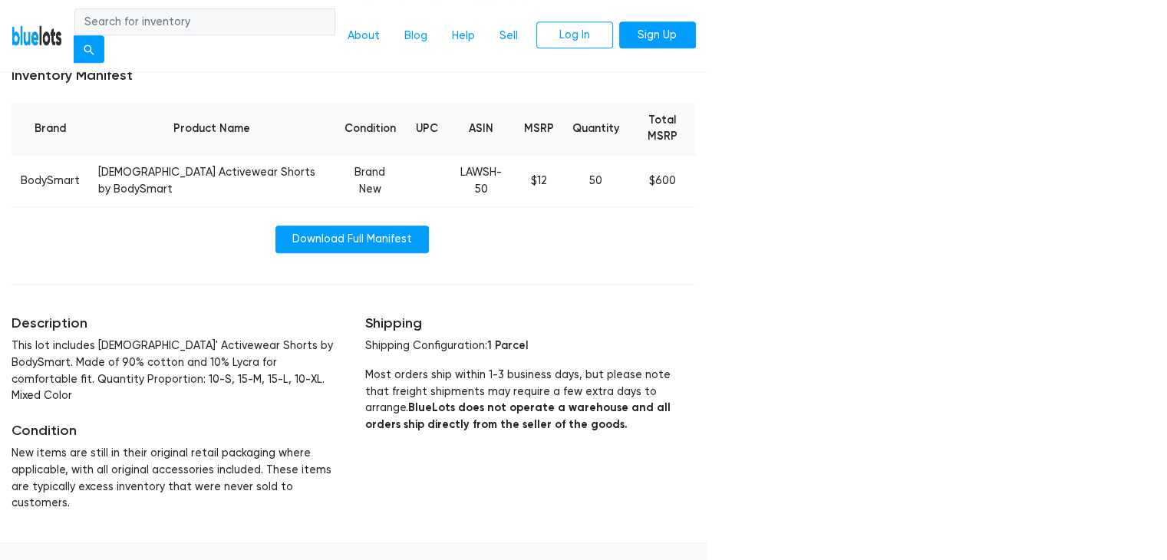
click at [473, 155] on td "LAWSH-50" at bounding box center [481, 181] width 68 height 52
copy tr "LAWSH-50"
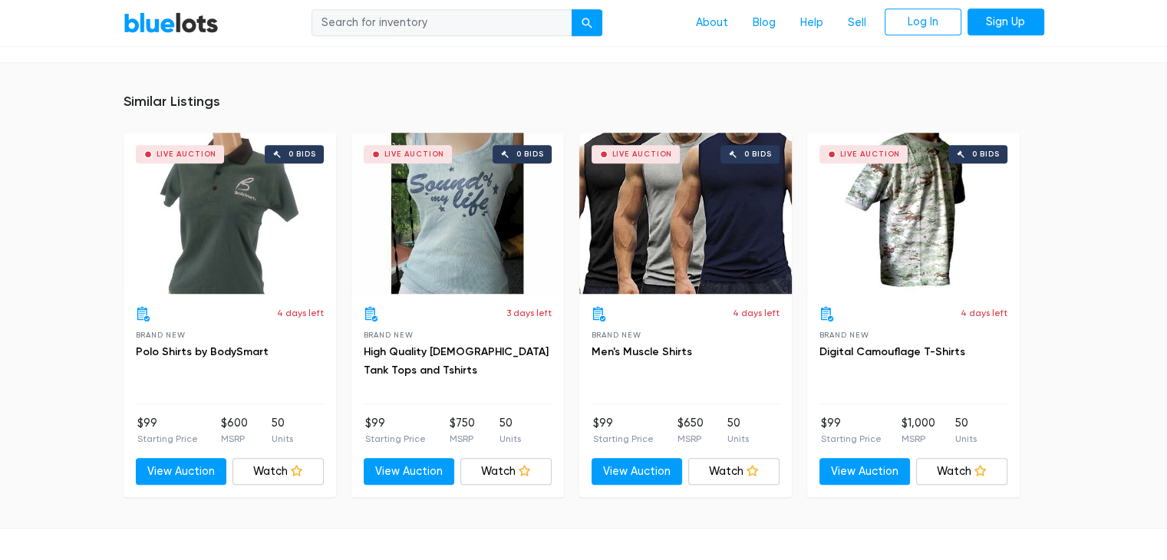
scroll to position [1074, 0]
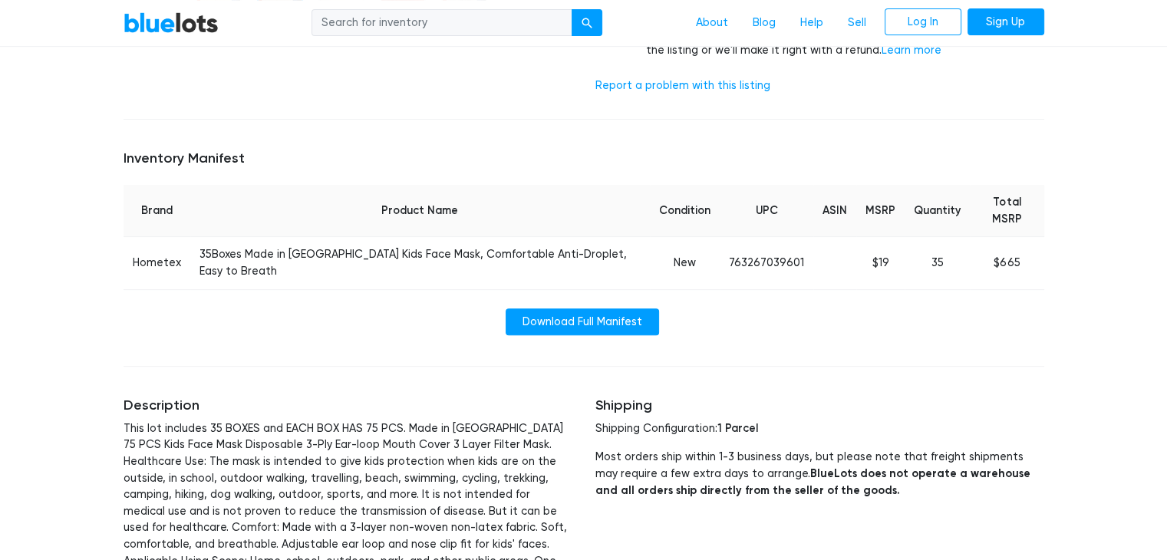
scroll to position [357, 0]
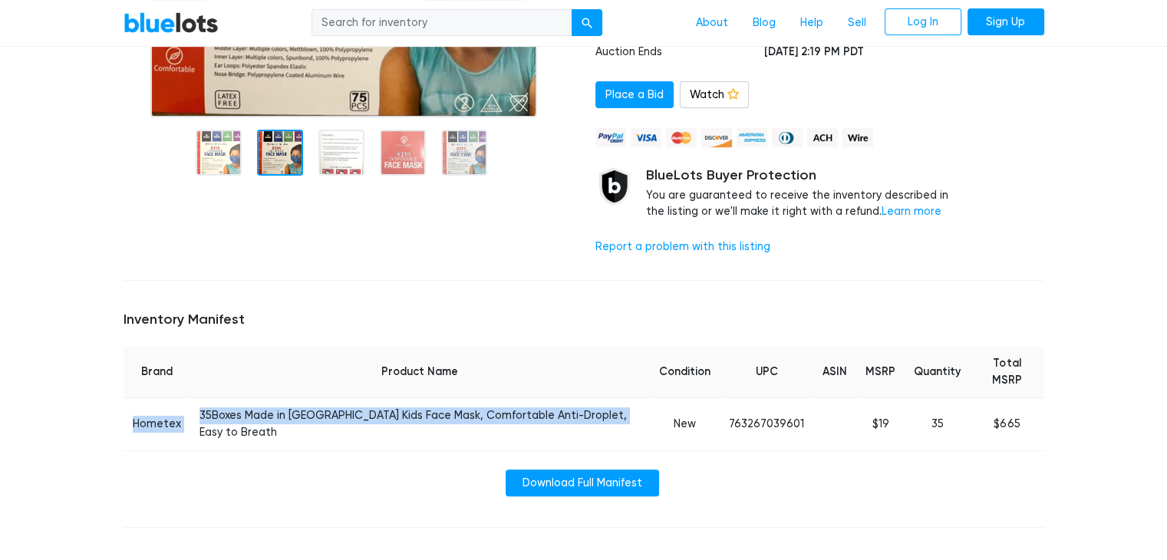
drag, startPoint x: 132, startPoint y: 398, endPoint x: 614, endPoint y: 406, distance: 481.8
click at [614, 406] on tr "Hometex 35Boxes Made in [GEOGRAPHIC_DATA] Kids Face Mask, Comfortable Anti-Drop…" at bounding box center [584, 424] width 921 height 52
copy tr "Hometex 35Boxes Made in [GEOGRAPHIC_DATA] Kids Face Mask, Comfortable Anti-Drop…"
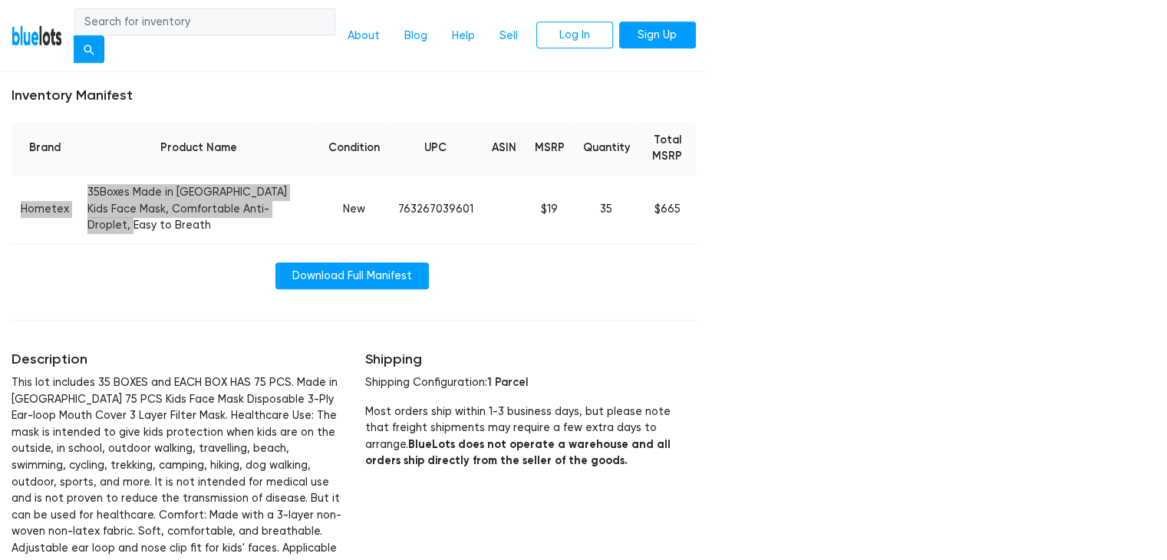
scroll to position [537, 0]
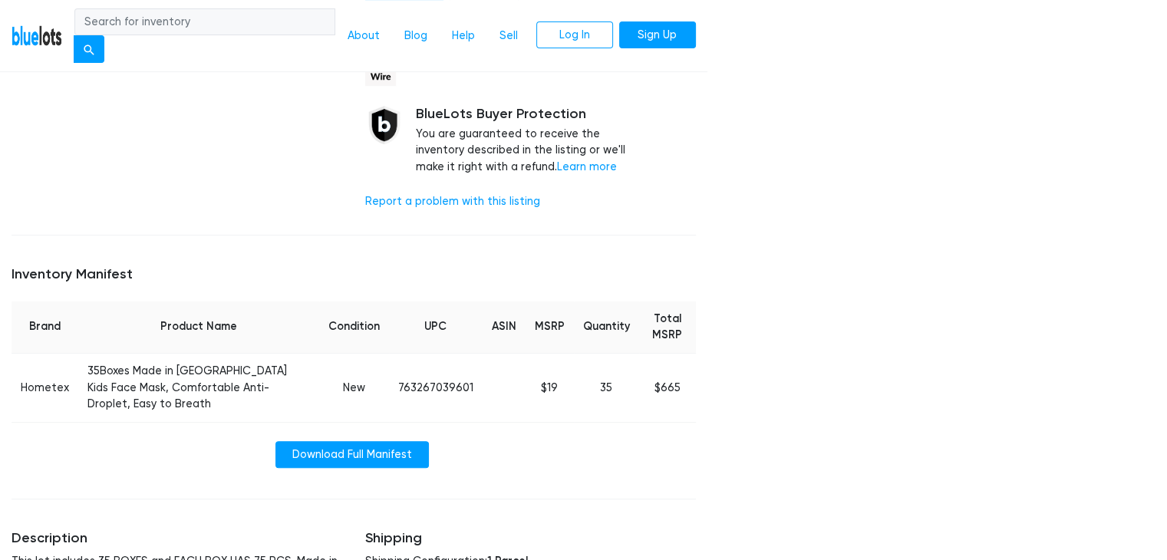
click at [277, 226] on div "Home / Liquidation / Made in [GEOGRAPHIC_DATA] Disposable Kids Face Mask 3-Ply,…" at bounding box center [353, 264] width 707 height 1362
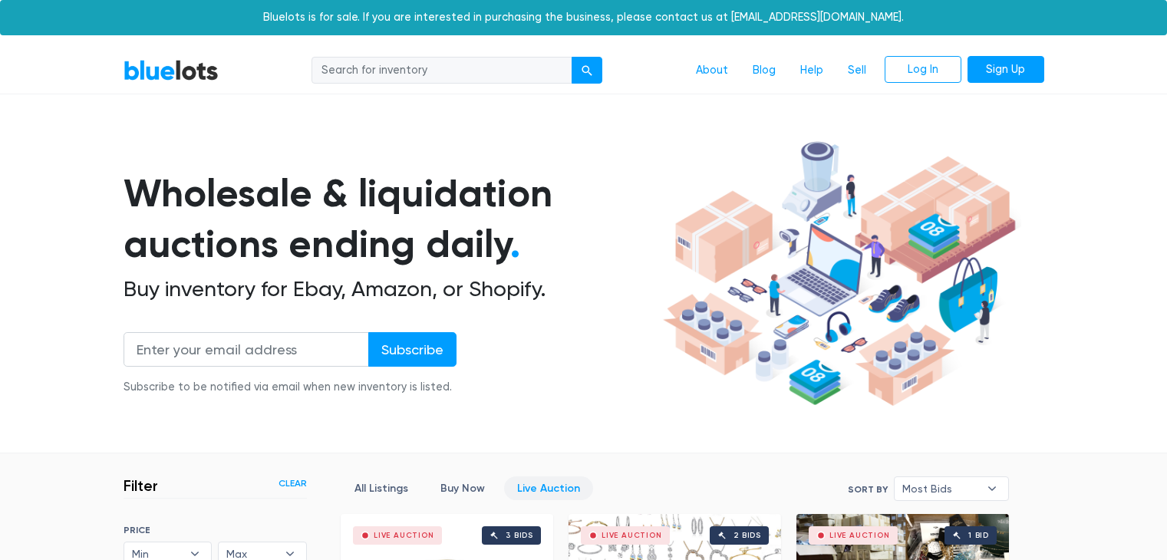
scroll to position [413, 0]
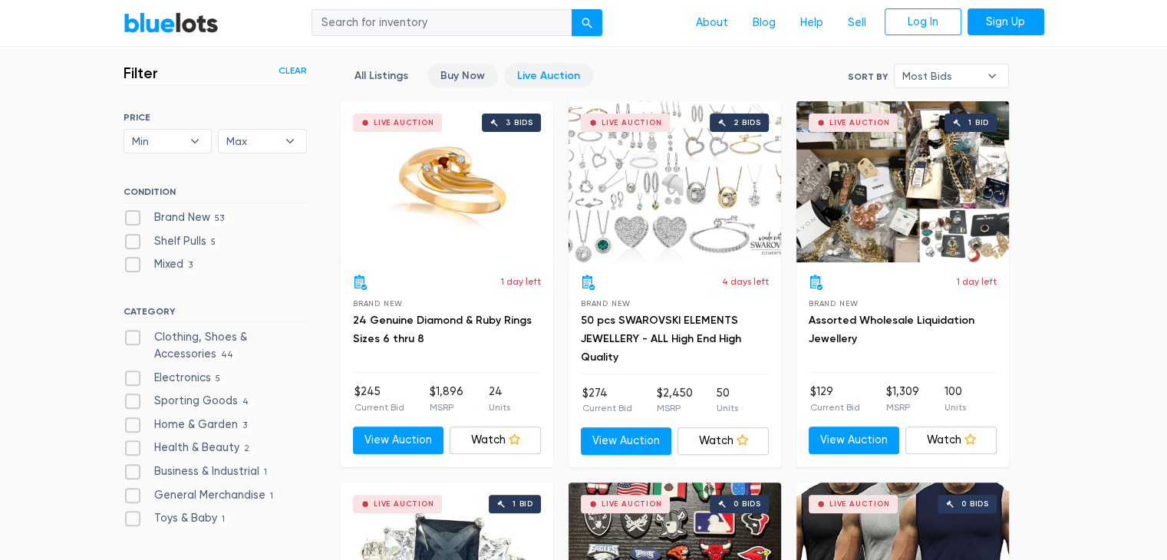
click at [456, 71] on link "Buy Now" at bounding box center [462, 76] width 71 height 24
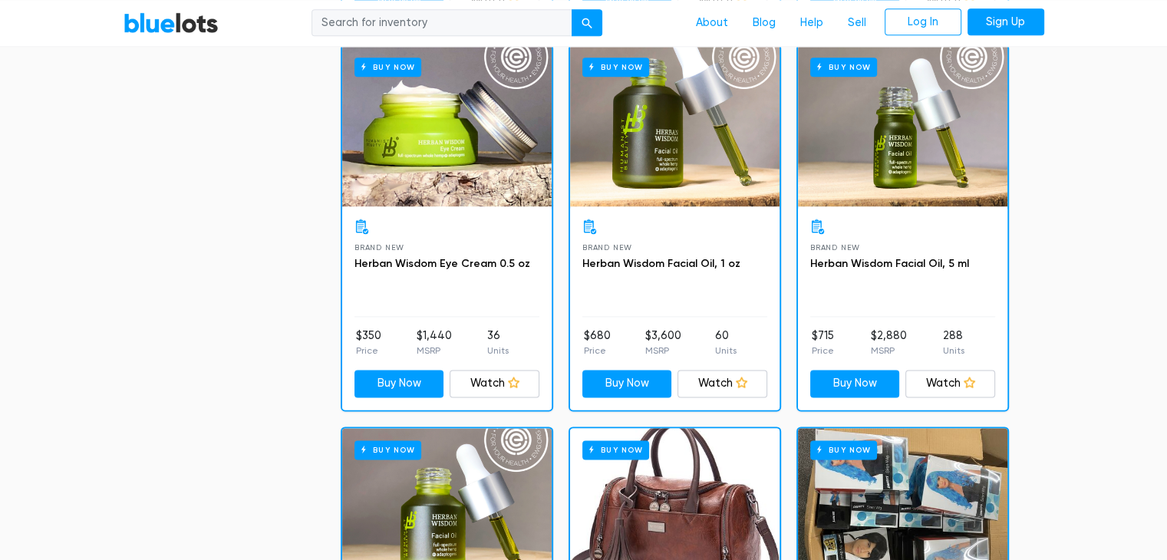
scroll to position [2024, 0]
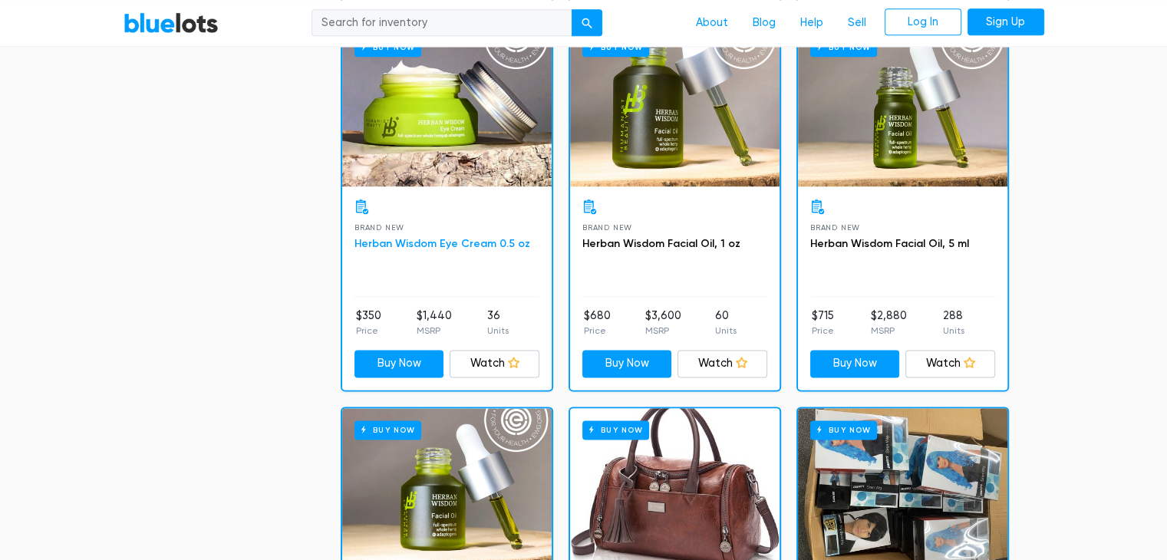
click at [440, 243] on link "Herban Wisdom Eye Cream 0.5 oz" at bounding box center [442, 243] width 176 height 13
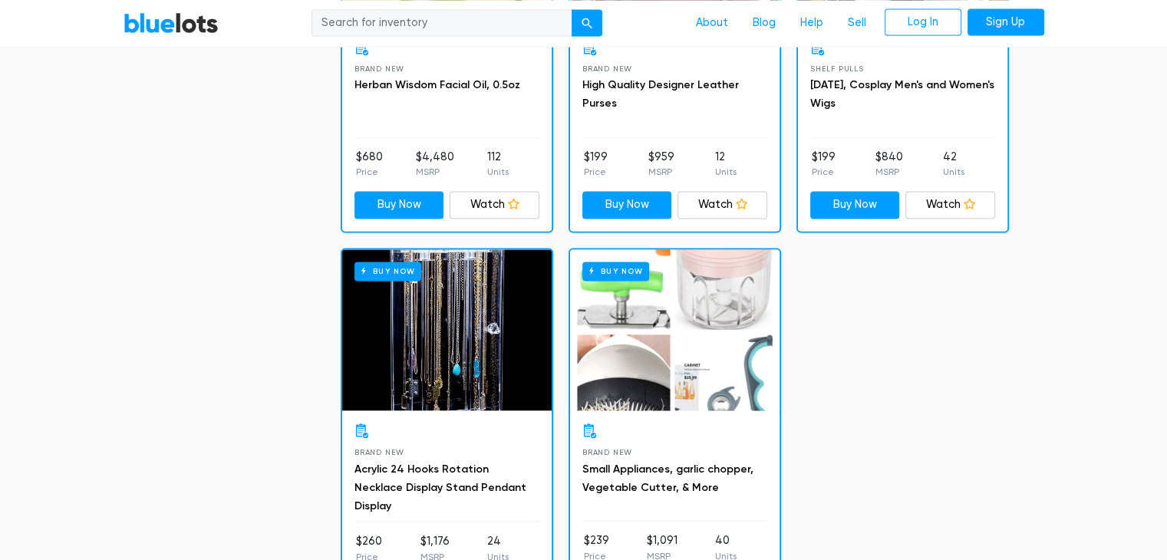
scroll to position [2740, 0]
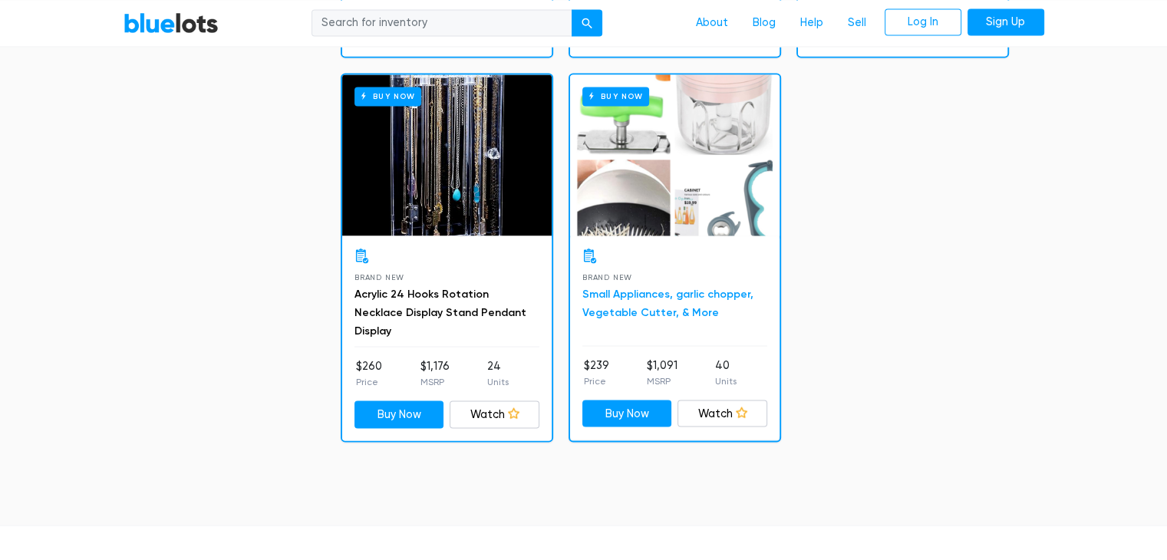
click at [610, 287] on link "Small Appliances, garlic chopper, Vegetable Cutter, & More" at bounding box center [667, 302] width 171 height 31
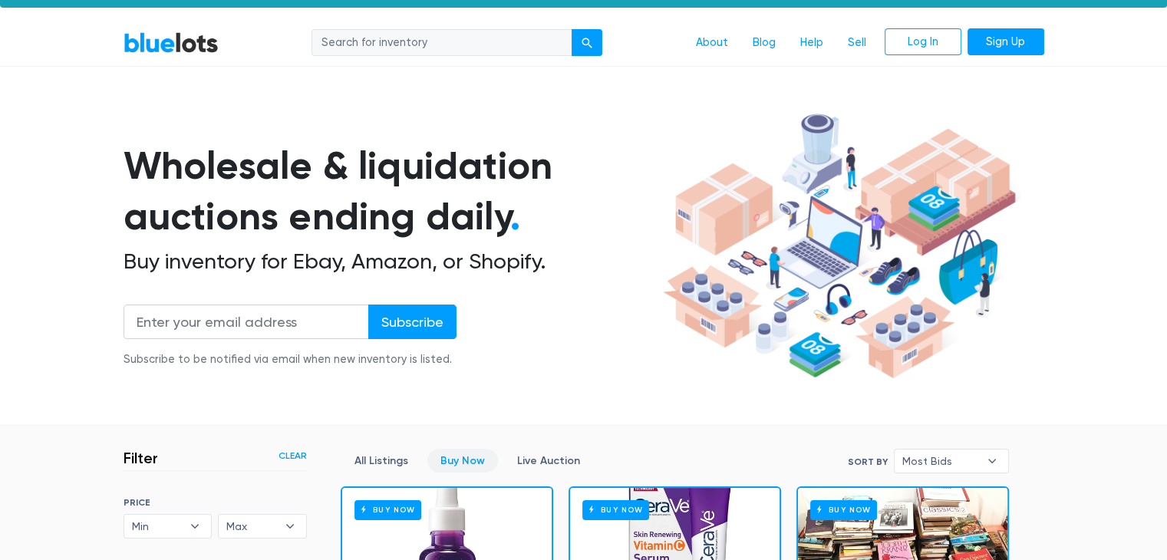
scroll to position [0, 0]
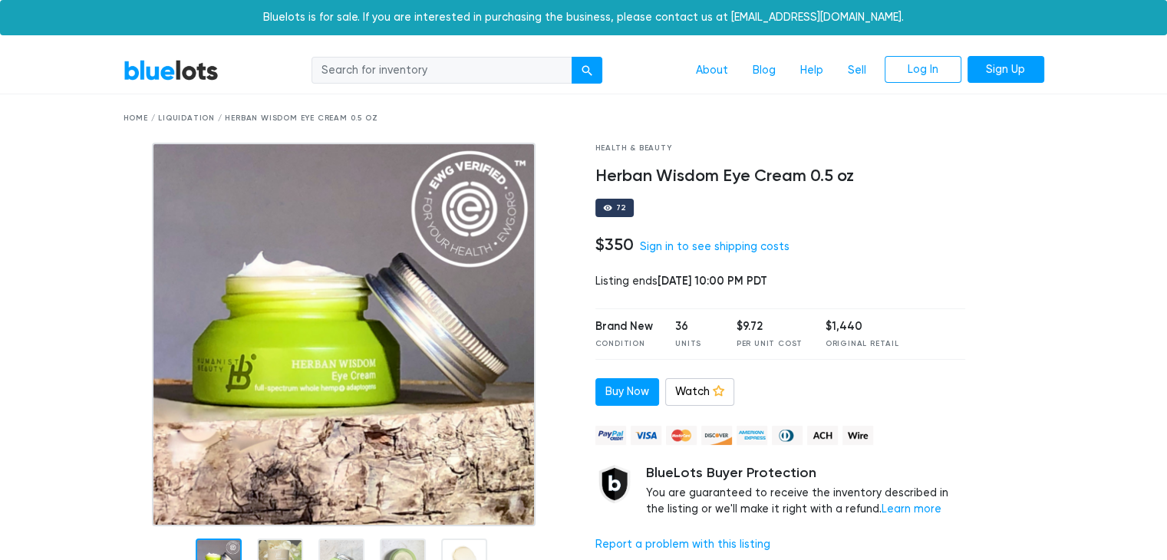
click at [817, 177] on h4 "Herban Wisdom Eye Cream 0.5 oz" at bounding box center [780, 176] width 371 height 20
copy div "Herban Wisdom Eye Cream 0.5 oz"
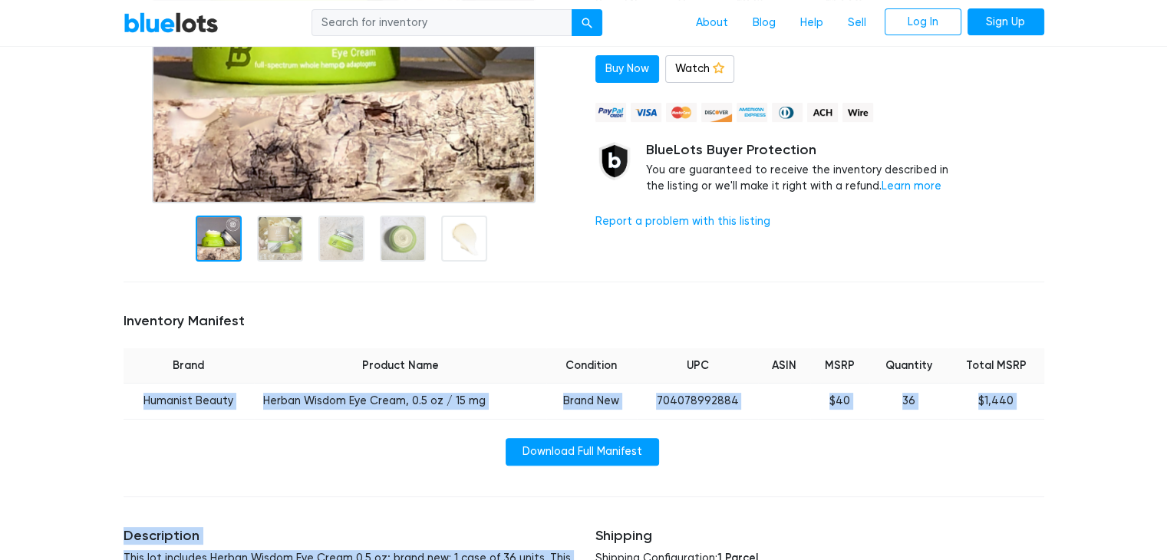
scroll to position [384, 0]
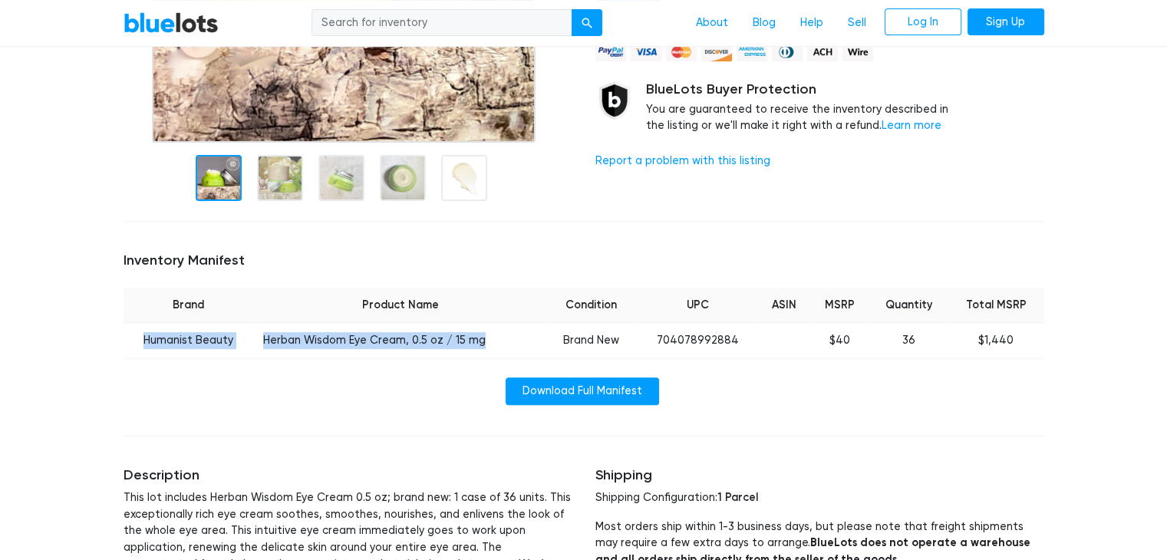
drag, startPoint x: 143, startPoint y: 538, endPoint x: 485, endPoint y: 332, distance: 399.5
click at [485, 332] on tr "Humanist Beauty Herban Wisdom Eye Cream, 0.5 oz / 15 mg Brand New 704078992884 …" at bounding box center [584, 341] width 921 height 36
copy tr "Humanist Beauty Herban Wisdom Eye Cream, 0.5 oz / 15 mg"
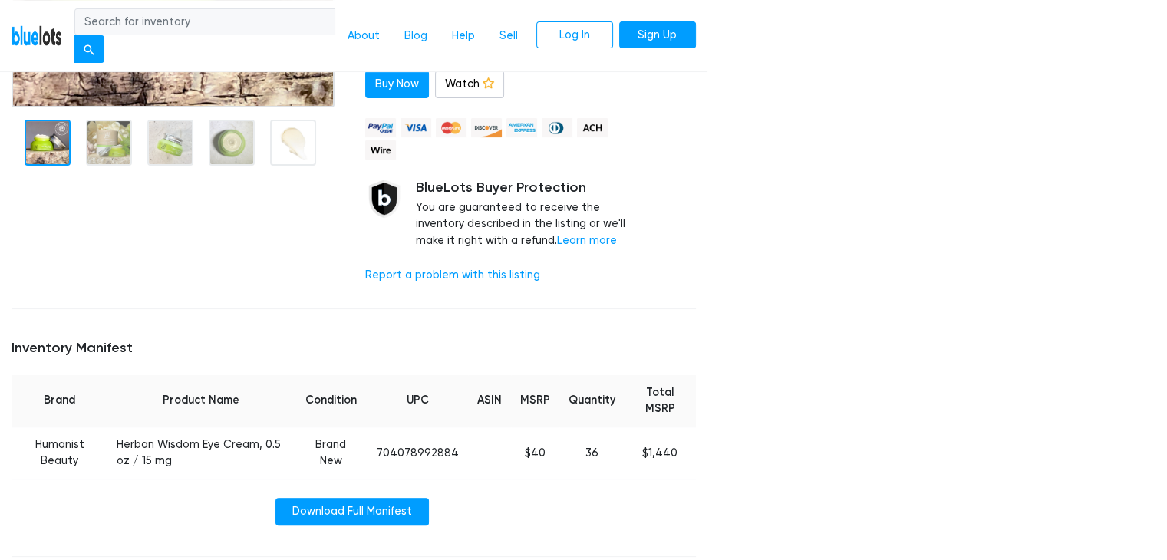
click at [208, 378] on th "Product Name" at bounding box center [200, 401] width 186 height 52
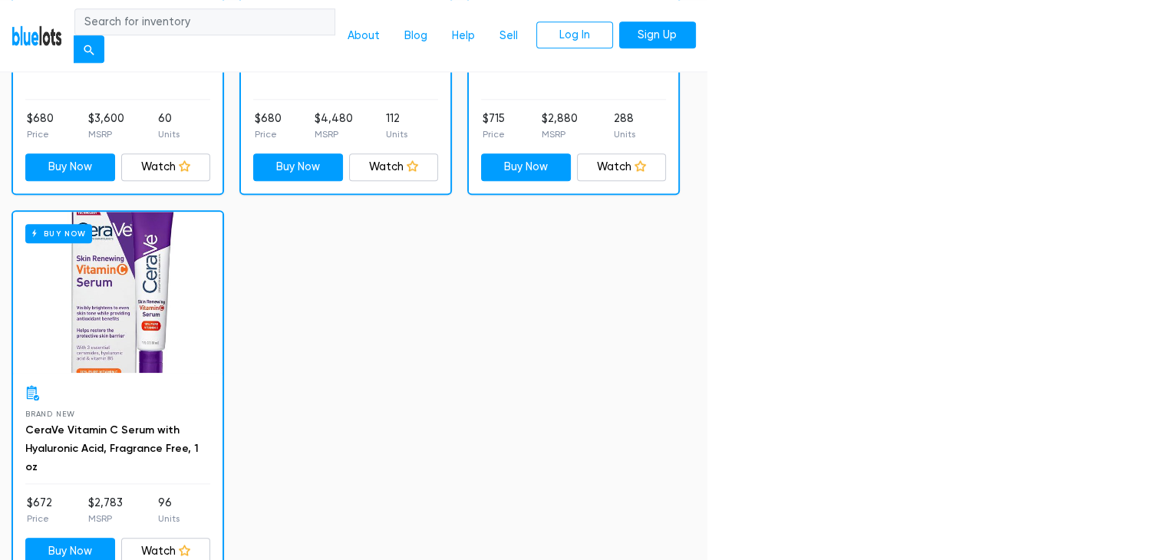
scroll to position [1611, 0]
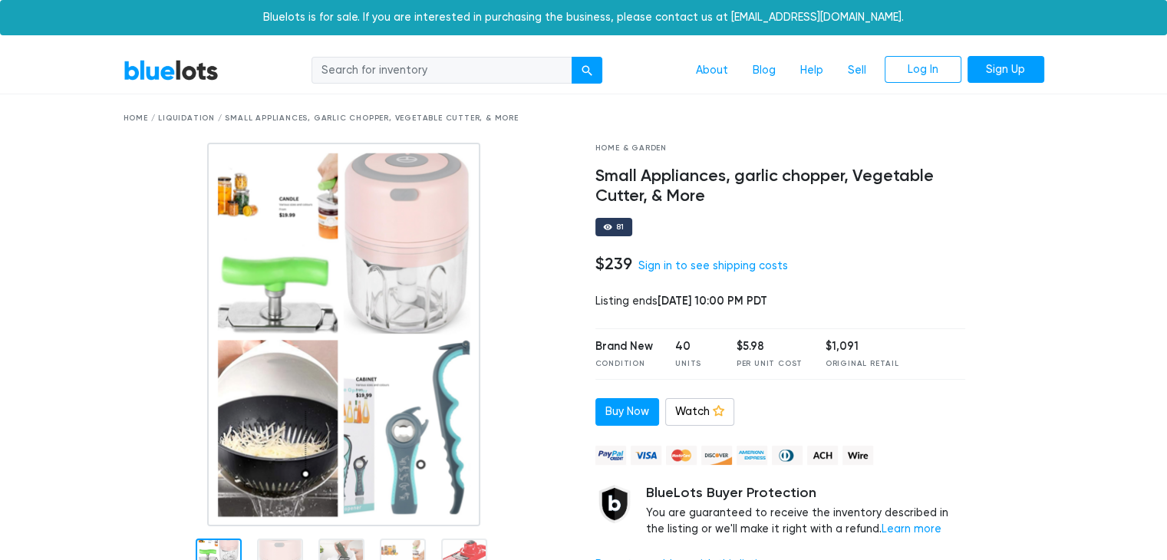
click at [300, 217] on img at bounding box center [343, 335] width 272 height 384
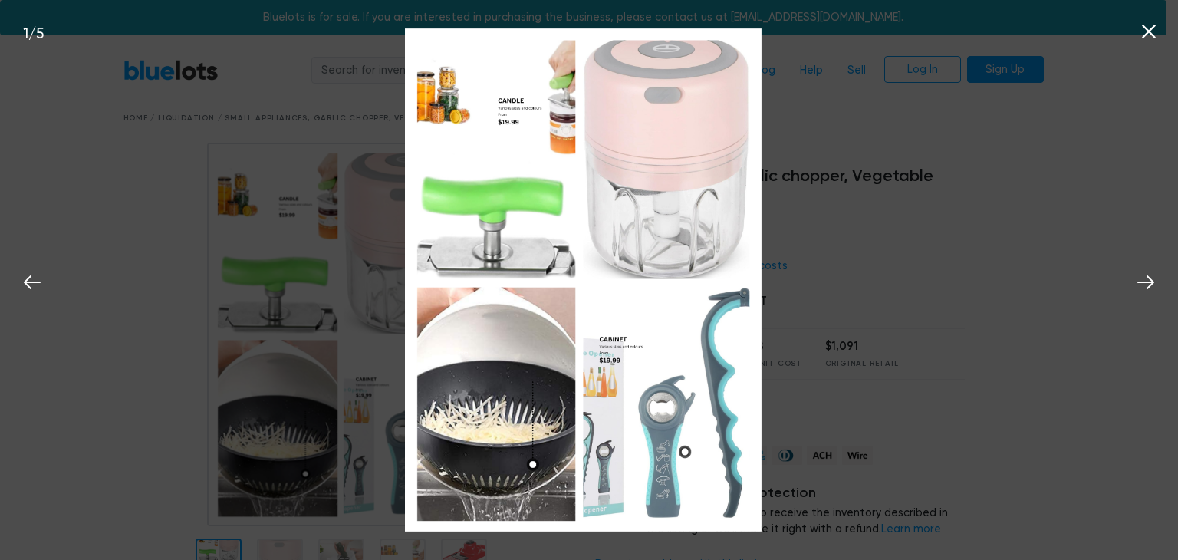
click at [321, 291] on div "1 / 5" at bounding box center [589, 280] width 1178 height 560
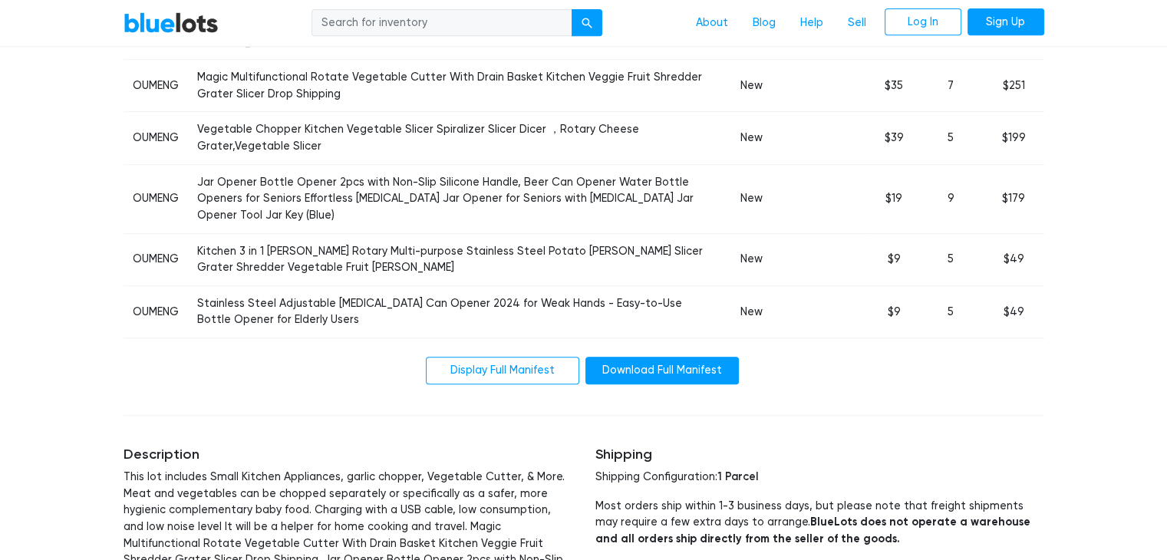
scroll to position [537, 0]
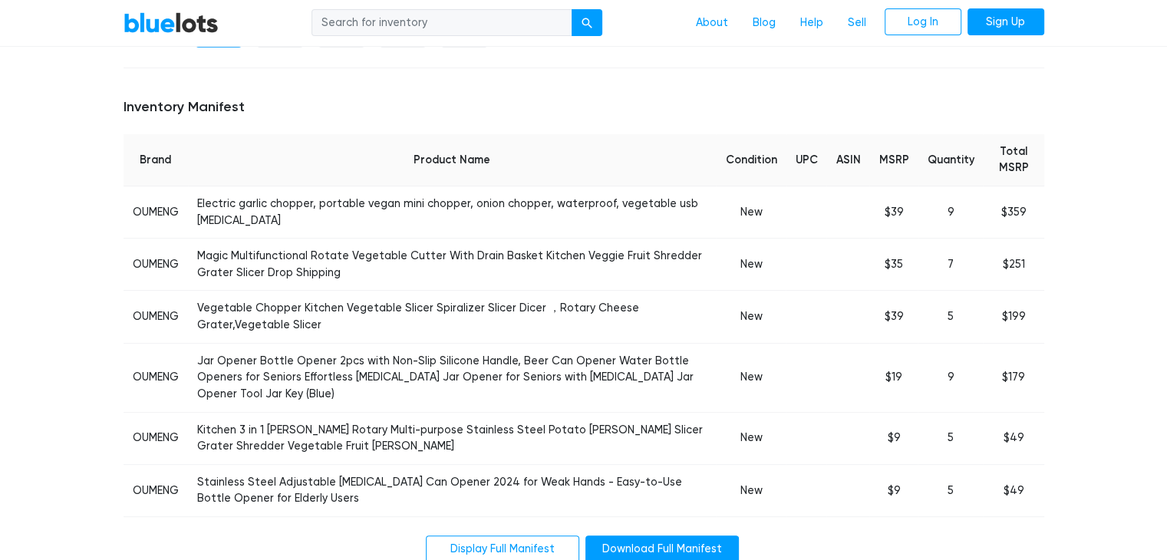
click at [157, 211] on td "OUMENG" at bounding box center [156, 212] width 64 height 52
copy td "OUMENG"
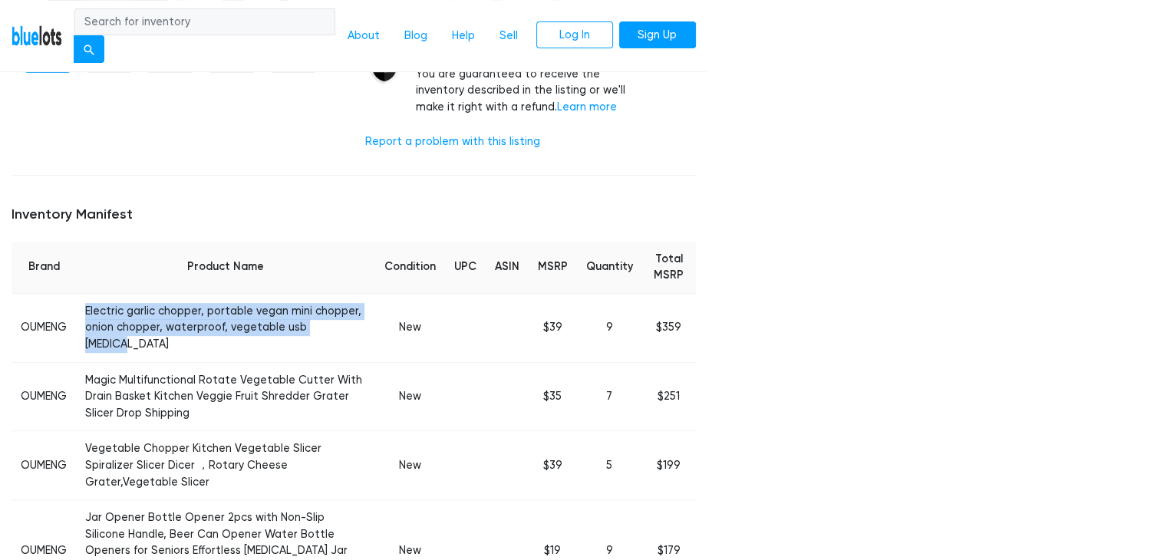
drag, startPoint x: 110, startPoint y: 308, endPoint x: 363, endPoint y: 324, distance: 253.7
click at [363, 324] on td "Electric garlic chopper, portable vegan mini chopper, onion chopper, waterproof…" at bounding box center [225, 327] width 299 height 69
copy td "Electric garlic chopper, portable vegan mini chopper, onion chopper, waterproof…"
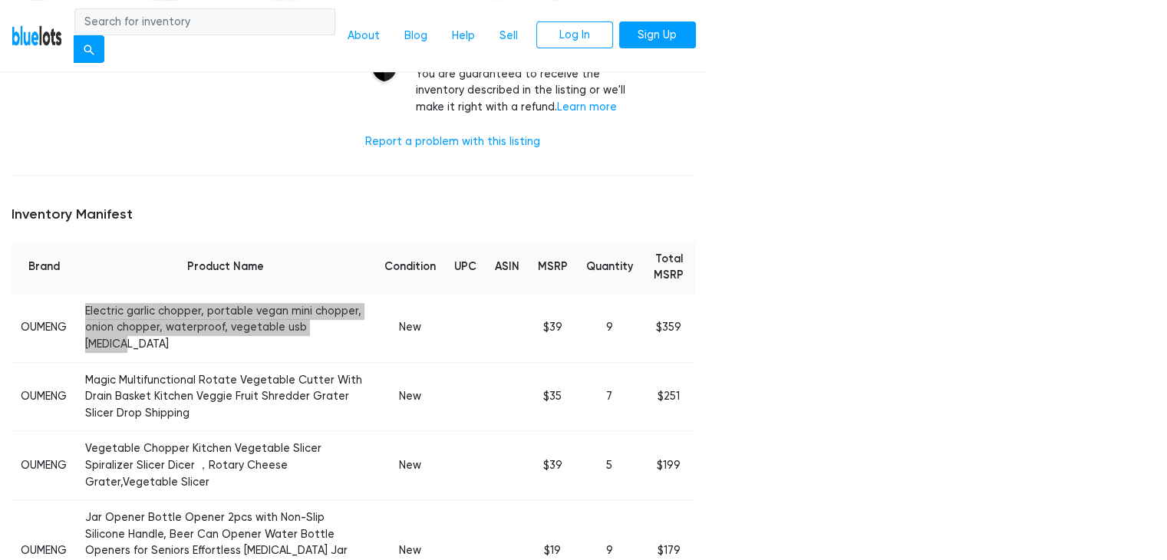
scroll to position [0, 0]
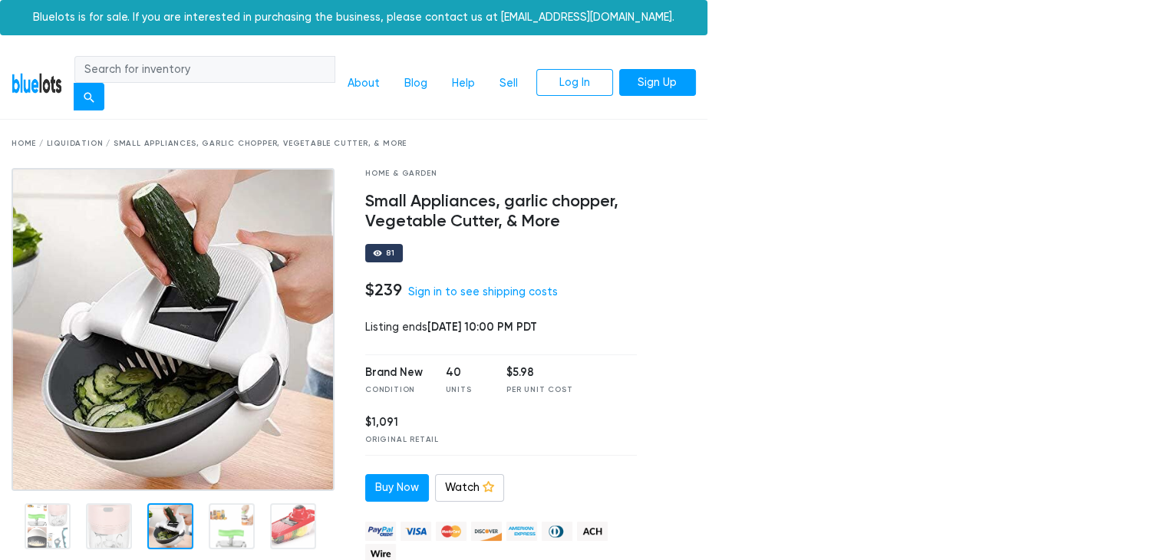
click at [377, 253] on div at bounding box center [377, 253] width 9 height 9
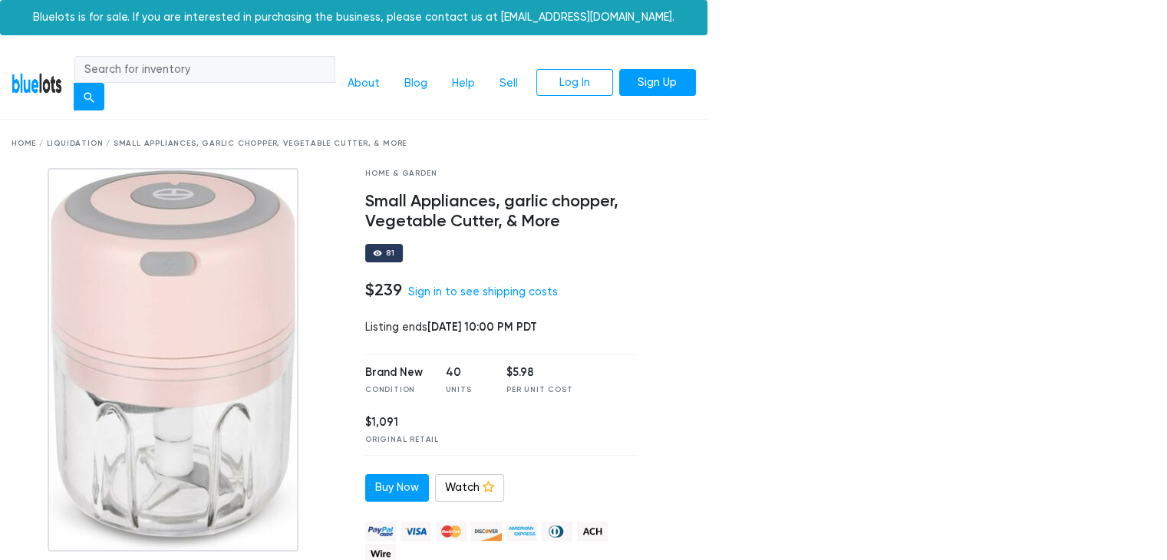
click at [638, 344] on div "Home & Garden Small Appliances, garlic chopper, Vegetable Cutter, & More 81 $23…" at bounding box center [501, 434] width 295 height 532
click at [43, 311] on div at bounding box center [177, 360] width 331 height 384
click at [39, 320] on div at bounding box center [177, 360] width 331 height 384
click at [206, 303] on img at bounding box center [173, 360] width 250 height 384
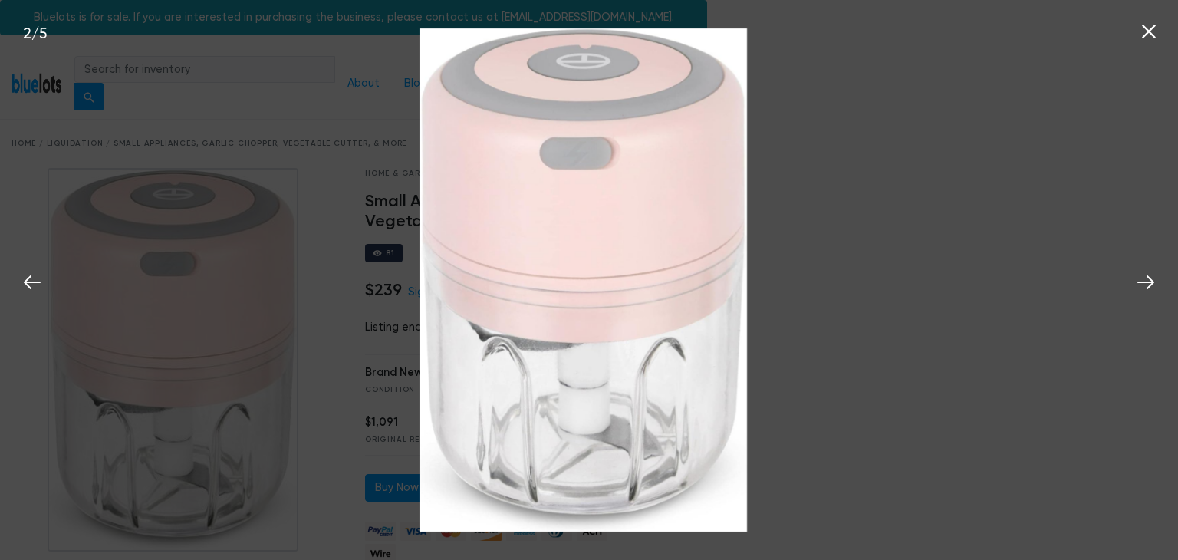
click at [267, 346] on div "2 / 5" at bounding box center [589, 280] width 1178 height 560
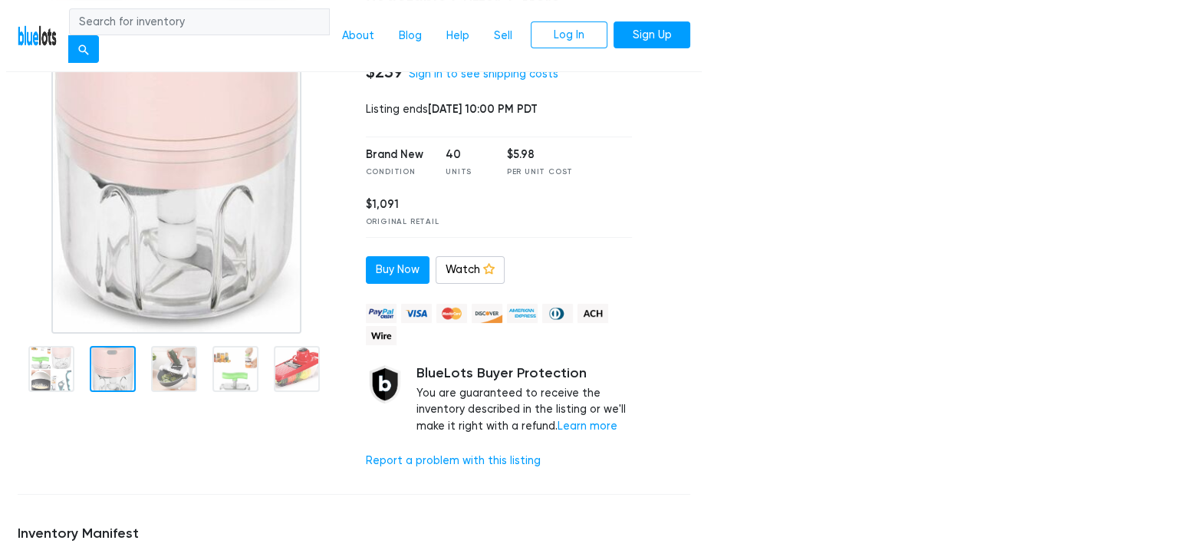
scroll to position [179, 0]
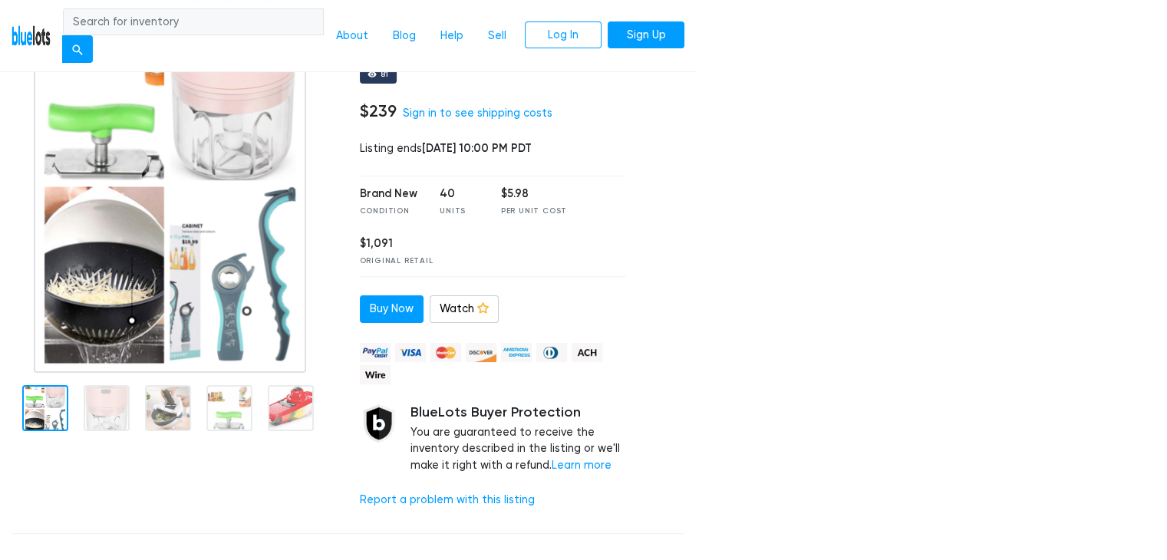
click at [46, 403] on div at bounding box center [45, 408] width 46 height 46
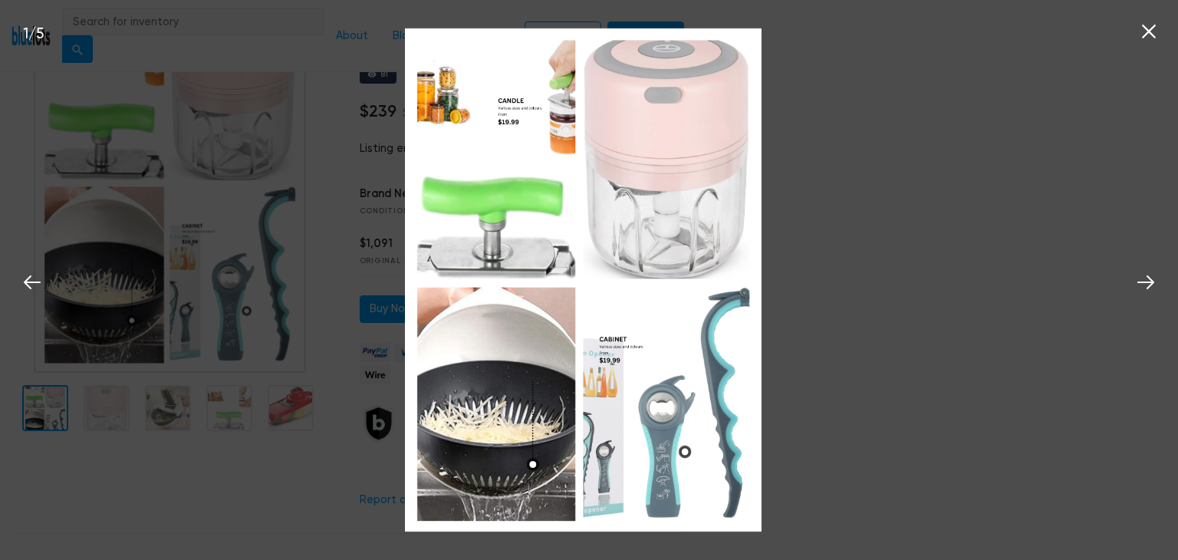
click at [658, 68] on img at bounding box center [583, 280] width 356 height 504
